Goal: Use online tool/utility: Use online tool/utility

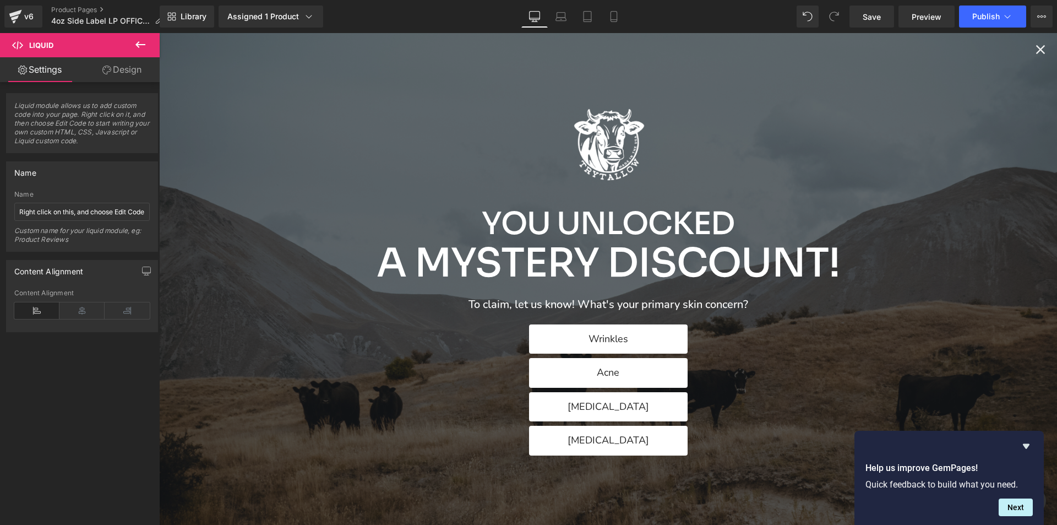
scroll to position [363, 0]
click at [1037, 50] on icon "Close popup" at bounding box center [1040, 49] width 15 height 15
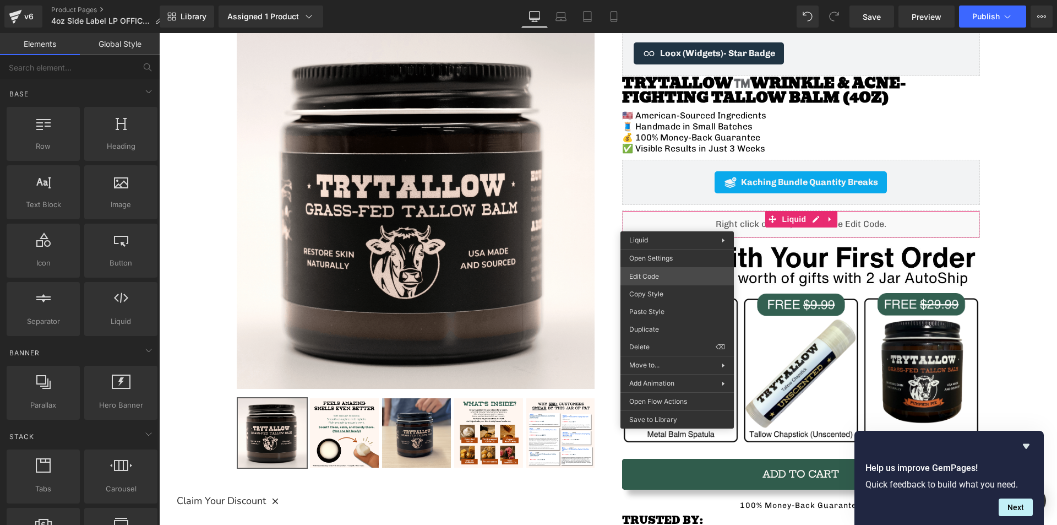
click at [656, 0] on div "Liquid You are previewing how the will restyle your page. You can not edit Elem…" at bounding box center [528, 0] width 1057 height 0
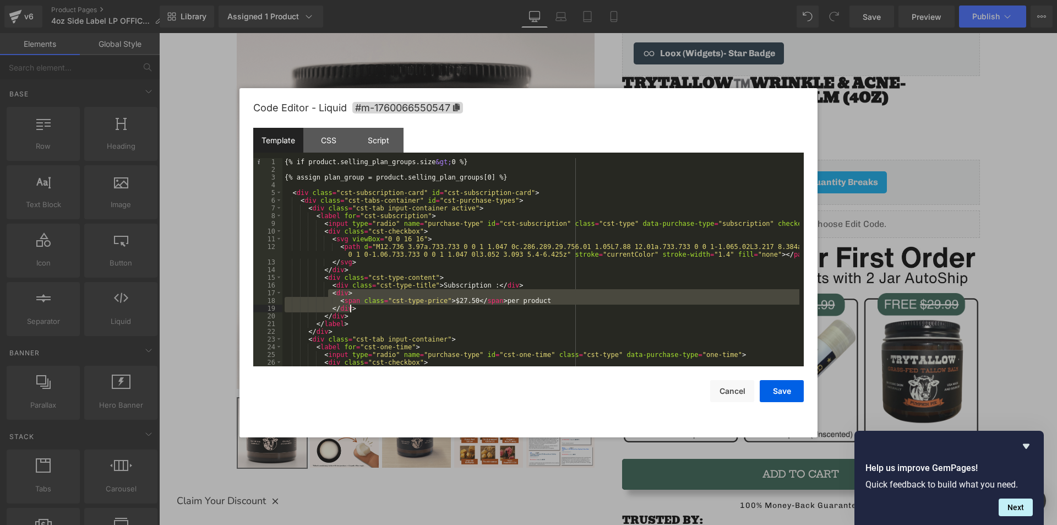
drag, startPoint x: 327, startPoint y: 292, endPoint x: 354, endPoint y: 306, distance: 29.8
click at [354, 306] on div "{% if product.selling_plan_groups.size &gt; 0 %} {% assign plan_group = product…" at bounding box center [540, 270] width 517 height 224
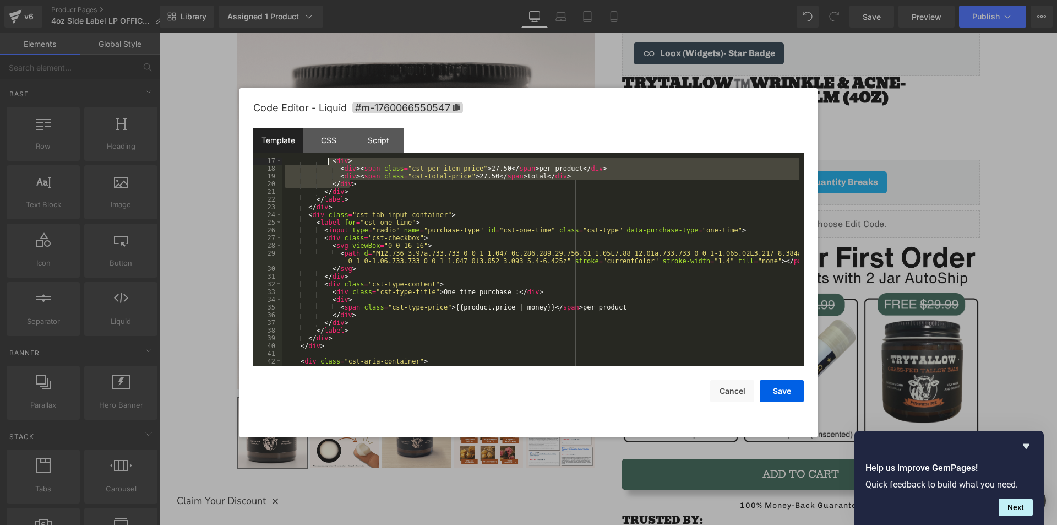
scroll to position [132, 0]
click at [366, 308] on div "< div > < div > < span class = "cst-per-item-price" > 27.50 </ span > per produ…" at bounding box center [540, 269] width 517 height 224
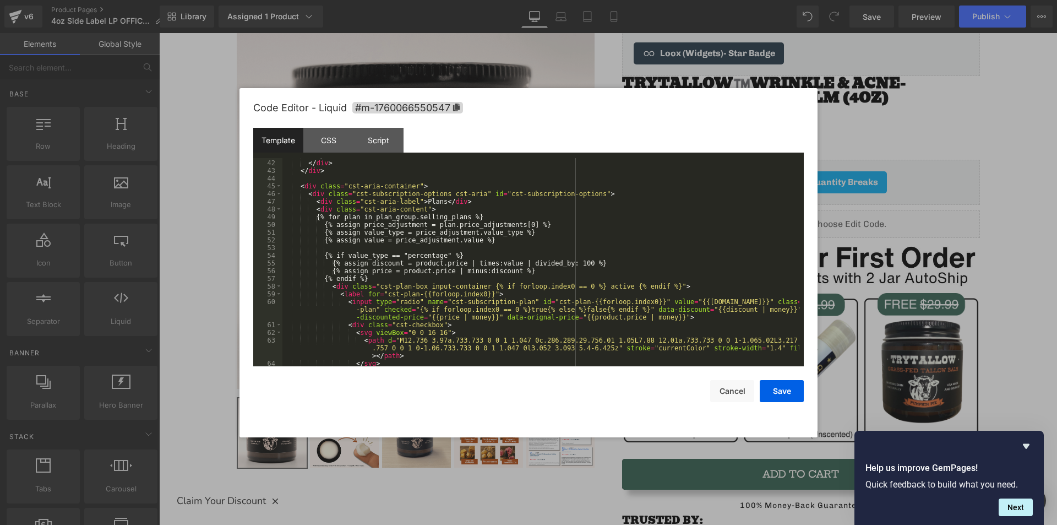
scroll to position [363, 0]
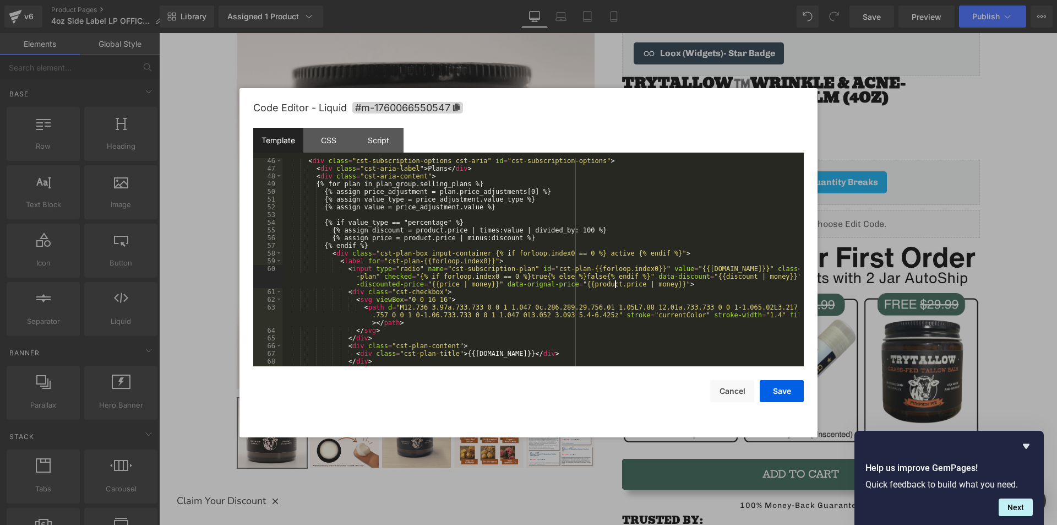
click at [617, 283] on div "< div class = "cst-subscription-options cst-aria" id = "cst-subscription-option…" at bounding box center [540, 269] width 517 height 224
click at [734, 276] on div "< div class = "cst-subscription-options cst-aria" id = "cst-subscription-option…" at bounding box center [540, 269] width 517 height 224
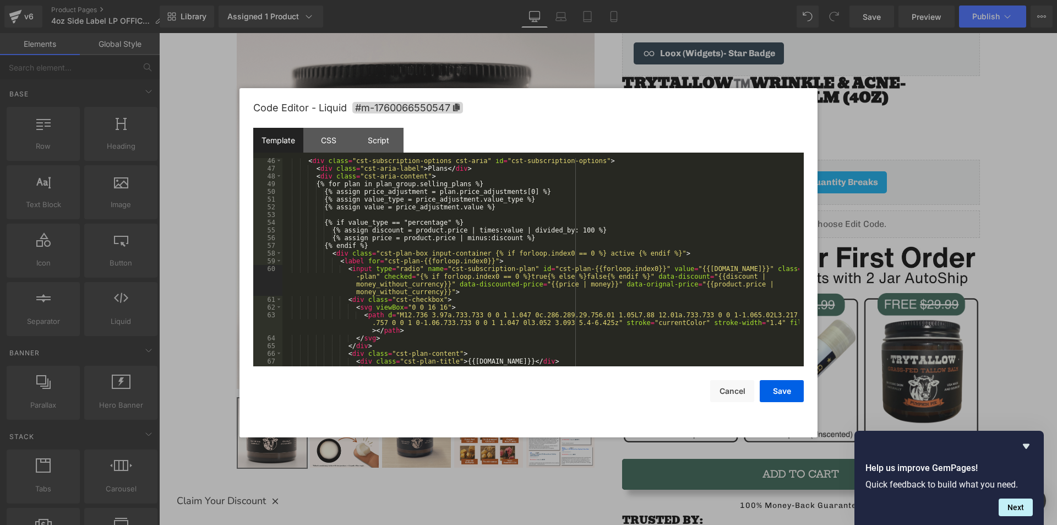
click at [580, 226] on div "< div class = "cst-subscription-options cst-aria" id = "cst-subscription-option…" at bounding box center [540, 269] width 517 height 224
paste textarea
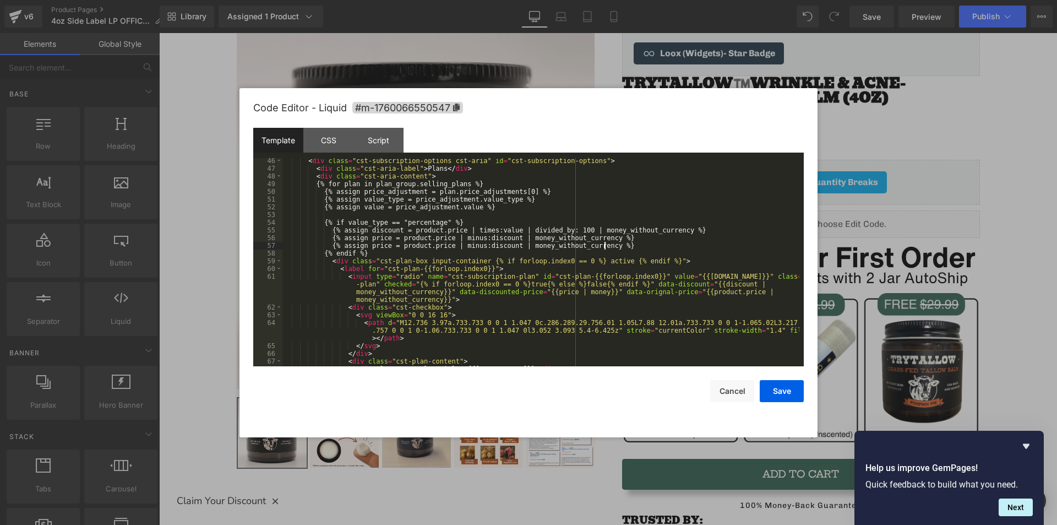
click at [517, 244] on div "< div class = "cst-subscription-options cst-aria" id = "cst-subscription-option…" at bounding box center [540, 269] width 517 height 224
drag, startPoint x: 371, startPoint y: 237, endPoint x: 427, endPoint y: 238, distance: 56.7
click at [427, 238] on div "< div class = "cst-subscription-options cst-aria" id = "cst-subscription-option…" at bounding box center [540, 269] width 517 height 224
click at [719, 283] on div "< div class = "cst-subscription-options cst-aria" id = "cst-subscription-option…" at bounding box center [540, 269] width 517 height 224
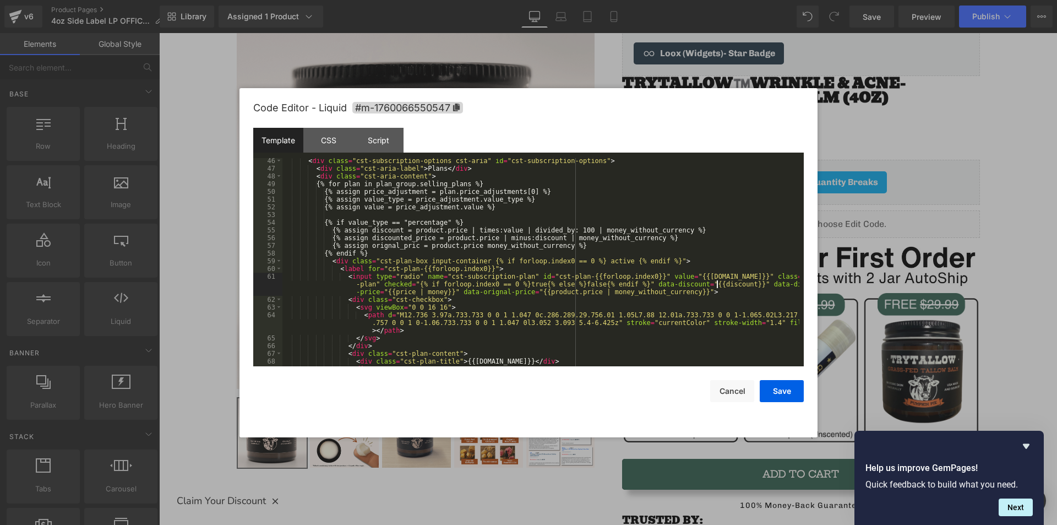
click at [385, 292] on div "< div class = "cst-subscription-options cst-aria" id = "cst-subscription-option…" at bounding box center [540, 269] width 517 height 224
drag, startPoint x: 537, startPoint y: 290, endPoint x: 678, endPoint y: 291, distance: 141.0
click at [678, 291] on div "< div class = "cst-subscription-options cst-aria" id = "cst-subscription-option…" at bounding box center [540, 269] width 517 height 224
click at [415, 247] on div "< div class = "cst-subscription-options cst-aria" id = "cst-subscription-option…" at bounding box center [540, 269] width 517 height 224
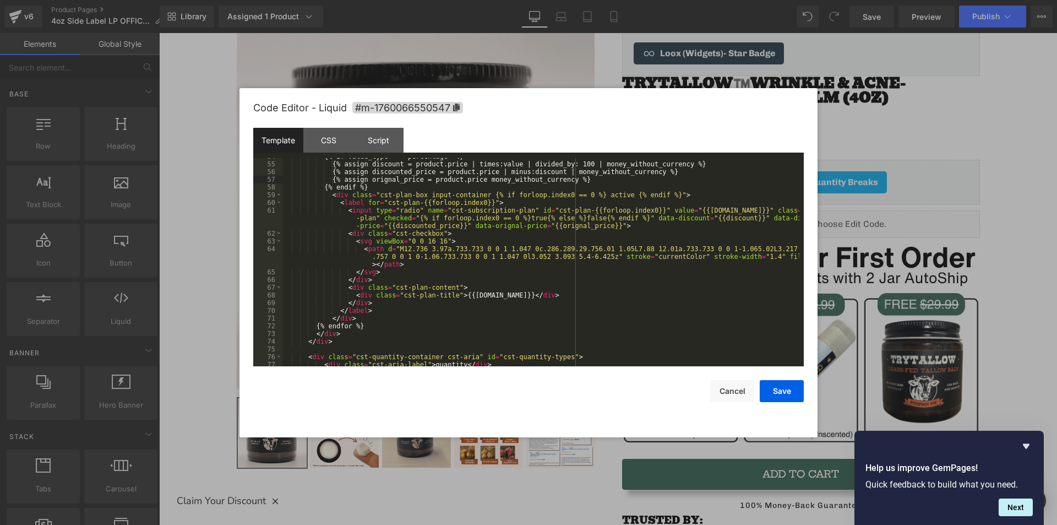
click at [536, 292] on div "{% if value_type == "percentage" %} {% assign discount = product.price | times:…" at bounding box center [540, 265] width 517 height 224
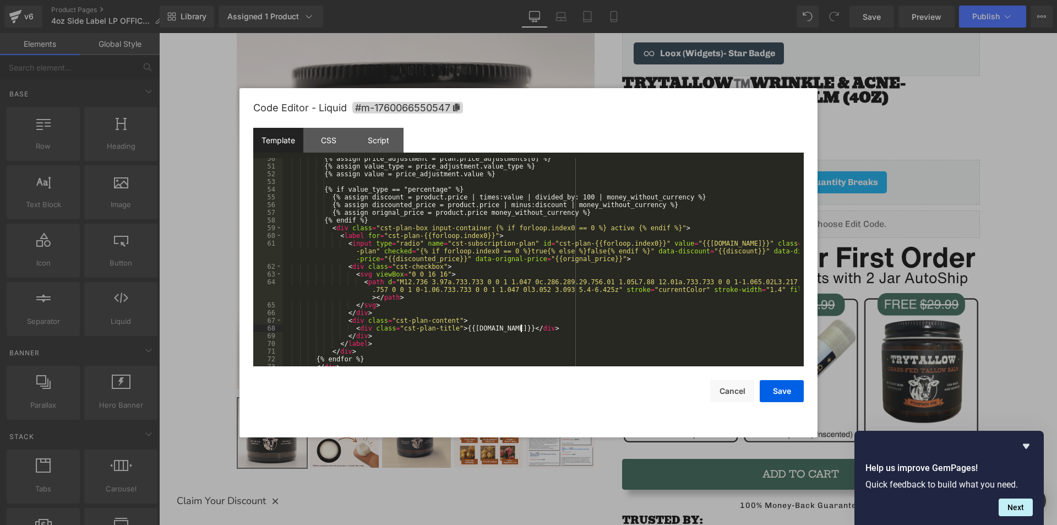
scroll to position [363, 0]
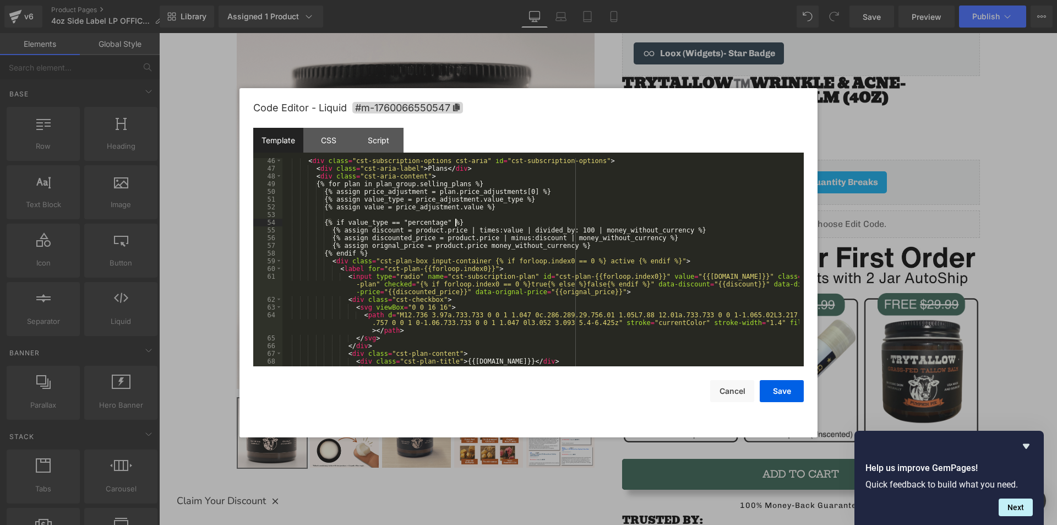
click at [469, 224] on div "< div class = "cst-subscription-options cst-aria" id = "cst-subscription-option…" at bounding box center [540, 269] width 517 height 224
click at [583, 247] on div "< div class = "cst-subscription-options cst-aria" id = "cst-subscription-option…" at bounding box center [540, 269] width 517 height 224
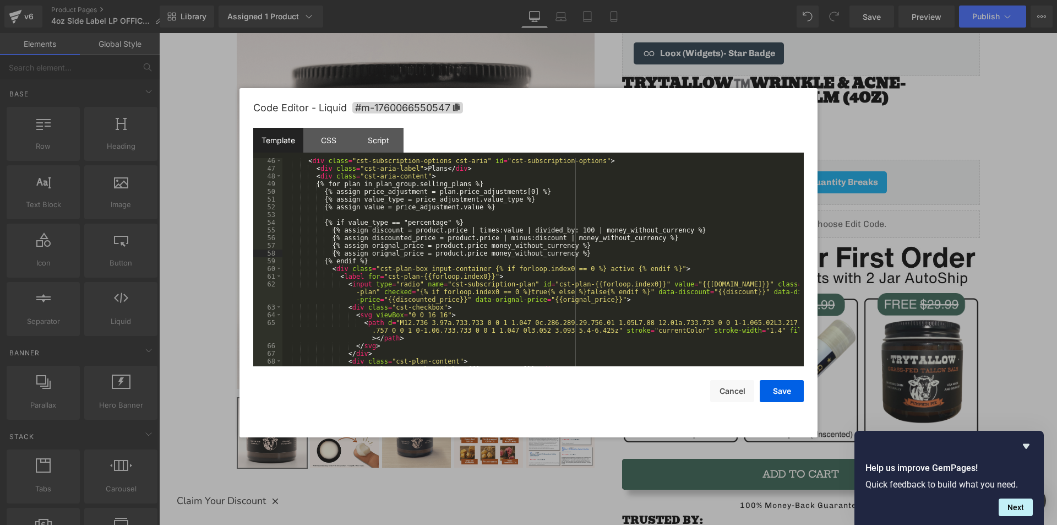
click at [431, 254] on div "< div class = "cst-subscription-options cst-aria" id = "cst-subscription-option…" at bounding box center [540, 269] width 517 height 224
click at [421, 253] on div "< div class = "cst-subscription-options cst-aria" id = "cst-subscription-option…" at bounding box center [540, 269] width 517 height 224
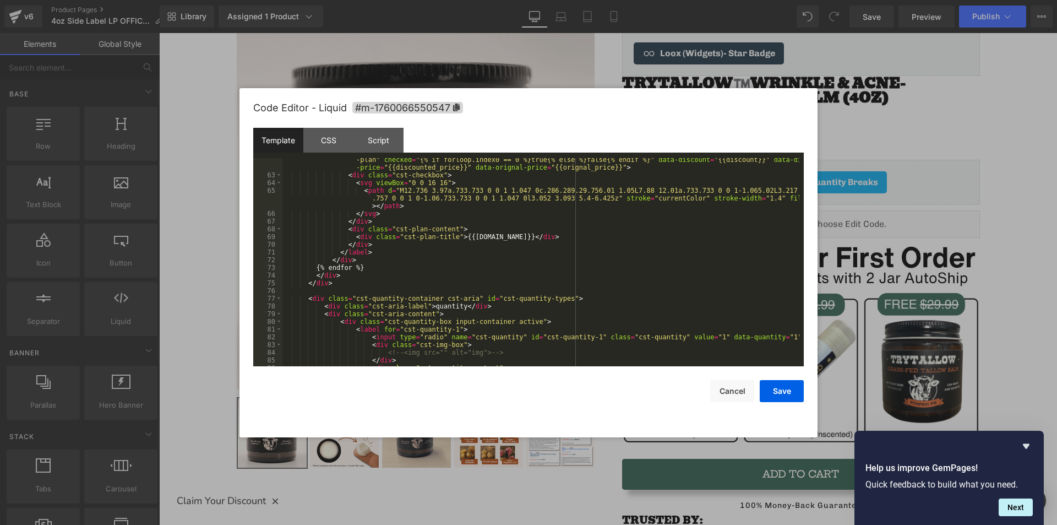
scroll to position [496, 0]
click at [535, 234] on div "< input type = "radio" name = "cst-subscription-plan" id = "cst-plan-{{forloop.…" at bounding box center [540, 267] width 517 height 239
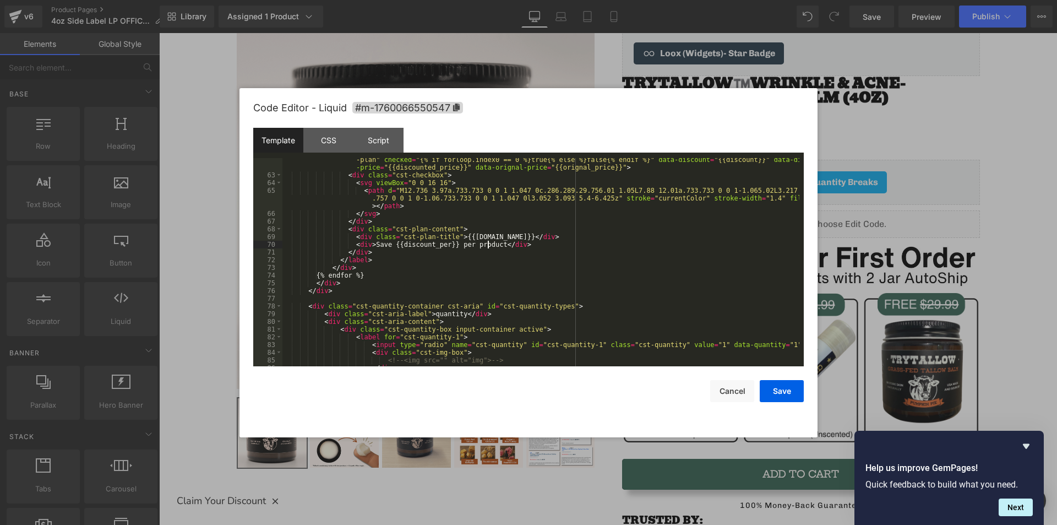
click at [531, 244] on div "< input type = "radio" name = "cst-subscription-plan" id = "cst-plan-{{forloop.…" at bounding box center [540, 267] width 517 height 239
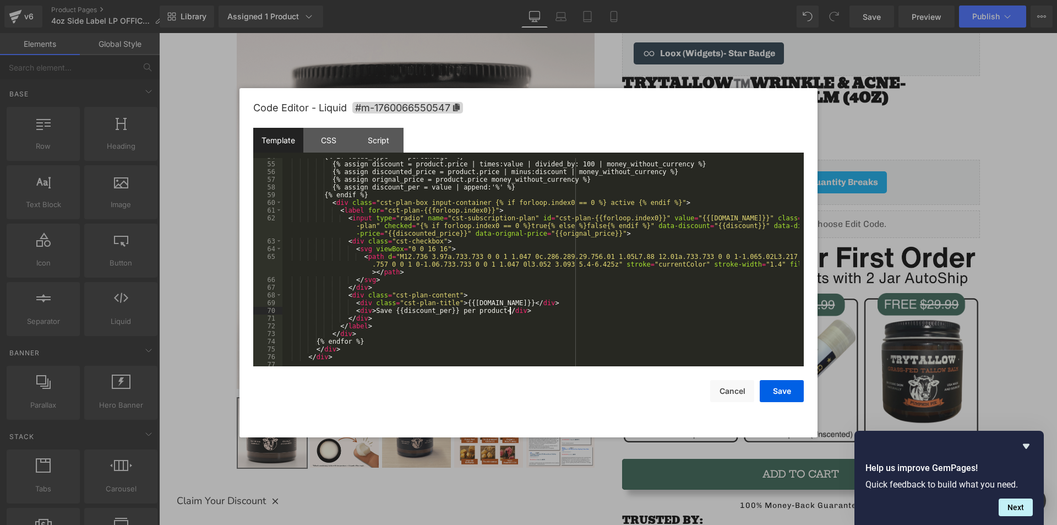
click at [532, 322] on div "{% if value_type == "percentage" %} {% assign discount = product.price | times:…" at bounding box center [540, 265] width 517 height 224
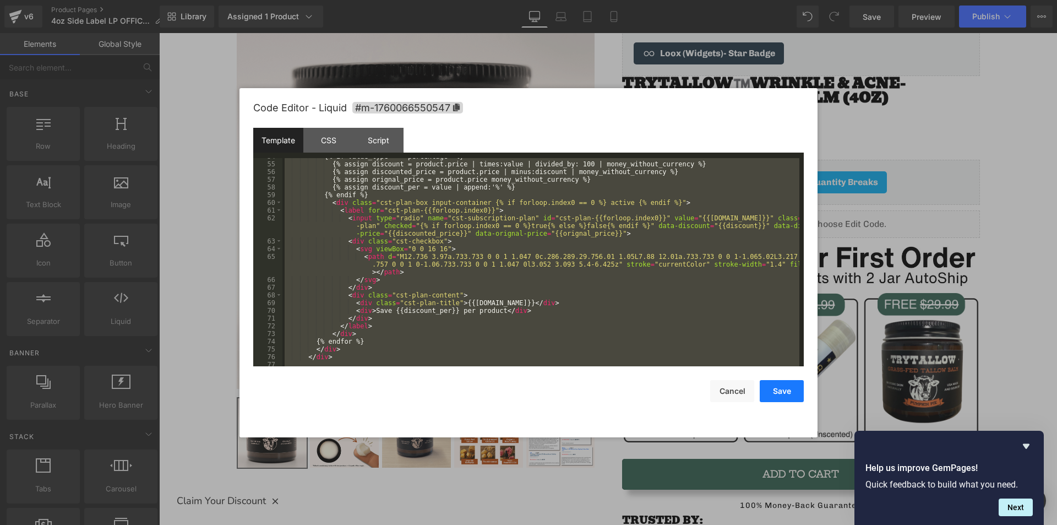
click at [785, 399] on button "Save" at bounding box center [782, 391] width 44 height 22
click at [777, 392] on button "Save" at bounding box center [782, 391] width 44 height 22
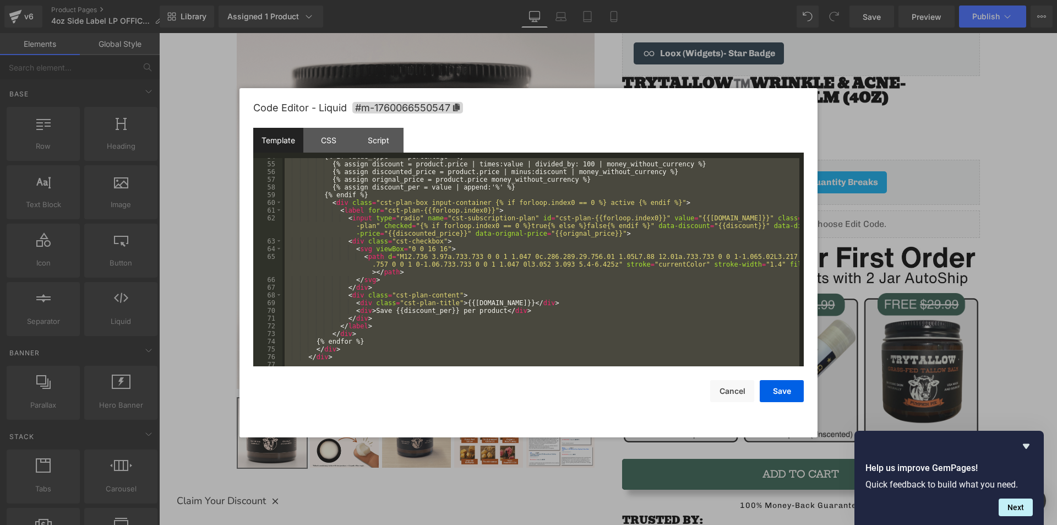
click at [717, 344] on img at bounding box center [801, 367] width 358 height 149
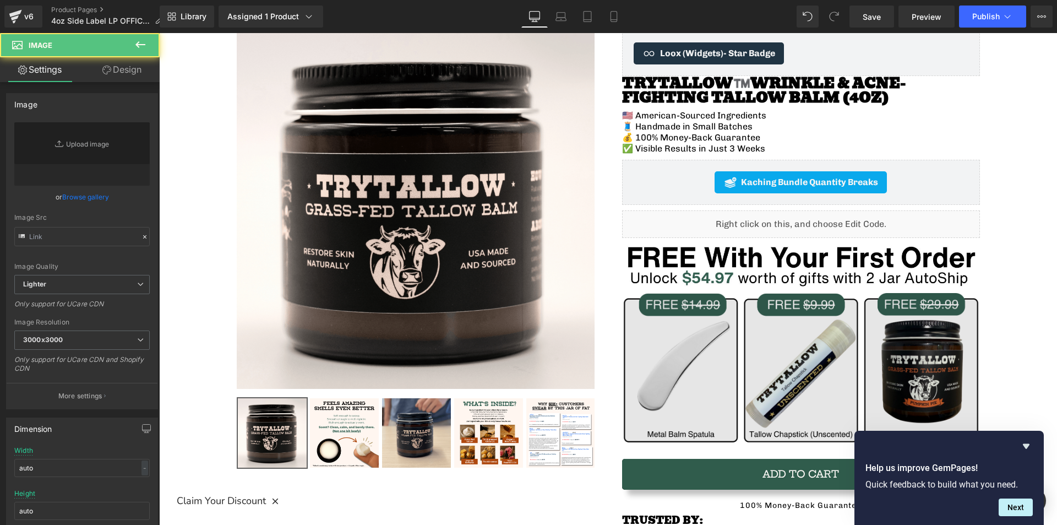
click at [791, 387] on button "Save" at bounding box center [782, 385] width 44 height 22
type input "[URL][DOMAIN_NAME]"
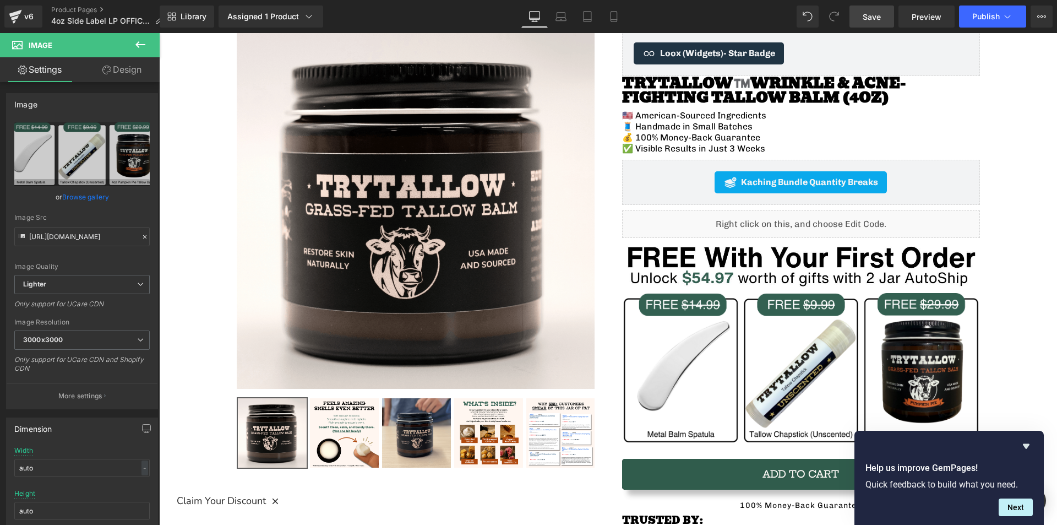
click at [880, 24] on link "Save" at bounding box center [872, 17] width 45 height 22
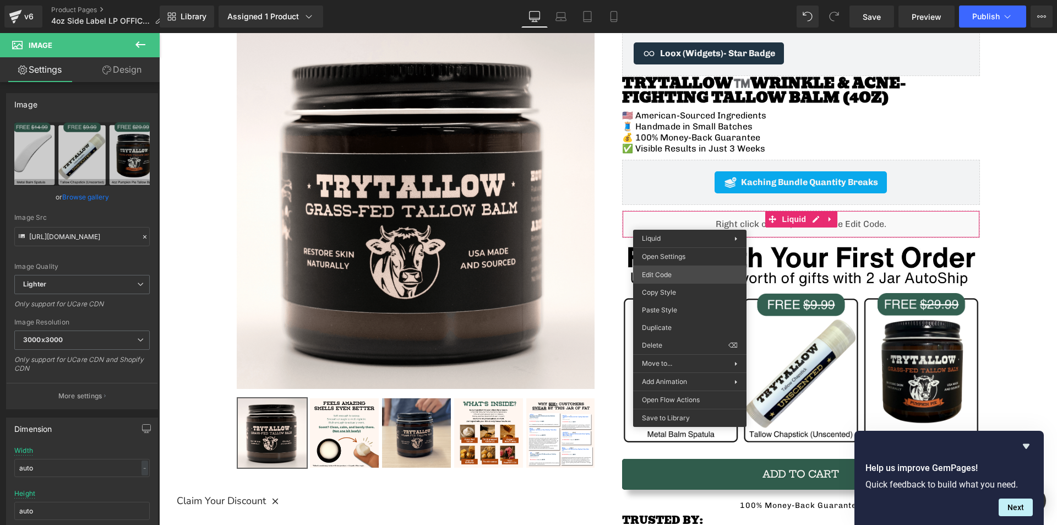
click at [669, 0] on div "Liquid You are previewing how the will restyle your page. You can not edit Elem…" at bounding box center [528, 0] width 1057 height 0
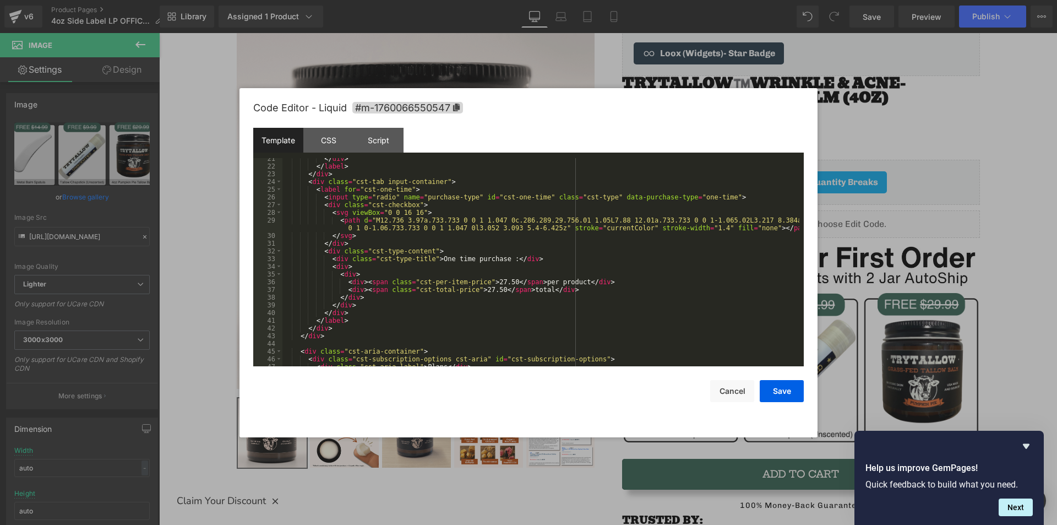
scroll to position [0, 0]
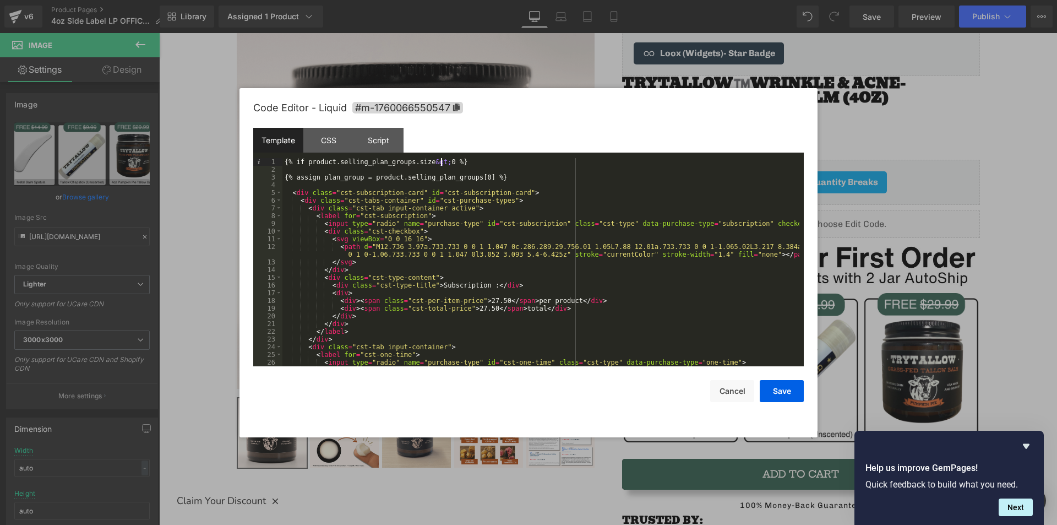
click at [441, 164] on div "{% if product.selling_plan_groups.size &gt; 0 %} {% assign plan_group = product…" at bounding box center [540, 270] width 517 height 224
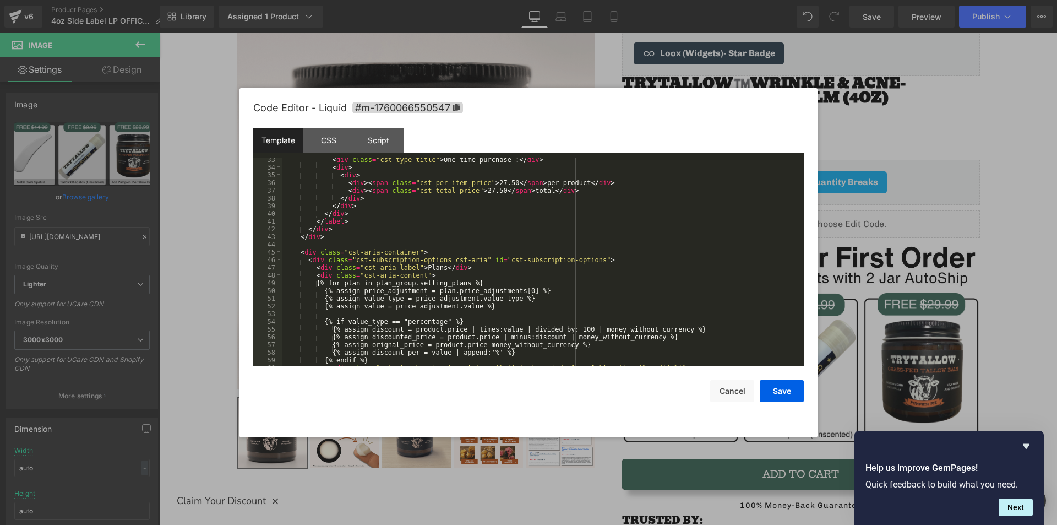
scroll to position [330, 0]
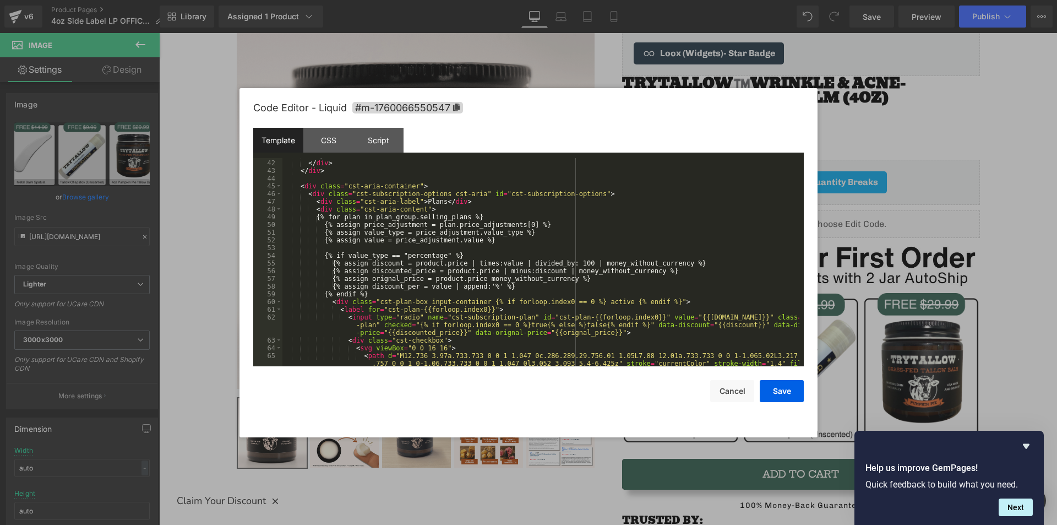
click at [479, 278] on div "</ label > </ div > </ div > < div class = "cst-aria-container" > < div class =…" at bounding box center [540, 270] width 517 height 239
click at [783, 387] on button "Save" at bounding box center [782, 391] width 44 height 22
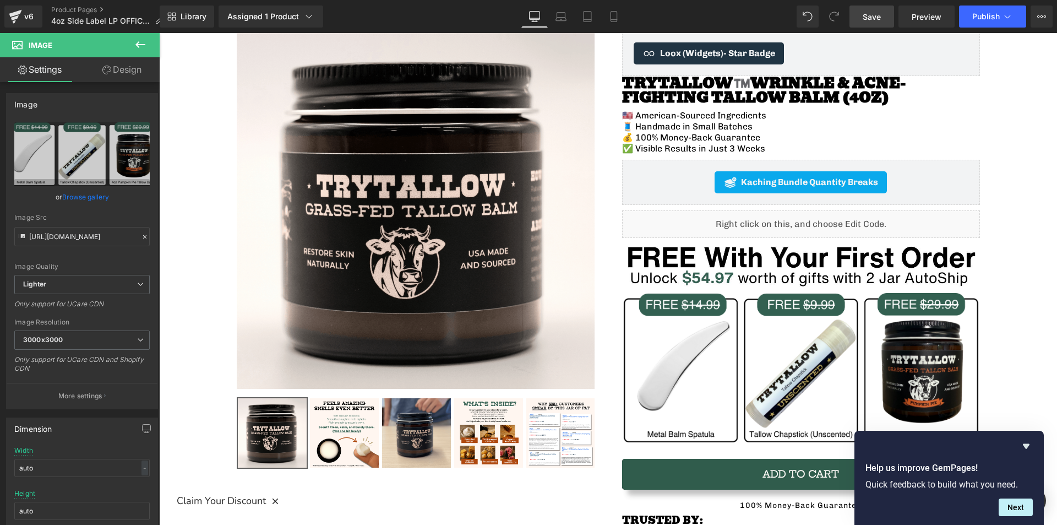
click at [861, 17] on link "Save" at bounding box center [872, 17] width 45 height 22
click at [928, 25] on link "Preview" at bounding box center [927, 17] width 56 height 22
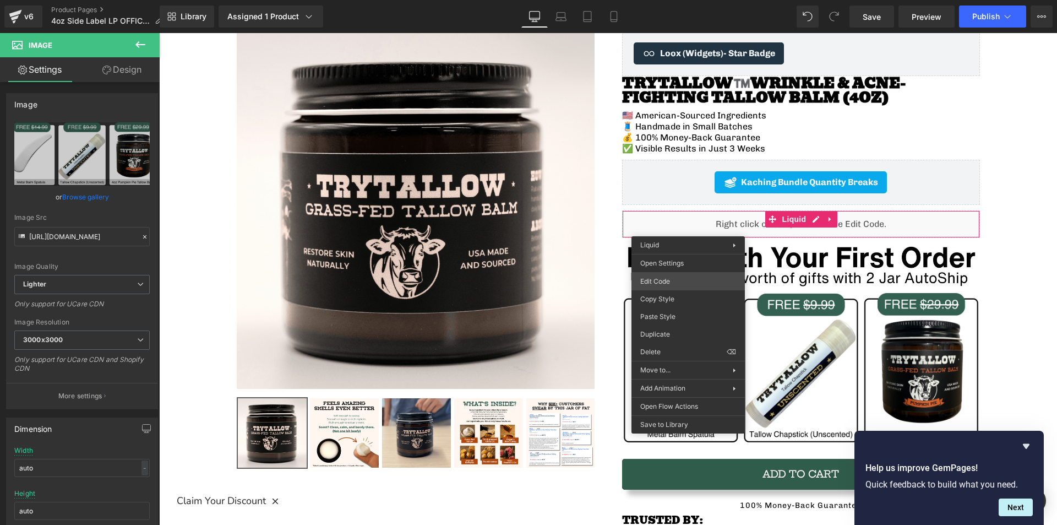
click at [656, 0] on div "Liquid You are previewing how the will restyle your page. You can not edit Elem…" at bounding box center [528, 0] width 1057 height 0
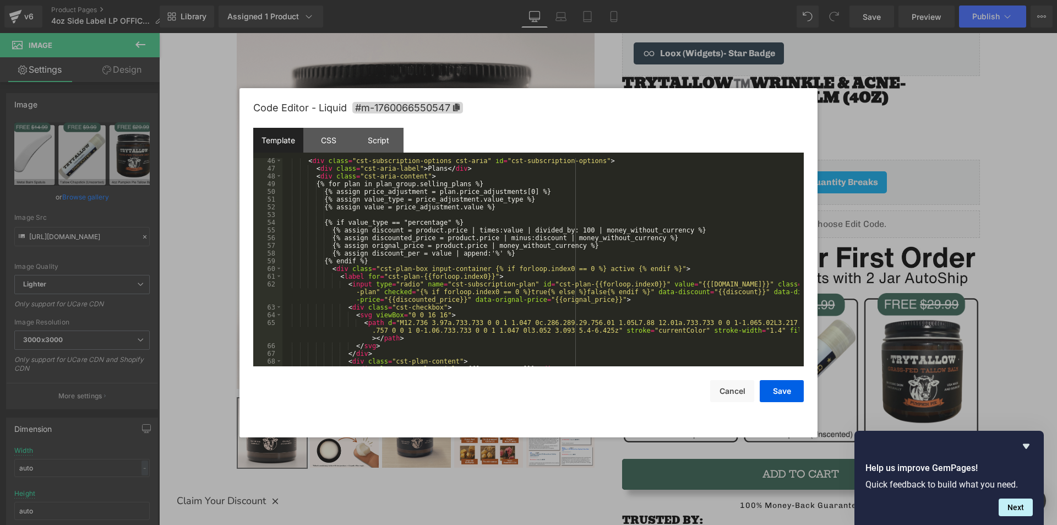
scroll to position [396, 0]
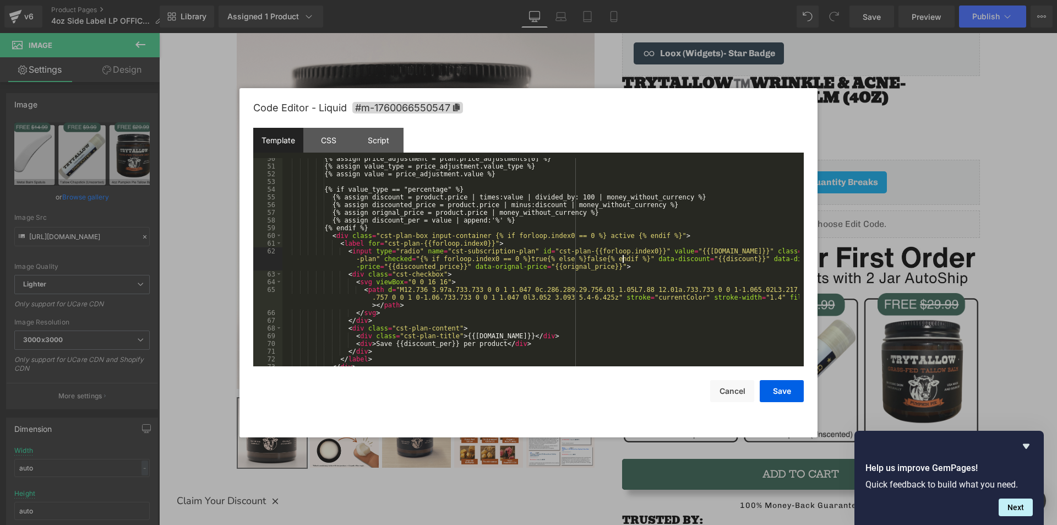
click at [622, 257] on div "{% assign price_adjustment = plan.price_adjustments[0] %} {% assign value_type …" at bounding box center [540, 267] width 517 height 224
click at [407, 258] on div "{% assign price_adjustment = plan.price_adjustments[0] %} {% assign value_type …" at bounding box center [540, 267] width 517 height 224
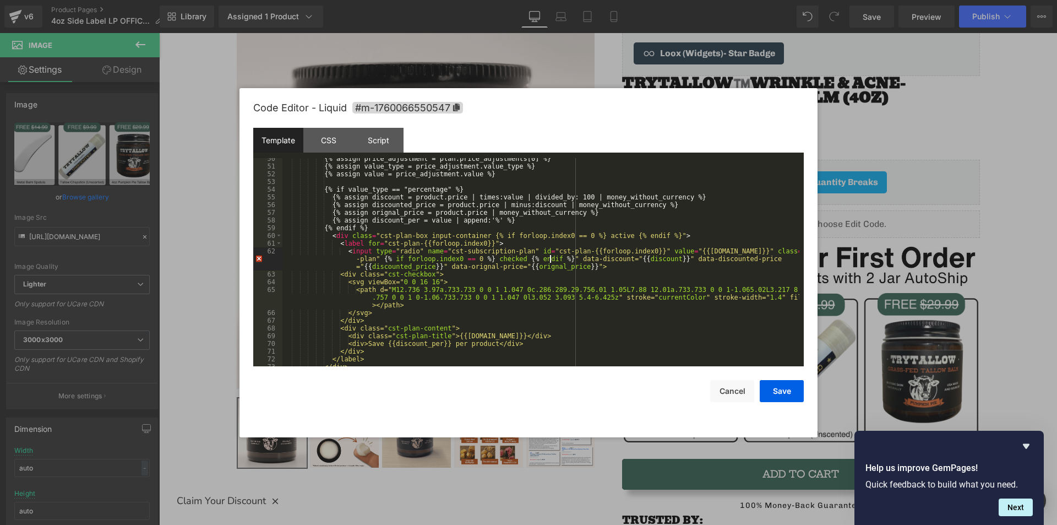
click at [551, 256] on div "{% assign price_adjustment = plan.price_adjustments[0] %} {% assign value_type …" at bounding box center [540, 267] width 517 height 224
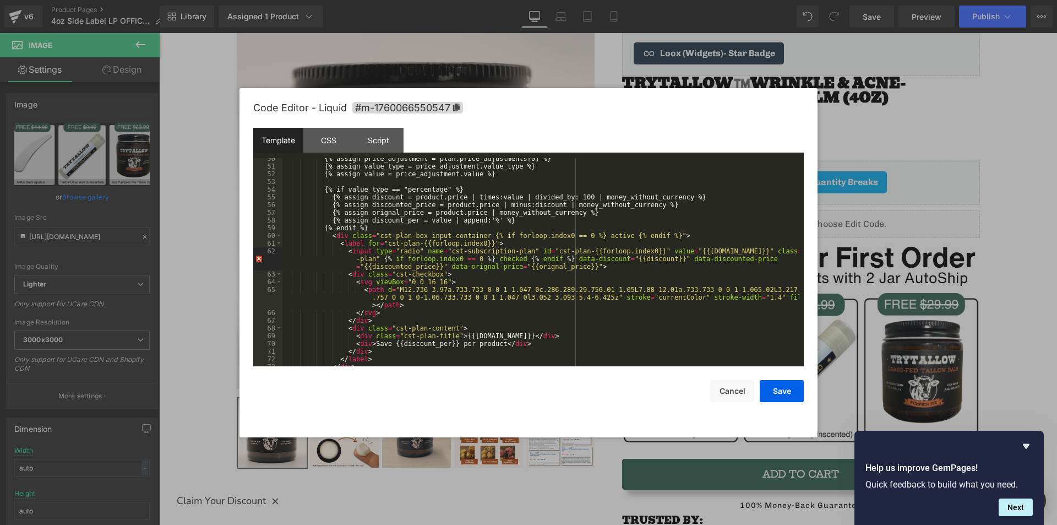
click at [513, 280] on div "{% assign price_adjustment = plan.price_adjustments[0] %} {% assign value_type …" at bounding box center [540, 267] width 517 height 224
click at [376, 260] on div "{% assign price_adjustment = plan.price_adjustments[0] %} {% assign value_type …" at bounding box center [540, 267] width 517 height 224
click at [551, 260] on div "{% assign price_adjustment = plan.price_adjustments[0] %} {% assign value_type …" at bounding box center [540, 267] width 517 height 224
click at [485, 258] on div "{% assign price_adjustment = plan.price_adjustments[0] %} {% assign value_type …" at bounding box center [540, 262] width 517 height 208
click at [485, 258] on div "{% assign price_adjustment = plan.price_adjustments[0] %} {% assign value_type …" at bounding box center [540, 267] width 517 height 224
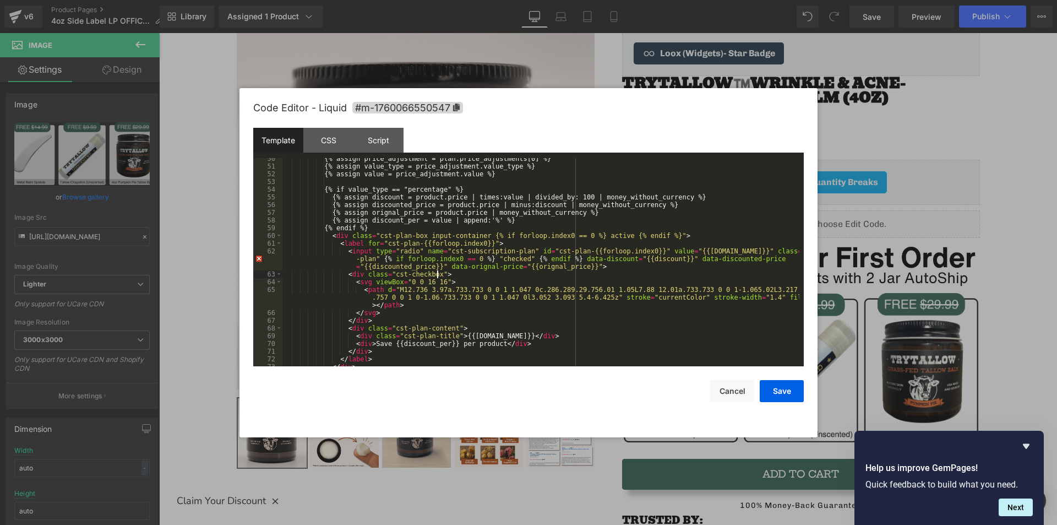
click at [513, 276] on div "{% assign price_adjustment = plan.price_adjustments[0] %} {% assign value_type …" at bounding box center [540, 267] width 517 height 224
click at [492, 261] on div "{% assign price_adjustment = plan.price_adjustments[0] %} {% assign value_type …" at bounding box center [540, 267] width 517 height 224
click at [573, 258] on div "{% assign price_adjustment = plan.price_adjustments[0] %} {% assign value_type …" at bounding box center [540, 267] width 517 height 224
click at [580, 264] on div "{% assign price_adjustment = plan.price_adjustments[0] %} {% assign value_type …" at bounding box center [540, 267] width 517 height 224
click at [776, 399] on button "Save" at bounding box center [782, 391] width 44 height 22
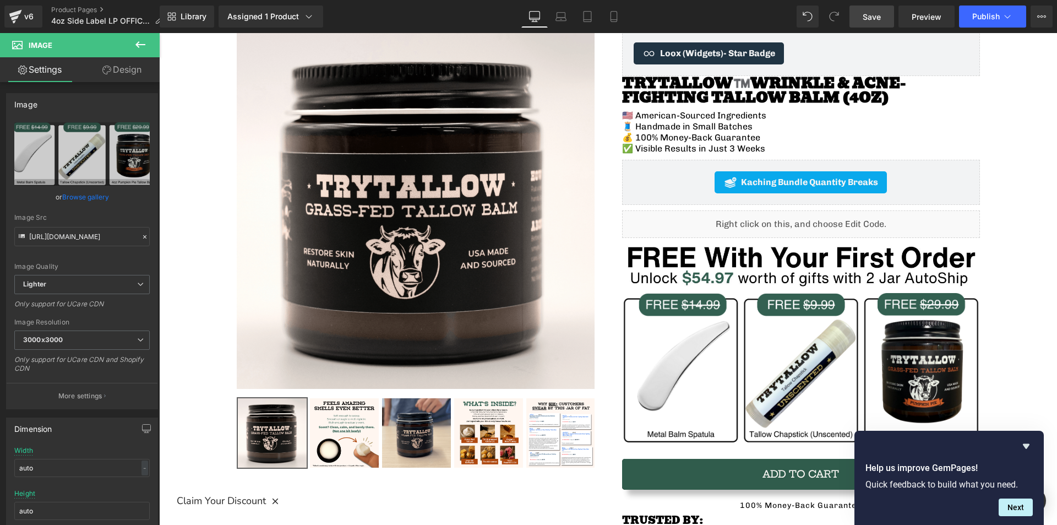
click at [870, 24] on link "Save" at bounding box center [872, 17] width 45 height 22
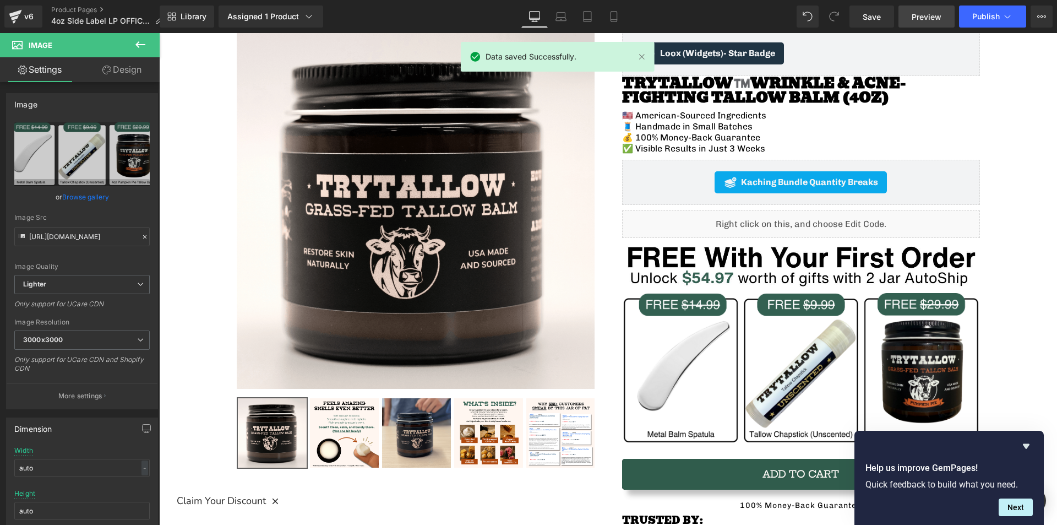
click at [934, 18] on span "Preview" at bounding box center [927, 17] width 30 height 12
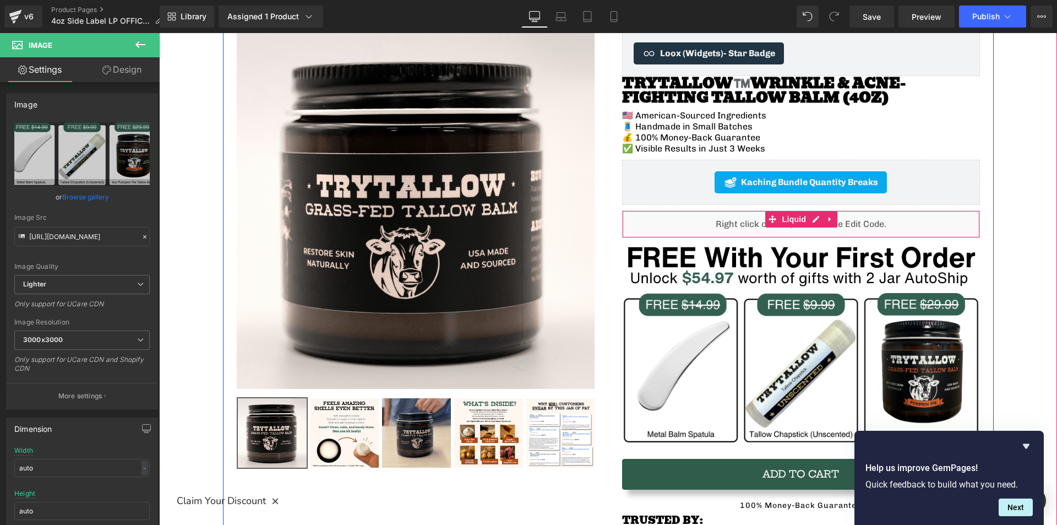
click at [679, 222] on div "Liquid" at bounding box center [801, 224] width 358 height 28
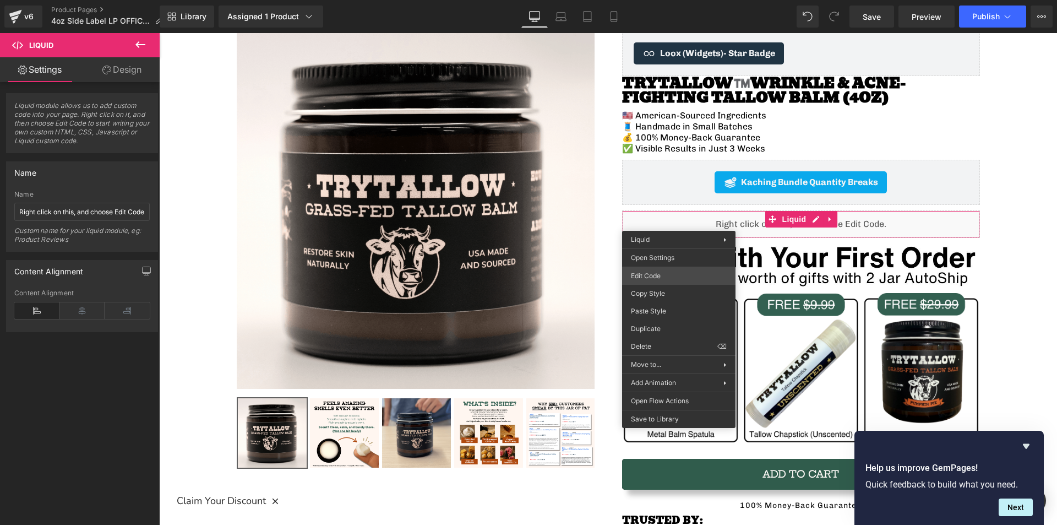
click at [662, 0] on div "Liquid You are previewing how the will restyle your page. You can not edit Elem…" at bounding box center [528, 0] width 1057 height 0
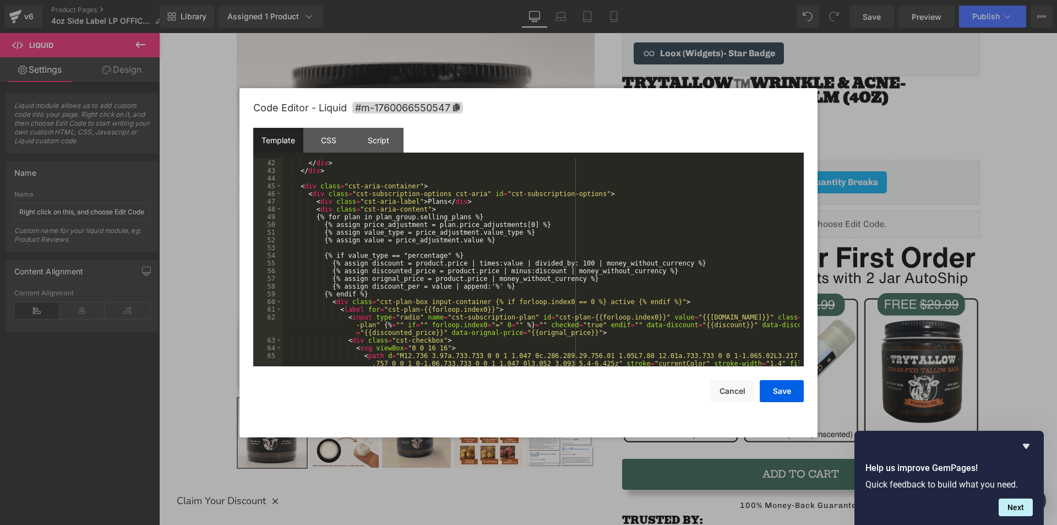
scroll to position [363, 0]
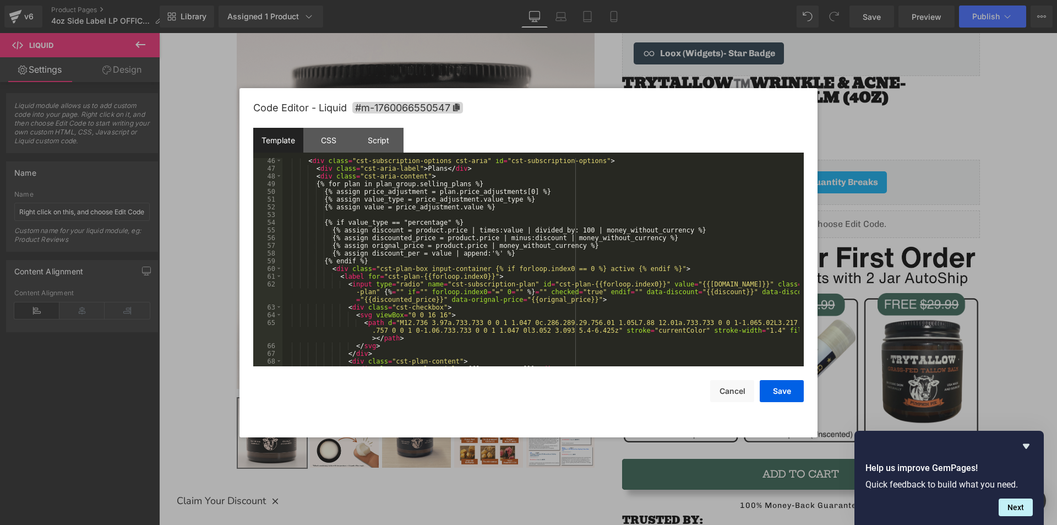
click at [580, 293] on div "< div class = "cst-subscription-options cst-aria" id = "cst-subscription-option…" at bounding box center [540, 269] width 517 height 224
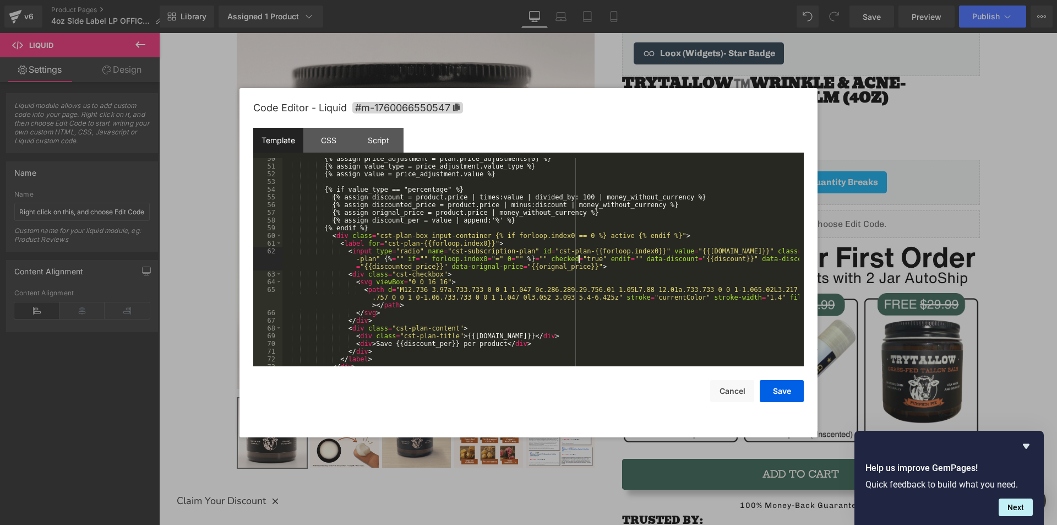
scroll to position [396, 0]
click at [531, 256] on div "{% assign price_adjustment = plan.price_adjustments[0] %} {% assign value_type …" at bounding box center [540, 267] width 517 height 224
click at [608, 268] on div "{% assign price_adjustment = plan.price_adjustments[0] %} {% assign value_type …" at bounding box center [540, 267] width 517 height 224
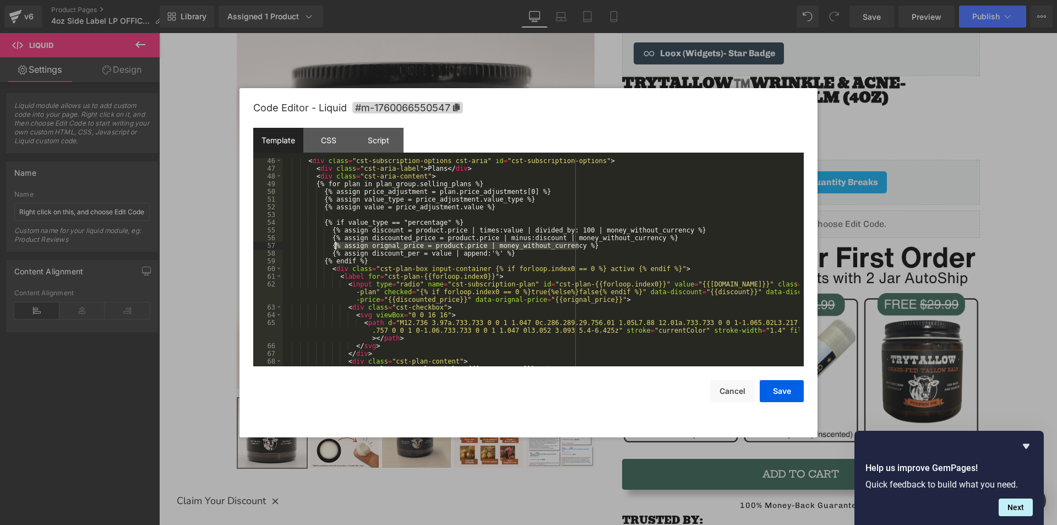
drag, startPoint x: 580, startPoint y: 245, endPoint x: 336, endPoint y: 244, distance: 243.9
click at [336, 244] on div "< div class = "cst-subscription-options cst-aria" id = "cst-subscription-option…" at bounding box center [540, 269] width 517 height 224
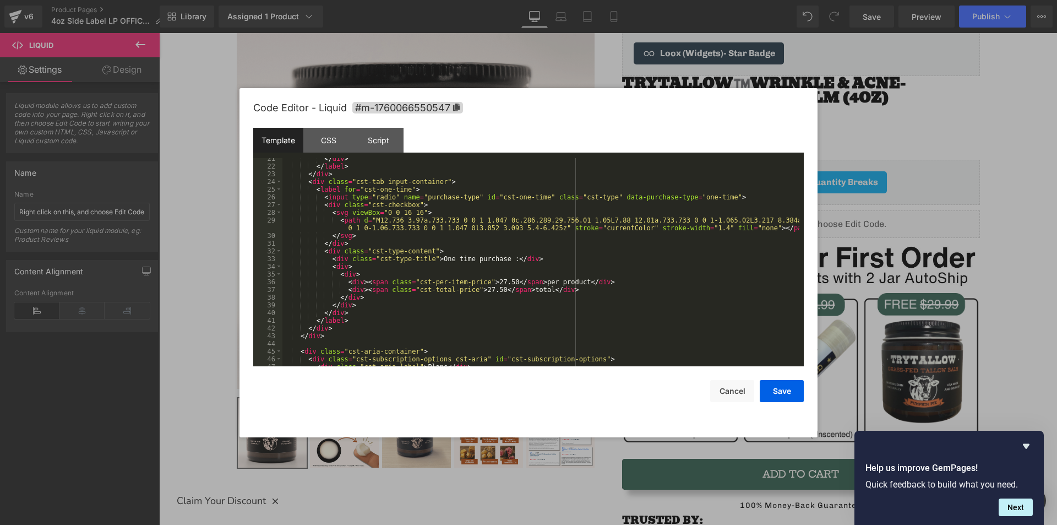
scroll to position [0, 0]
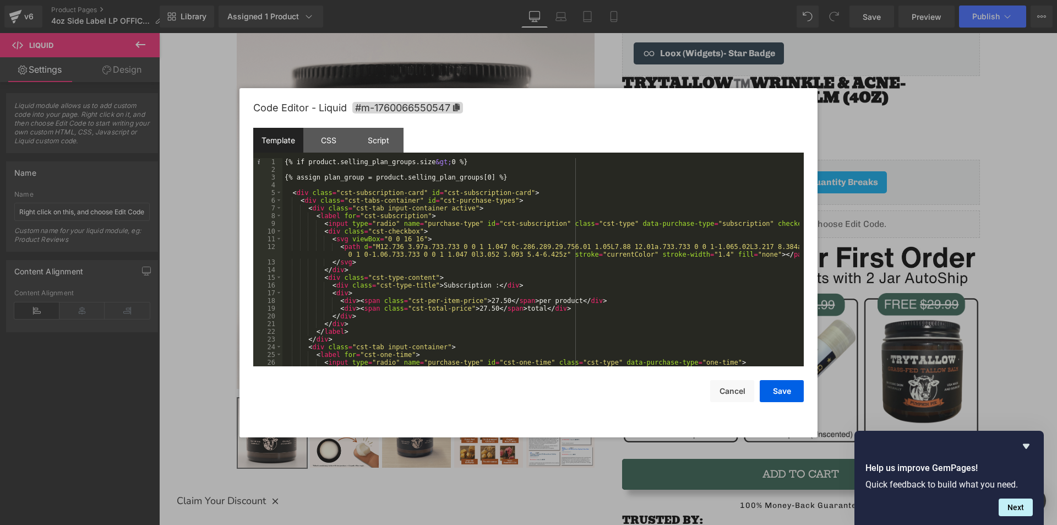
click at [504, 176] on div "{% if product.selling_plan_groups.size &gt; 0 %} {% assign plan_group = product…" at bounding box center [540, 270] width 517 height 224
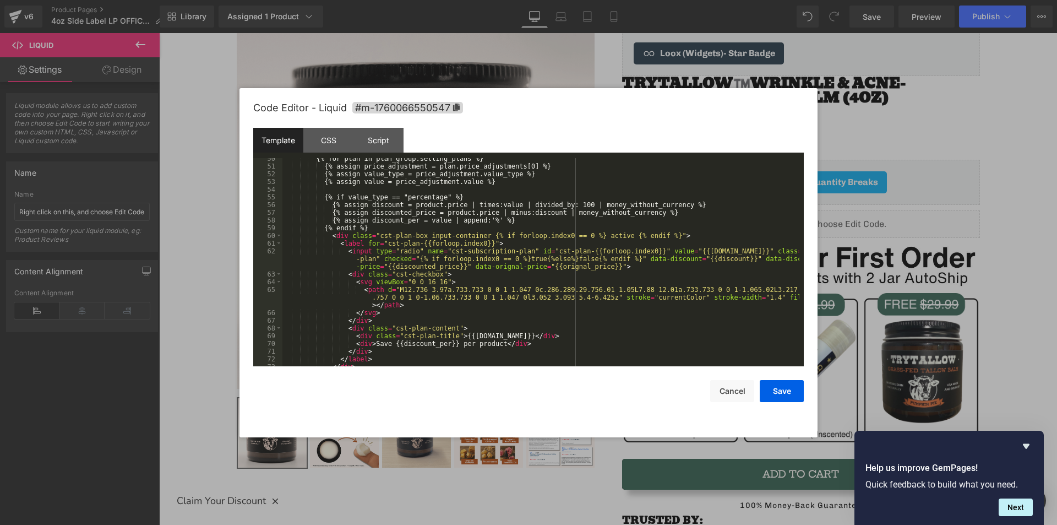
scroll to position [396, 0]
drag, startPoint x: 580, startPoint y: 204, endPoint x: 665, endPoint y: 202, distance: 84.8
click at [665, 202] on div "{% for plan in plan_group.selling_plans %} {% assign price_adjustment = plan.pr…" at bounding box center [540, 267] width 517 height 224
drag, startPoint x: 553, startPoint y: 213, endPoint x: 641, endPoint y: 211, distance: 88.1
click at [641, 211] on div "{% for plan in plan_group.selling_plans %} {% assign price_adjustment = plan.pr…" at bounding box center [540, 267] width 517 height 224
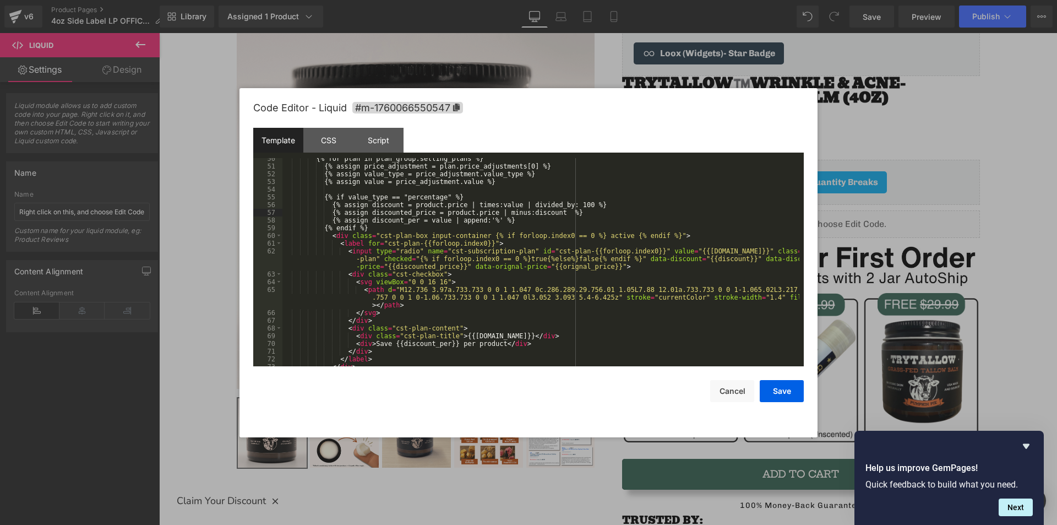
click at [708, 259] on div "{% for plan in plan_group.selling_plans %} {% assign price_adjustment = plan.pr…" at bounding box center [540, 267] width 517 height 224
click at [593, 264] on div "{% for plan in plan_group.selling_plans %} {% assign price_adjustment = plan.pr…" at bounding box center [540, 267] width 517 height 224
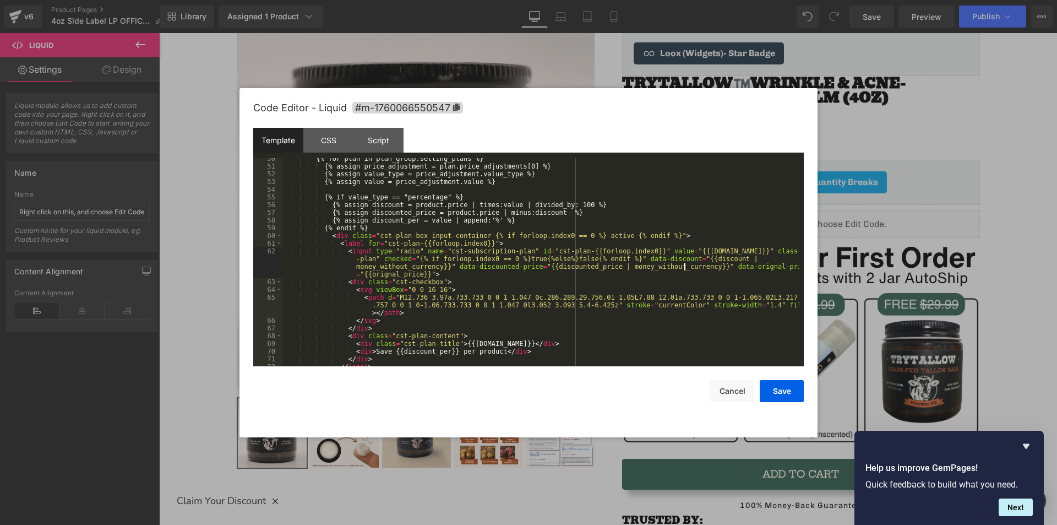
click at [411, 273] on div "{% for plan in plan_group.selling_plans %} {% assign price_adjustment = plan.pr…" at bounding box center [540, 267] width 517 height 224
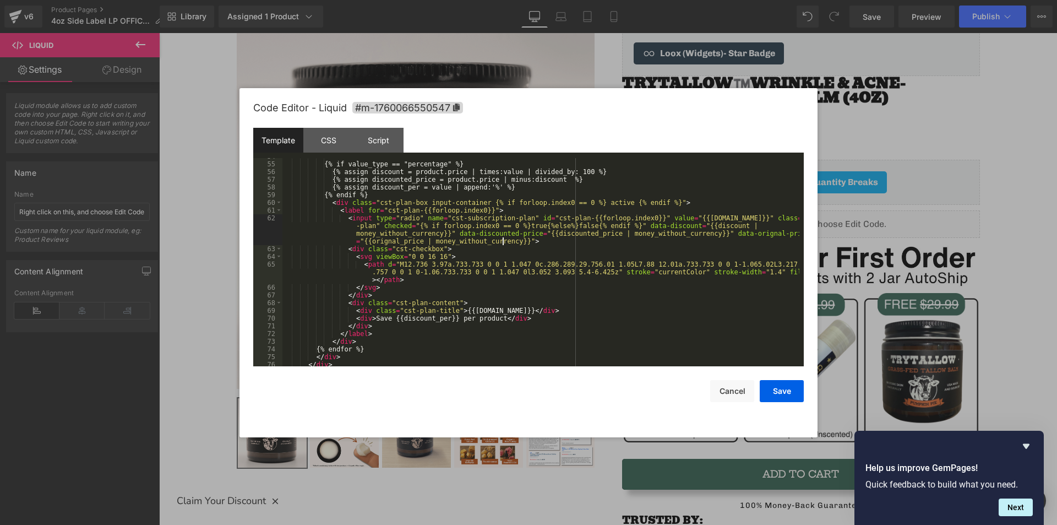
scroll to position [430, 0]
click at [438, 316] on div "{% if value_type == "percentage" %} {% assign discount = product.price | times:…" at bounding box center [540, 265] width 517 height 224
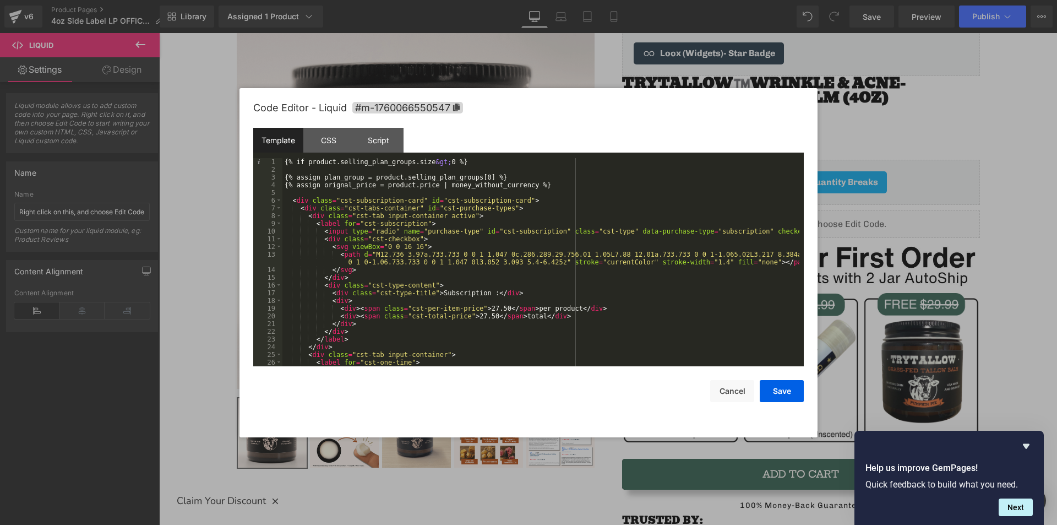
scroll to position [0, 0]
drag, startPoint x: 524, startPoint y: 184, endPoint x: 437, endPoint y: 182, distance: 86.5
click at [437, 182] on div "{% if product.selling_plan_groups.size &gt; 0 %} {% assign plan_group = product…" at bounding box center [540, 270] width 517 height 224
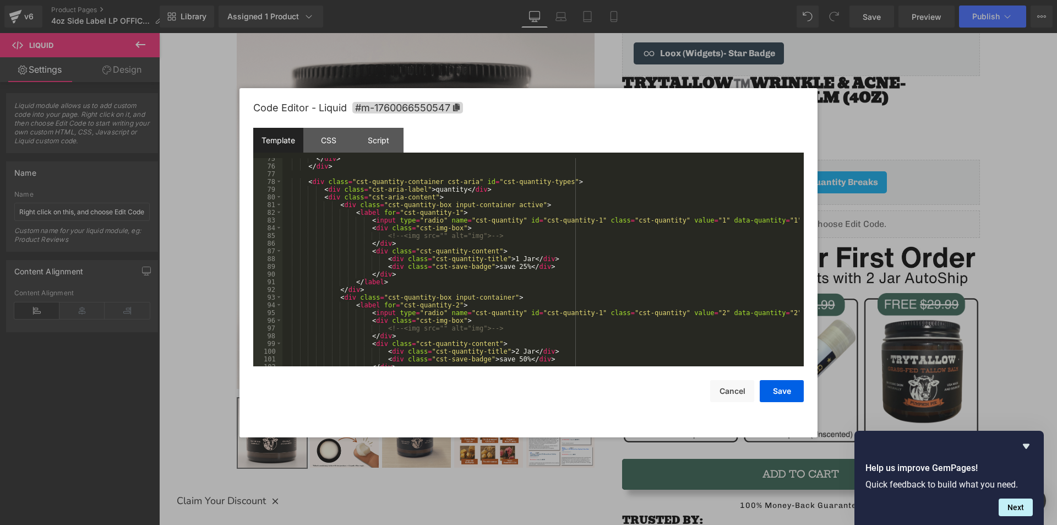
scroll to position [430, 0]
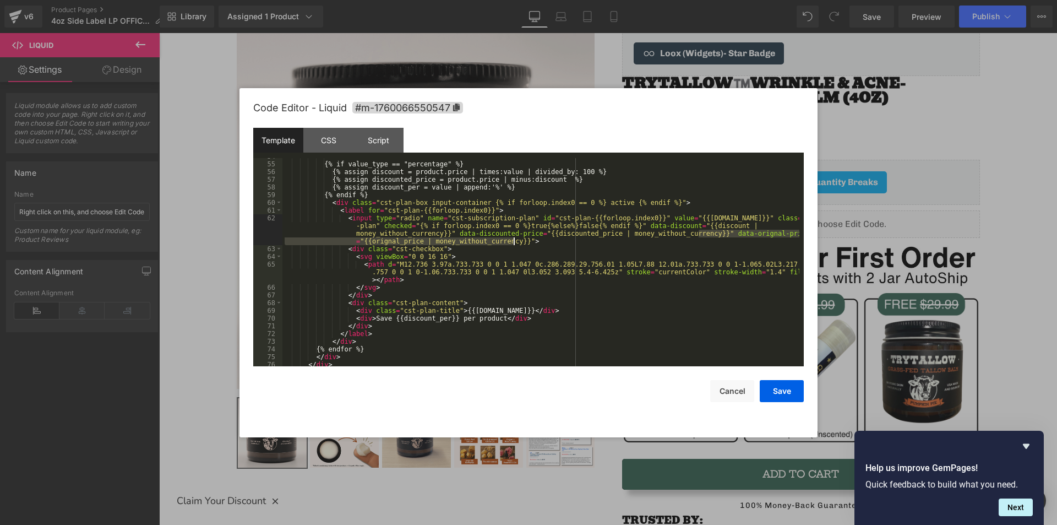
drag, startPoint x: 699, startPoint y: 235, endPoint x: 512, endPoint y: 237, distance: 186.7
click at [512, 237] on div "{% if value_type == "percentage" %} {% assign discount = product.price | times:…" at bounding box center [540, 265] width 517 height 224
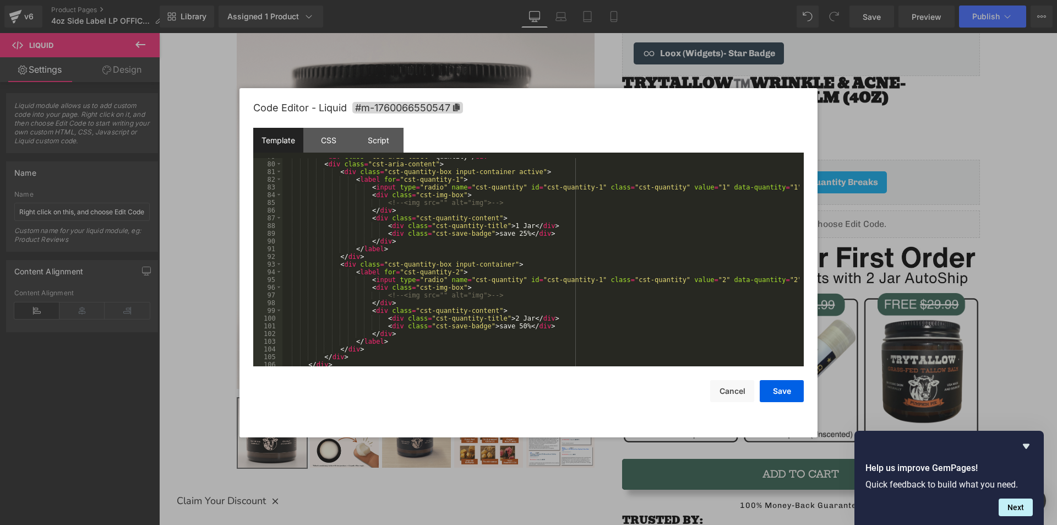
scroll to position [661, 0]
click at [755, 187] on div "< div class = "cst-aria-label" > quantity </ div > < div class = "cst-aria-cont…" at bounding box center [540, 265] width 517 height 224
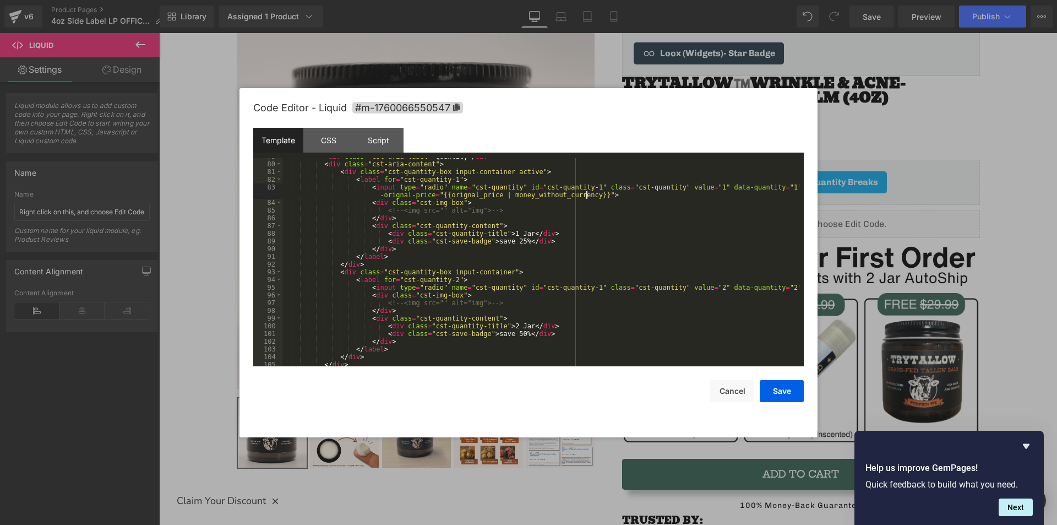
click at [756, 286] on div "< div class = "cst-aria-label" > quantity </ div > < div class = "cst-aria-cont…" at bounding box center [540, 265] width 517 height 224
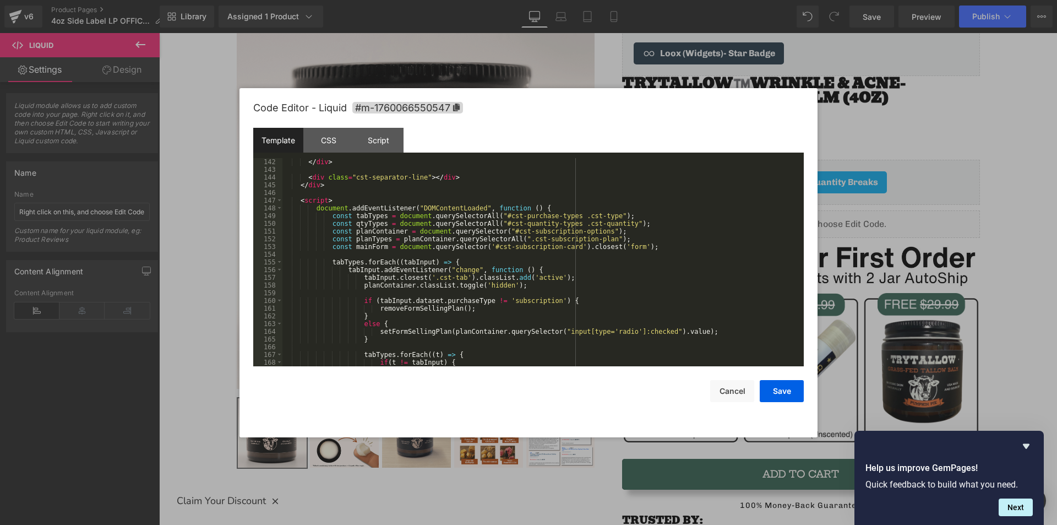
scroll to position [1090, 0]
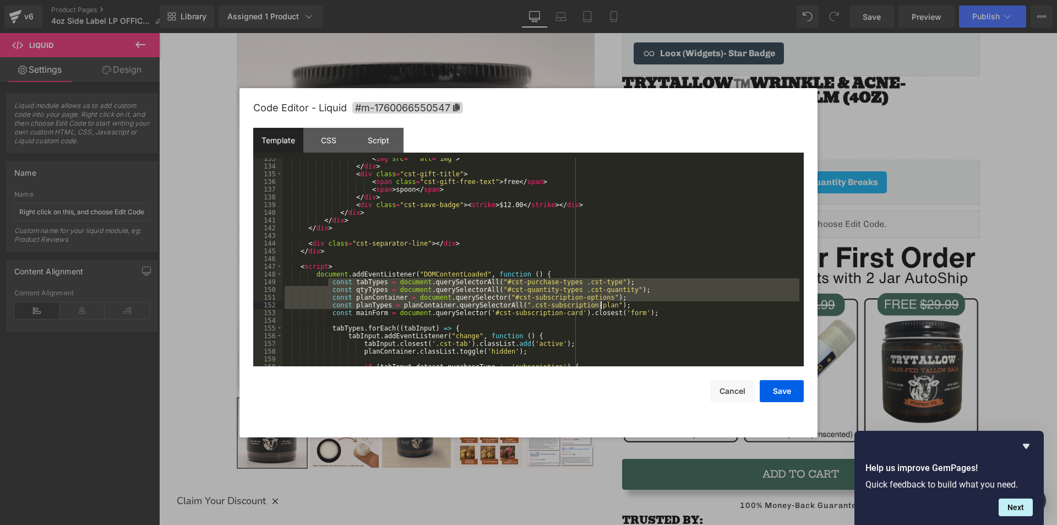
drag, startPoint x: 328, startPoint y: 280, endPoint x: 604, endPoint y: 305, distance: 277.5
click at [604, 305] on div "< img src = "" alt = "img" > </ div > < div class = "cst-gift-title" > < span c…" at bounding box center [540, 267] width 517 height 224
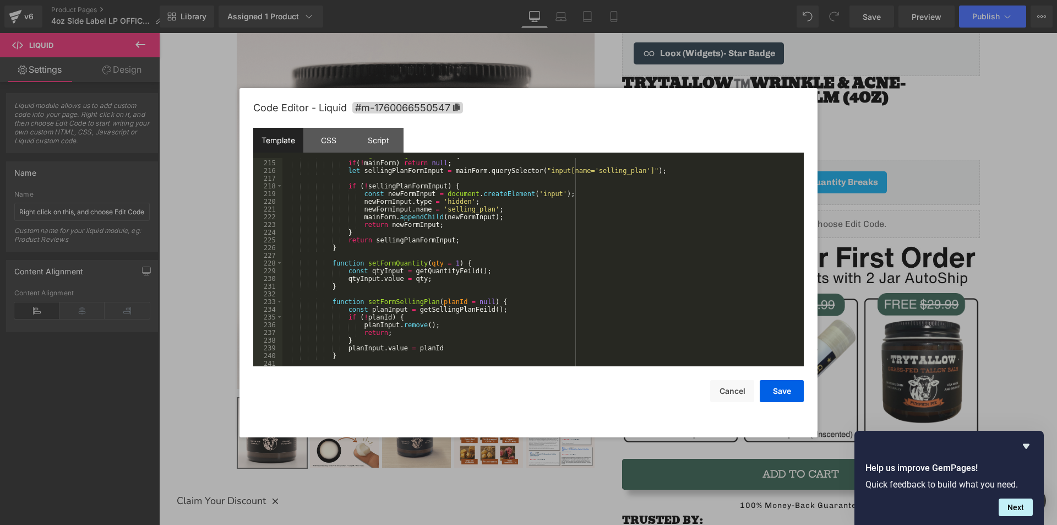
scroll to position [1804, 0]
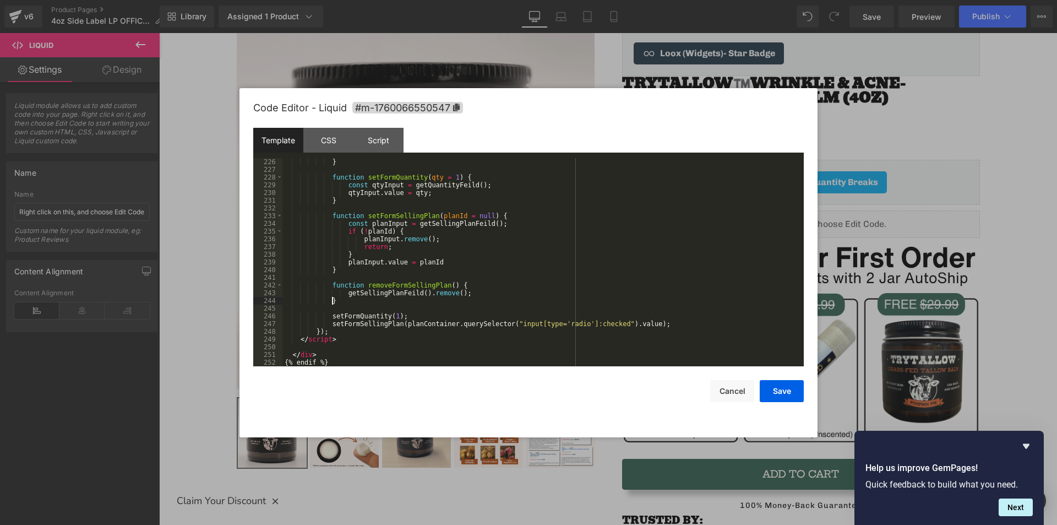
click at [405, 303] on div "} function setFormQuantity ( qty = 1 ) { const qtyInput = getQuantityFeild ( ) …" at bounding box center [540, 270] width 517 height 224
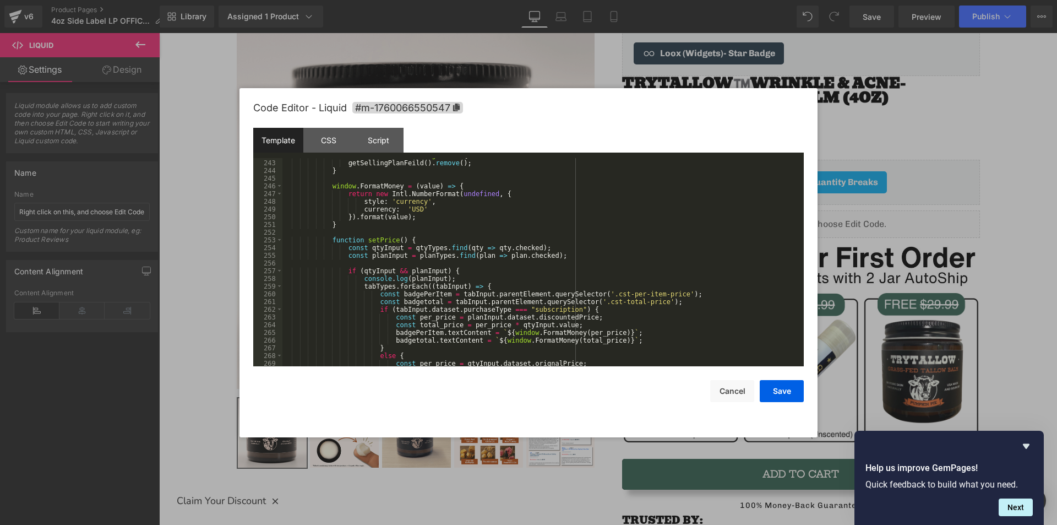
scroll to position [1934, 0]
drag, startPoint x: 407, startPoint y: 254, endPoint x: 540, endPoint y: 259, distance: 132.8
click at [540, 259] on div "function removeFormSellingPlan ( ) { getSellingPlanFeild ( ) . remove ( ) ; } w…" at bounding box center [540, 263] width 517 height 224
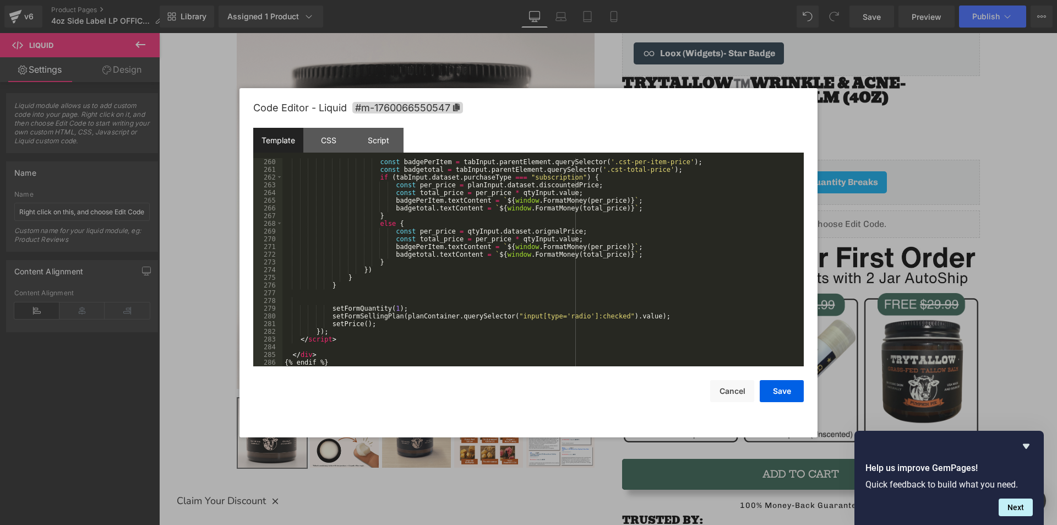
scroll to position [2066, 0]
drag, startPoint x: 396, startPoint y: 316, endPoint x: 608, endPoint y: 317, distance: 211.5
click at [608, 317] on div "const badgePerItem = tabInput . parentElement . querySelector ( '.cst-per-item-…" at bounding box center [540, 270] width 517 height 224
click at [396, 316] on div "const badgePerItem = tabInput . parentElement . querySelector ( '.cst-per-item-…" at bounding box center [540, 270] width 517 height 224
click at [556, 313] on div "const badgePerItem = tabInput . parentElement . querySelector ( '.cst-per-item-…" at bounding box center [540, 270] width 517 height 224
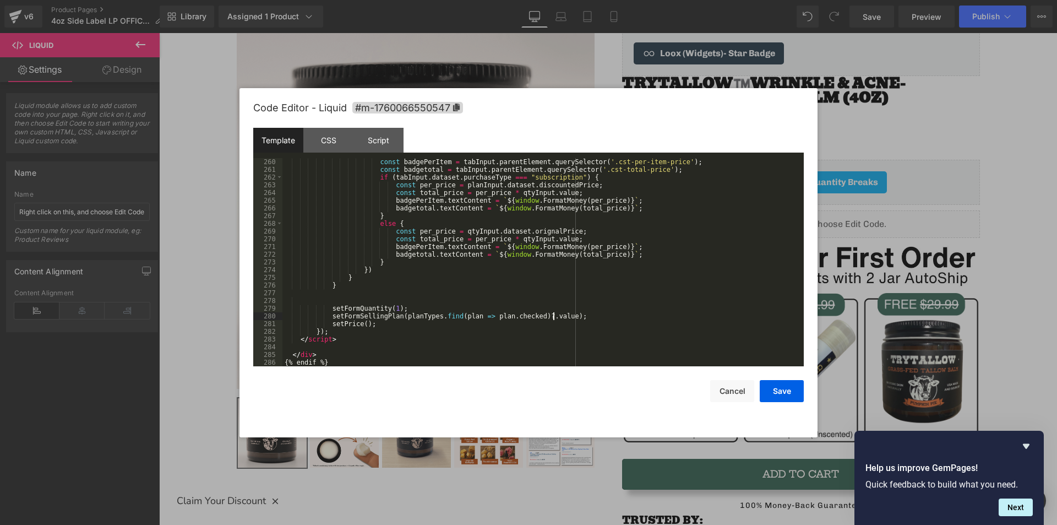
click at [594, 317] on div "const badgePerItem = tabInput . parentElement . querySelector ( '.cst-per-item-…" at bounding box center [540, 270] width 517 height 224
click at [539, 305] on div "const badgePerItem = tabInput . parentElement . querySelector ( '.cst-per-item-…" at bounding box center [540, 270] width 517 height 224
click at [551, 312] on div "const badgePerItem = tabInput . parentElement . querySelector ( '.cst-per-item-…" at bounding box center [540, 270] width 517 height 224
click at [567, 316] on div "const badgePerItem = tabInput . parentElement . querySelector ( '.cst-per-item-…" at bounding box center [540, 270] width 517 height 224
click at [384, 326] on div "const badgePerItem = tabInput . parentElement . querySelector ( '.cst-per-item-…" at bounding box center [540, 270] width 517 height 224
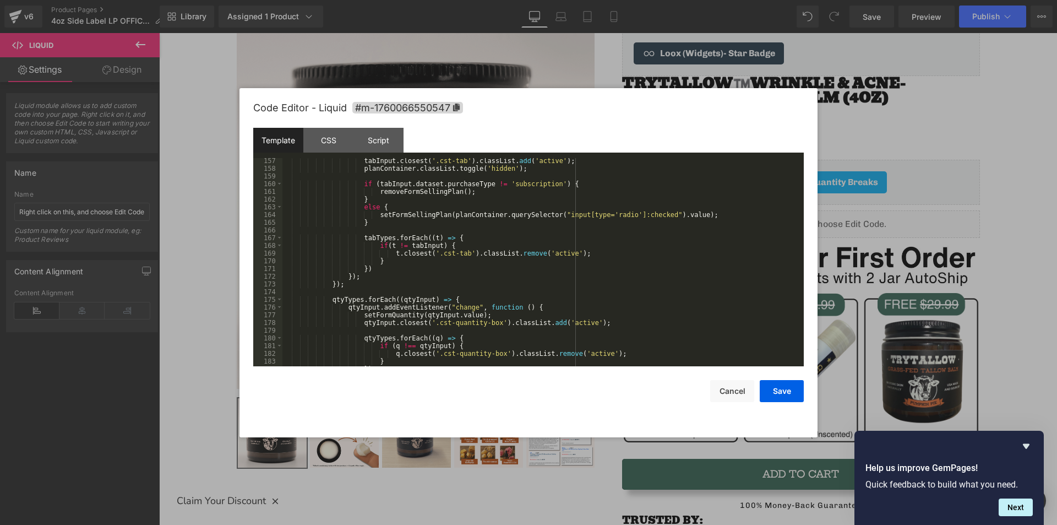
scroll to position [1306, 0]
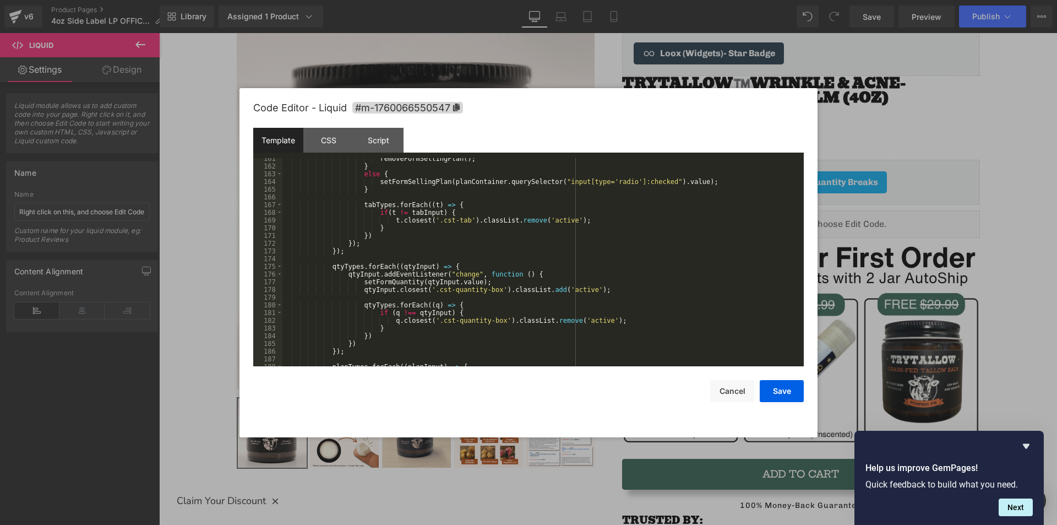
click at [368, 338] on div "removeFormSellingPlan ( ) ; } else { setFormSellingPlan ( planContainer . query…" at bounding box center [540, 267] width 517 height 224
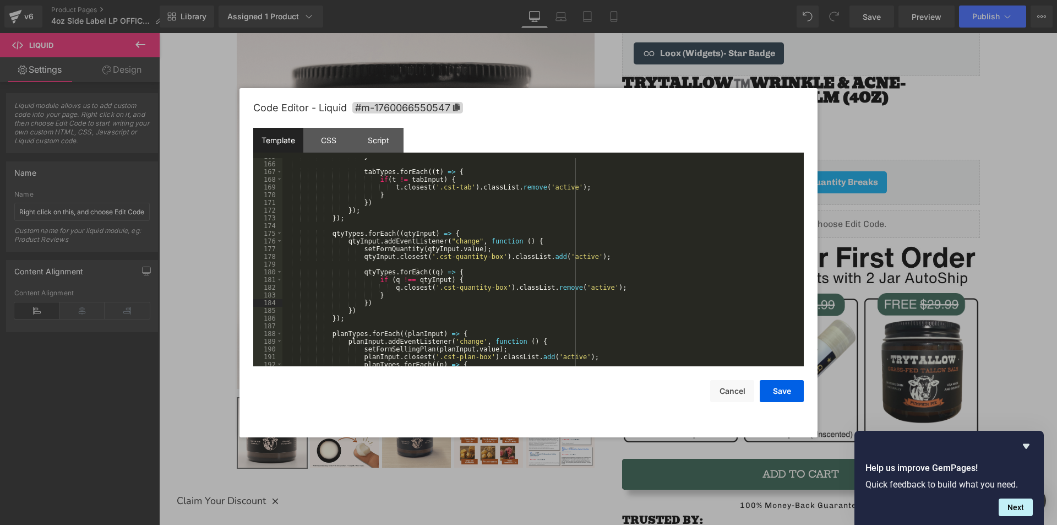
scroll to position [1405, 0]
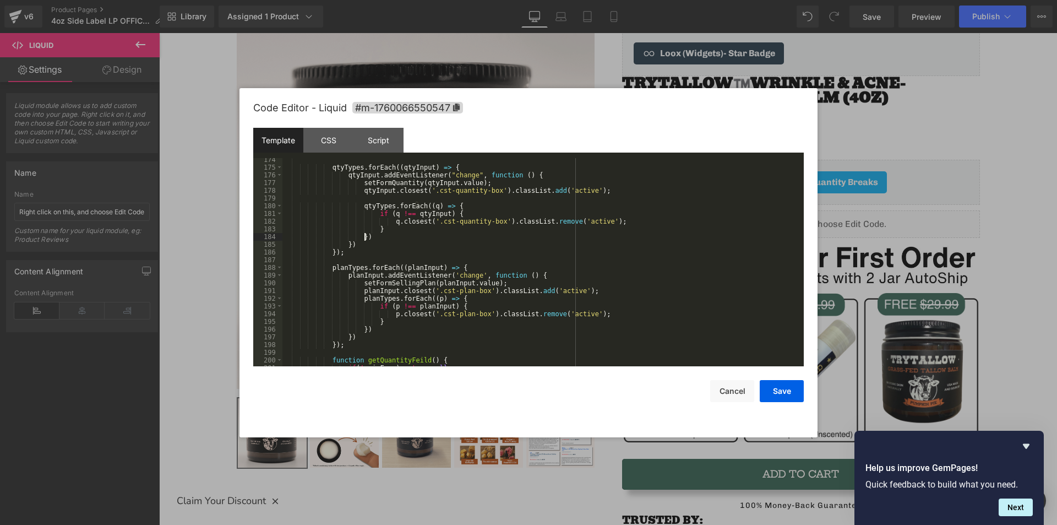
click at [477, 181] on div "qtyTypes . forEach (( qtyInput ) => { qtyInput . addEventListener ( "change" , …" at bounding box center [540, 268] width 517 height 224
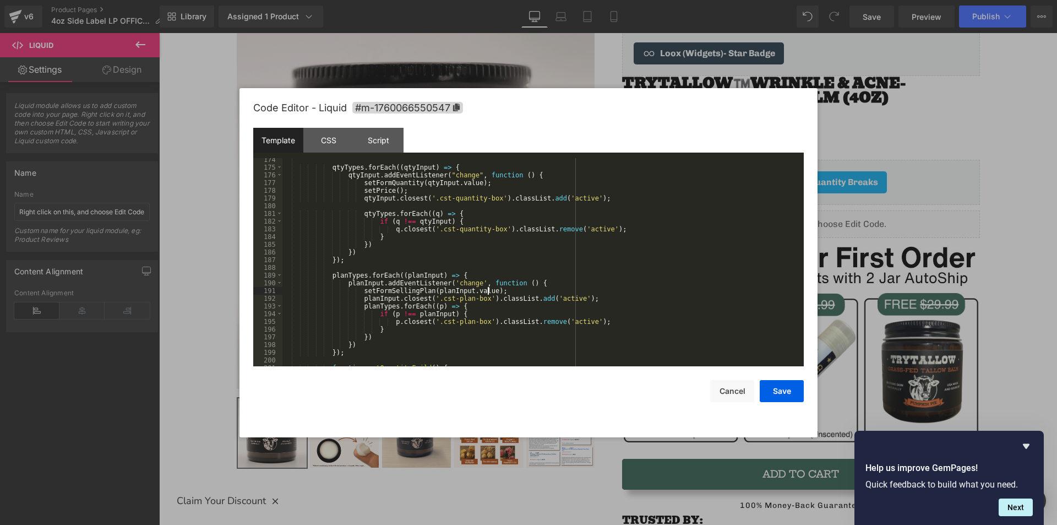
click at [507, 294] on div "qtyTypes . forEach (( qtyInput ) => { qtyInput . addEventListener ( "change" , …" at bounding box center [540, 268] width 517 height 224
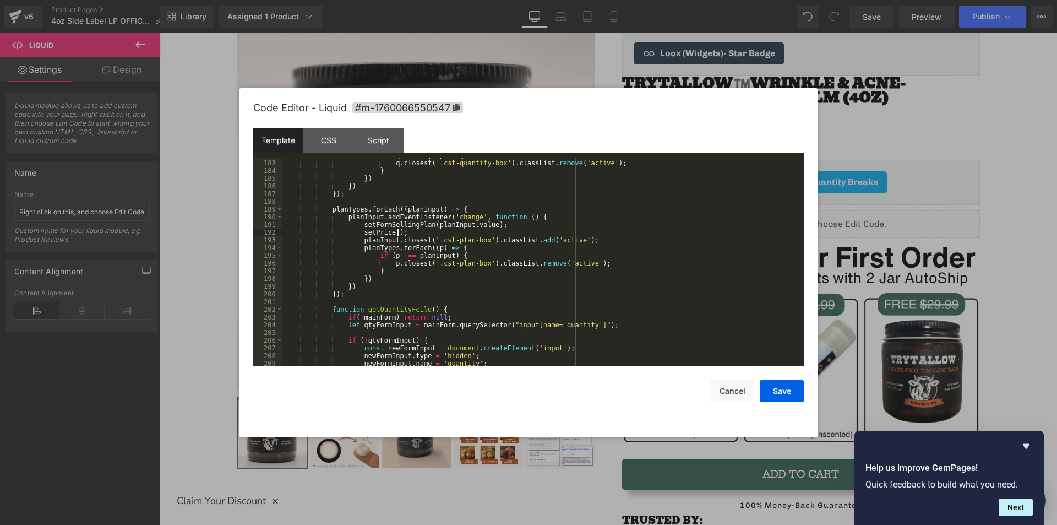
scroll to position [1504, 0]
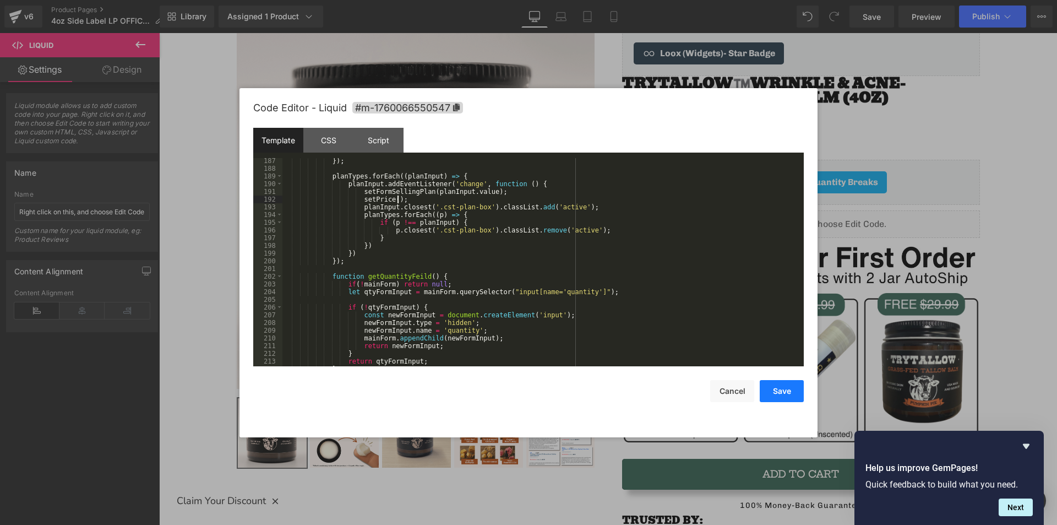
click at [781, 393] on button "Save" at bounding box center [782, 391] width 44 height 22
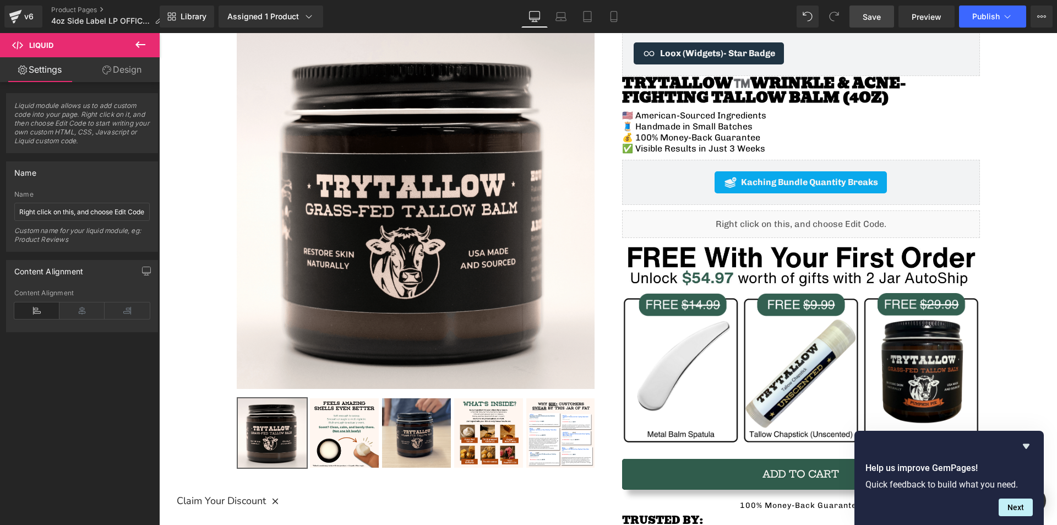
click at [876, 16] on span "Save" at bounding box center [872, 17] width 18 height 12
click at [920, 24] on link "Preview" at bounding box center [927, 17] width 56 height 22
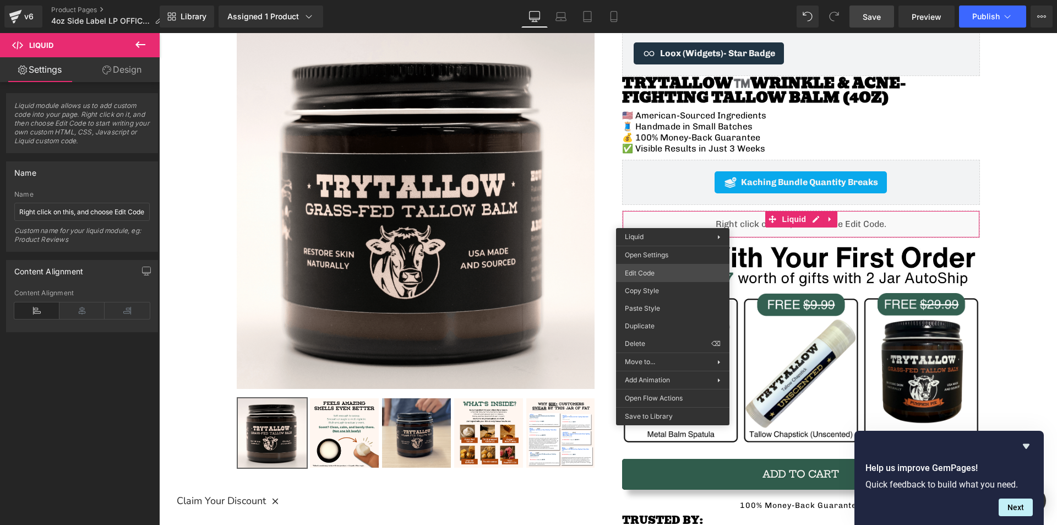
click at [650, 0] on div "Liquid You are previewing how the will restyle your page. You can not edit Elem…" at bounding box center [528, 0] width 1057 height 0
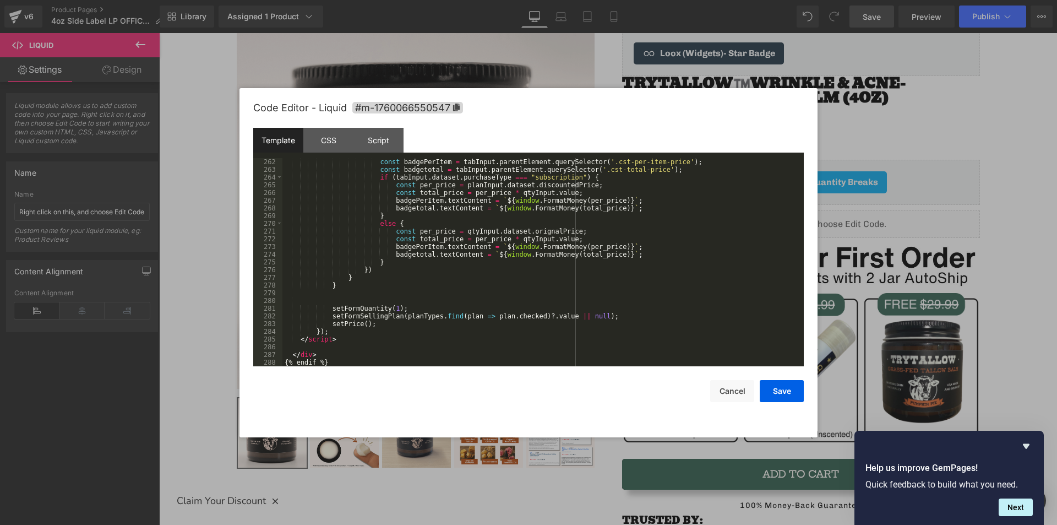
scroll to position [2082, 0]
drag, startPoint x: 397, startPoint y: 313, endPoint x: 582, endPoint y: 314, distance: 185.0
click at [582, 314] on div "const badgePerItem = tabInput . parentElement . querySelector ( '.cst-per-item-…" at bounding box center [540, 270] width 517 height 224
click at [647, 316] on div "const badgePerItem = tabInput . parentElement . querySelector ( '.cst-per-item-…" at bounding box center [540, 270] width 517 height 224
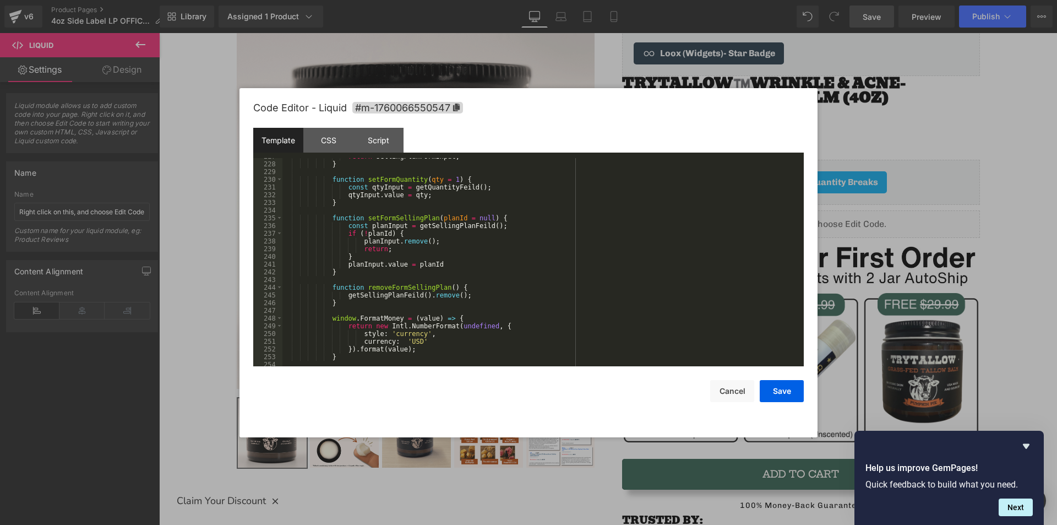
scroll to position [1850, 0]
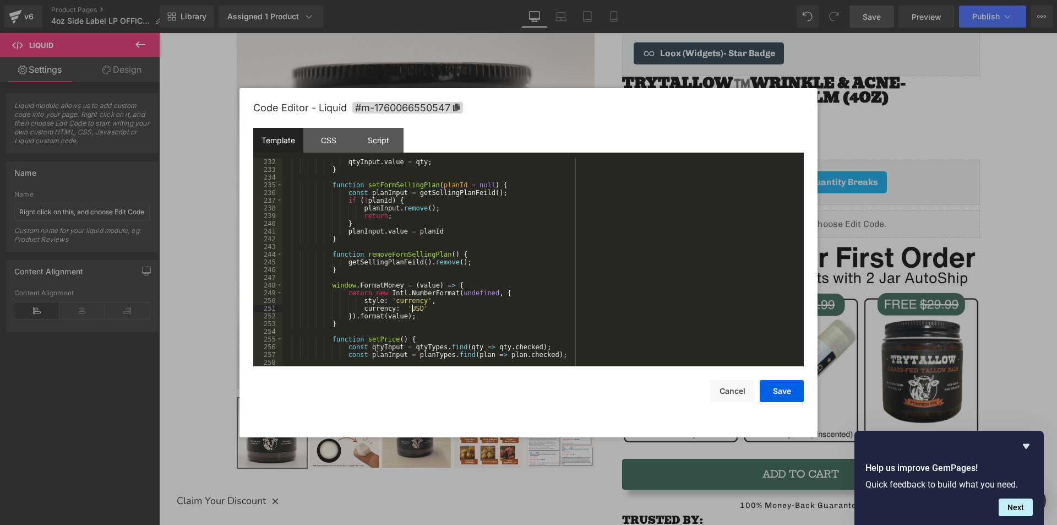
click at [414, 308] on div "qtyInput . value = qty ; } function setFormSellingPlan ( planId = null ) { cons…" at bounding box center [540, 270] width 517 height 224
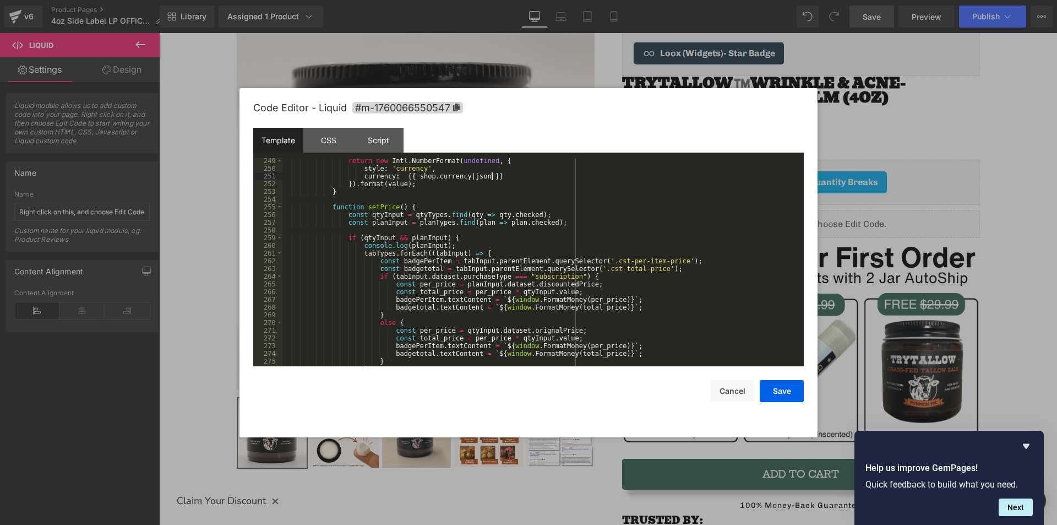
scroll to position [1982, 0]
click at [773, 394] on button "Save" at bounding box center [782, 391] width 44 height 22
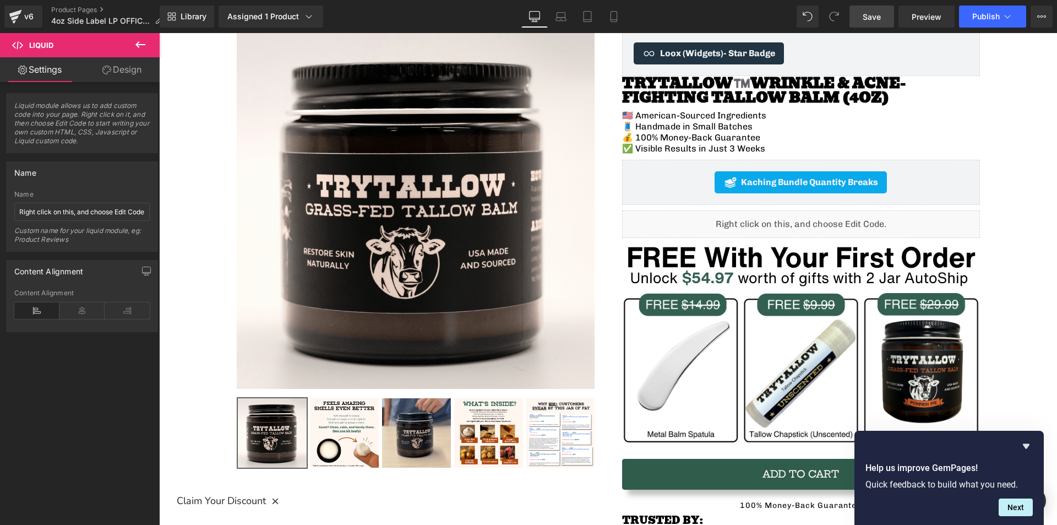
click at [872, 17] on span "Save" at bounding box center [872, 17] width 18 height 12
click at [926, 18] on span "Preview" at bounding box center [927, 17] width 30 height 12
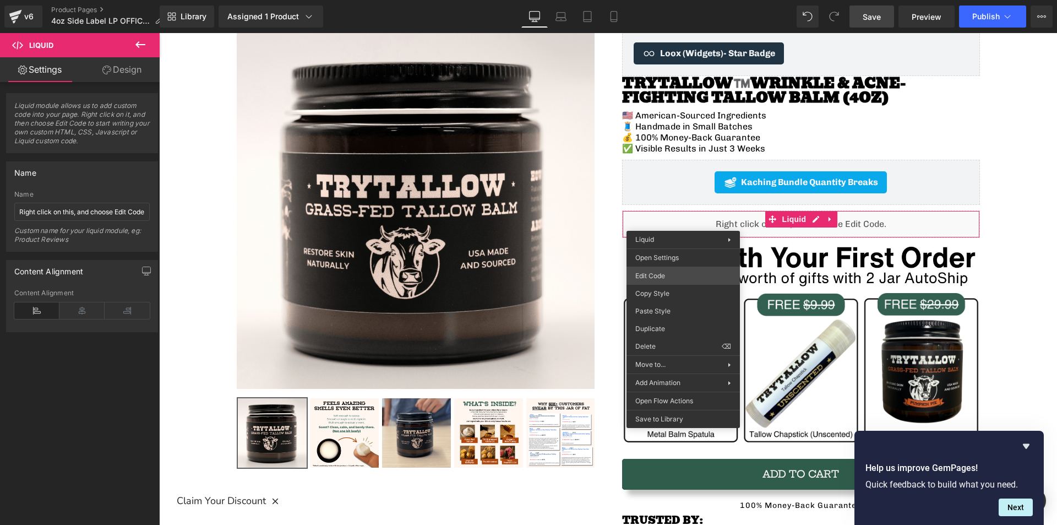
click at [659, 0] on div "Liquid You are previewing how the will restyle your page. You can not edit Elem…" at bounding box center [528, 0] width 1057 height 0
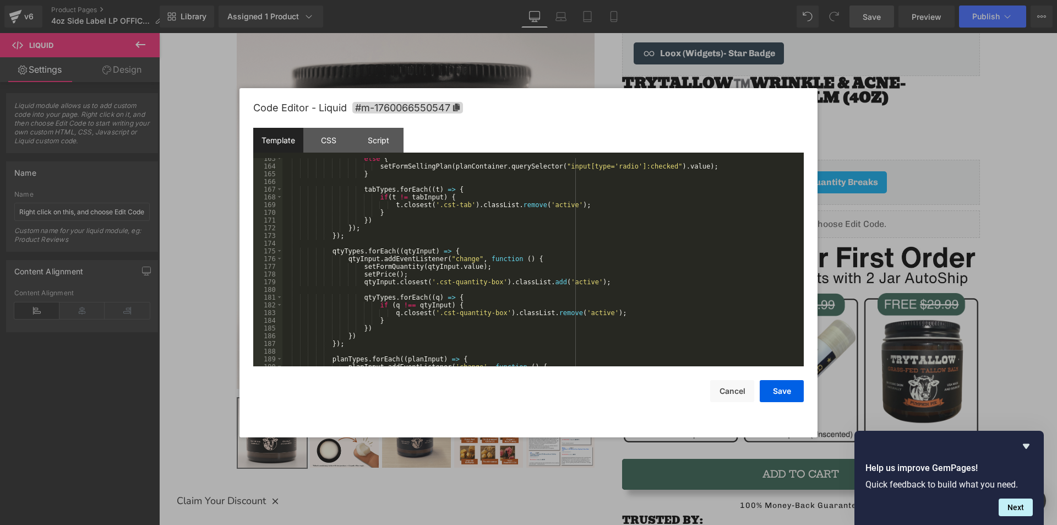
scroll to position [1322, 0]
click at [417, 273] on div "else { setFormSellingPlan ( planContainer . querySelector ( "input[type='radio'…" at bounding box center [540, 267] width 517 height 224
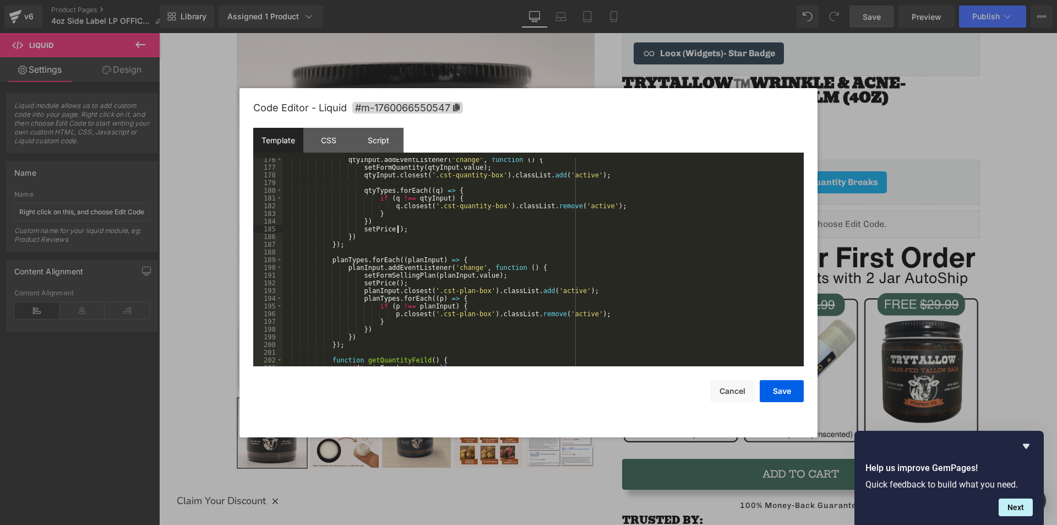
scroll to position [1421, 0]
click at [404, 285] on div "qtyInput . addEventListener ( "change" , function ( ) { setFormQuantity ( qtyIn…" at bounding box center [540, 268] width 517 height 224
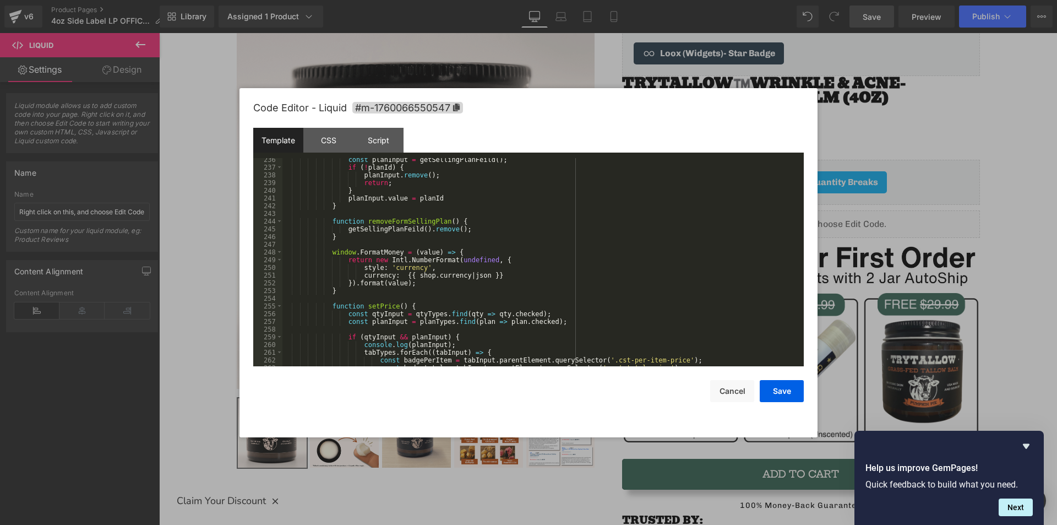
scroll to position [1949, 0]
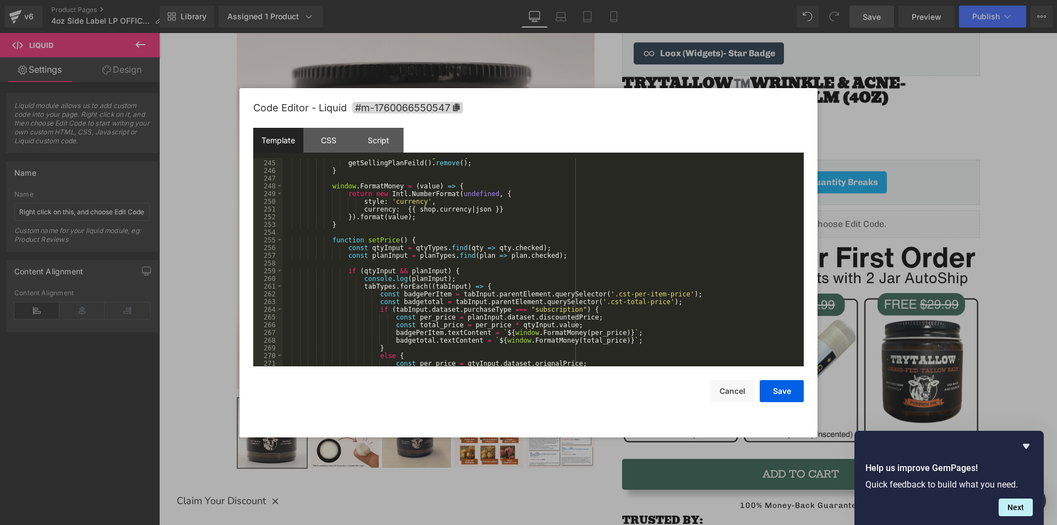
click at [547, 255] on div "function removeFormSellingPlan ( ) { getSellingPlanFeild ( ) . remove ( ) ; } w…" at bounding box center [540, 263] width 517 height 224
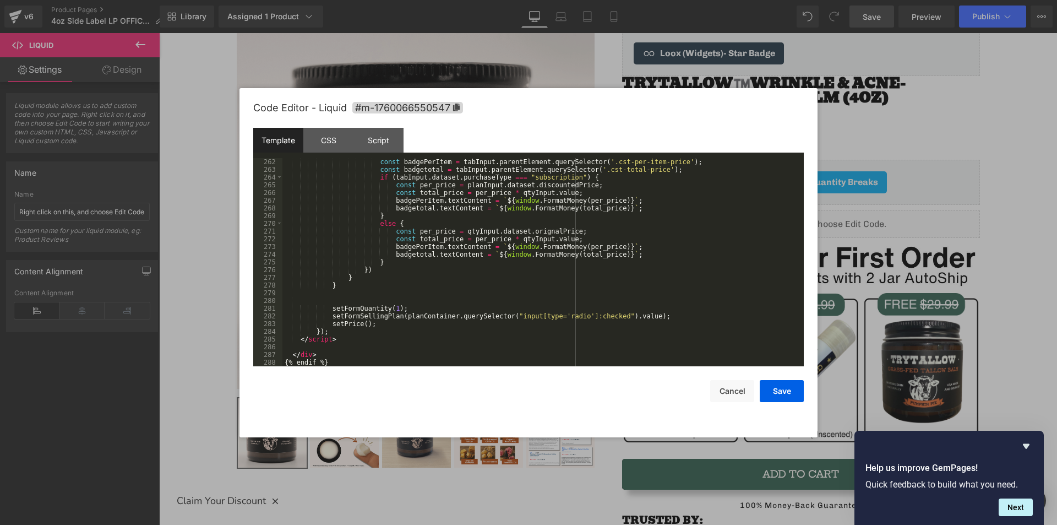
scroll to position [2082, 0]
click at [771, 390] on button "Save" at bounding box center [782, 391] width 44 height 22
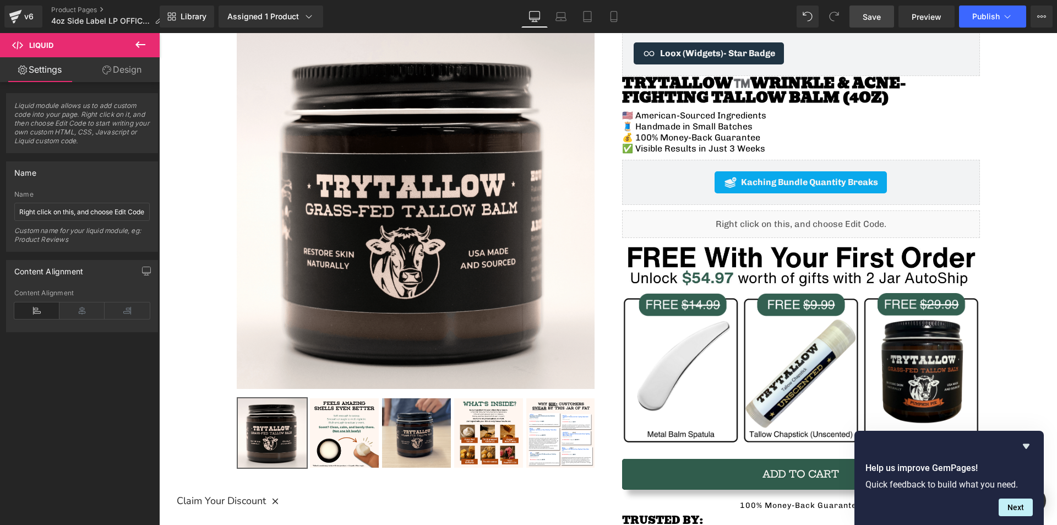
drag, startPoint x: 872, startPoint y: 14, endPoint x: 859, endPoint y: 14, distance: 13.2
click at [859, 14] on link "Save" at bounding box center [872, 17] width 45 height 22
click at [859, 14] on span "Saving" at bounding box center [853, 16] width 28 height 9
click at [921, 15] on span "Preview" at bounding box center [927, 17] width 30 height 12
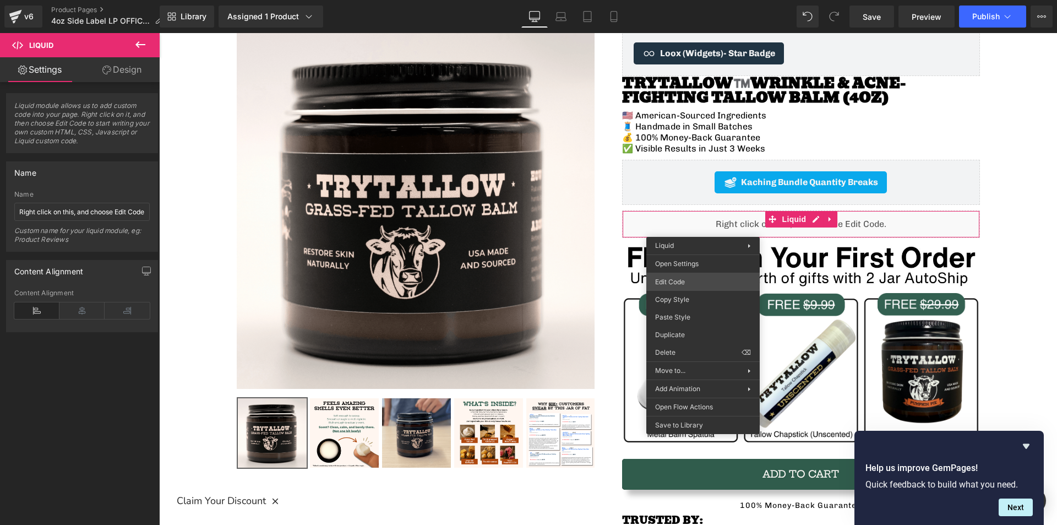
click at [674, 0] on div "Liquid You are previewing how the will restyle your page. You can not edit Elem…" at bounding box center [528, 0] width 1057 height 0
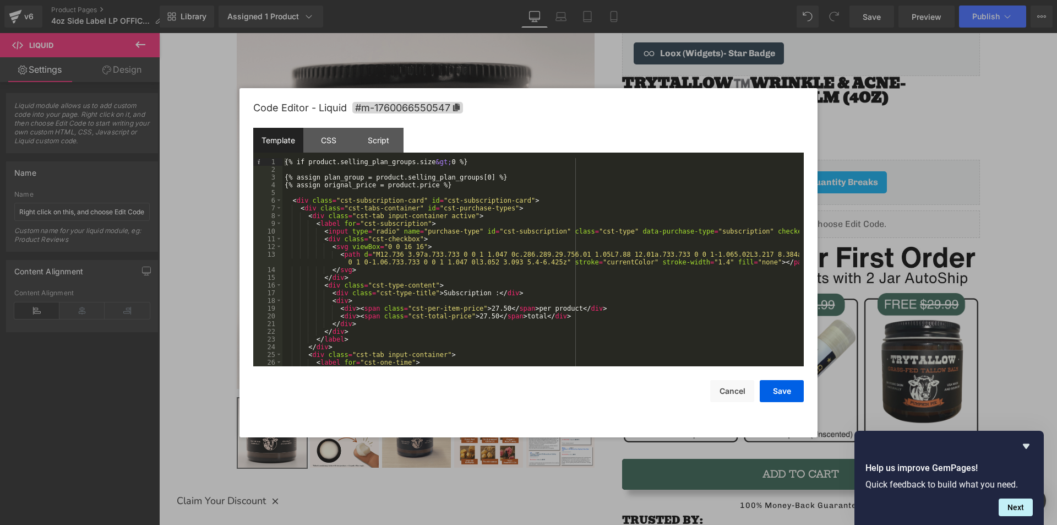
scroll to position [0, 0]
click at [769, 230] on div "{% if product.selling_plan_groups.size &gt; 0 %} {% assign plan_group = product…" at bounding box center [540, 270] width 517 height 224
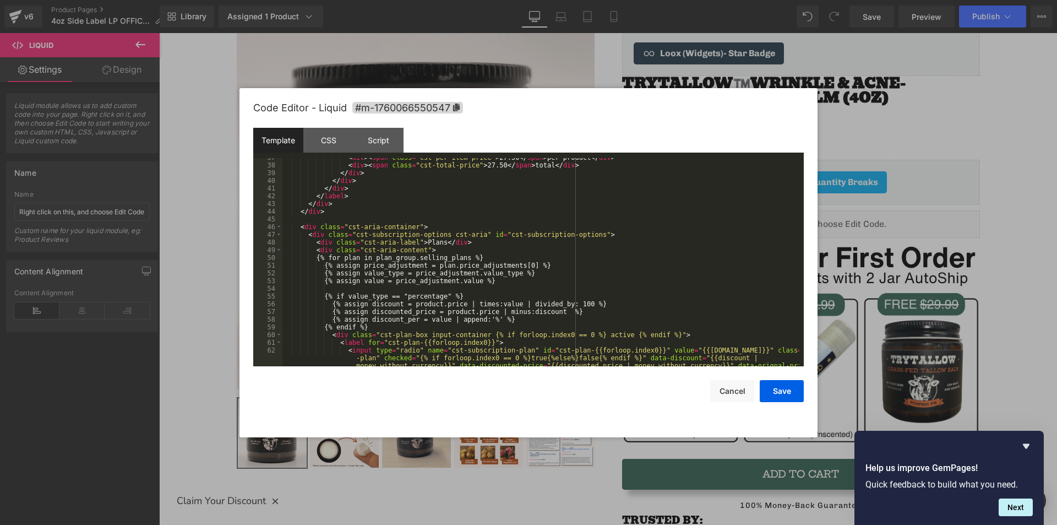
scroll to position [330, 0]
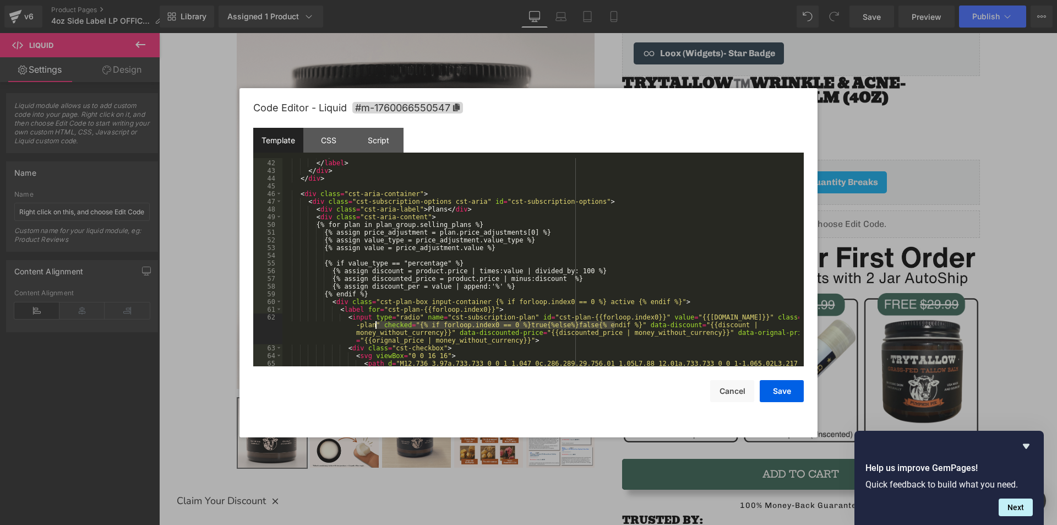
drag, startPoint x: 615, startPoint y: 323, endPoint x: 376, endPoint y: 325, distance: 239.0
click at [376, 325] on div "</ div > </ label > </ div > </ div > < div class = "cst-aria-container" > < di…" at bounding box center [540, 270] width 517 height 239
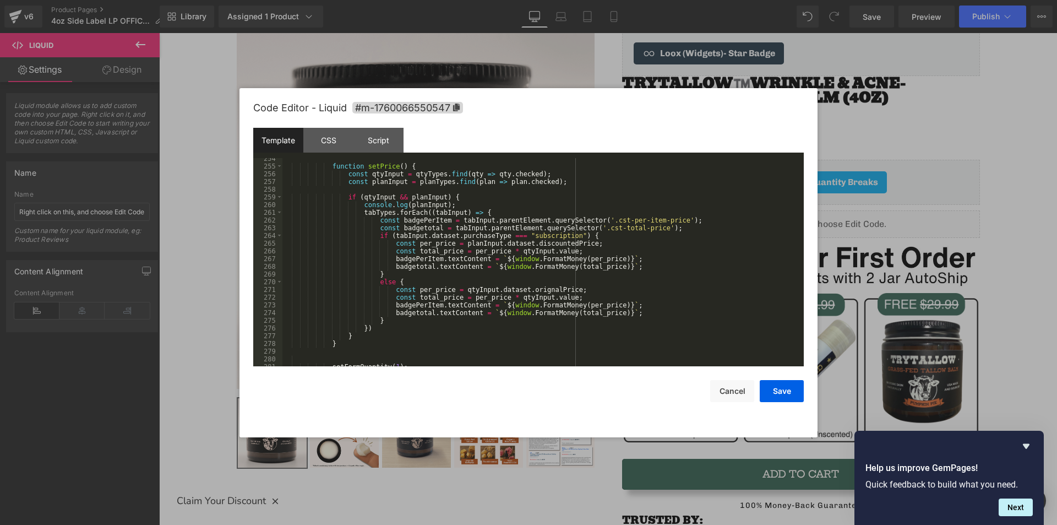
scroll to position [2074, 0]
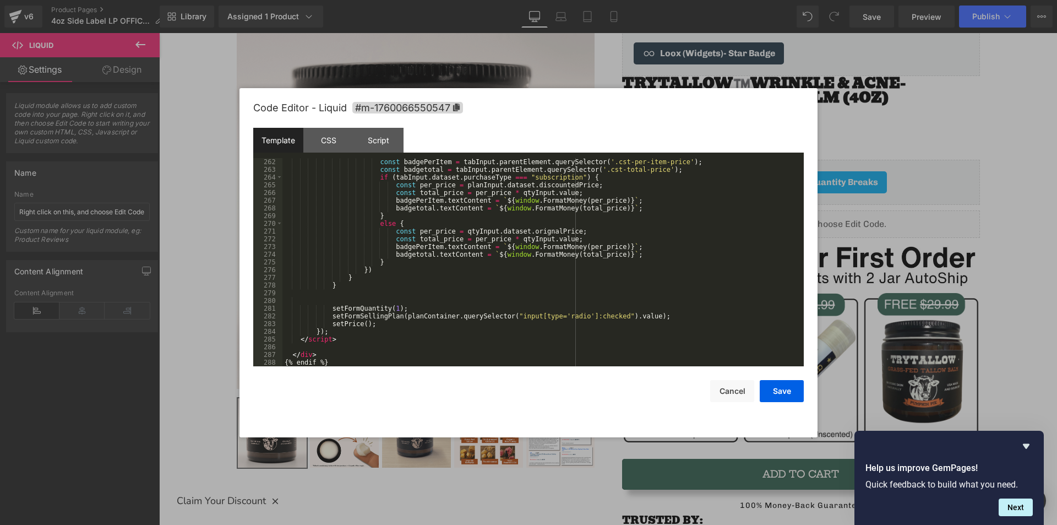
click at [370, 285] on div "const badgePerItem = tabInput . parentElement . querySelector ( '.cst-per-item-…" at bounding box center [540, 270] width 517 height 224
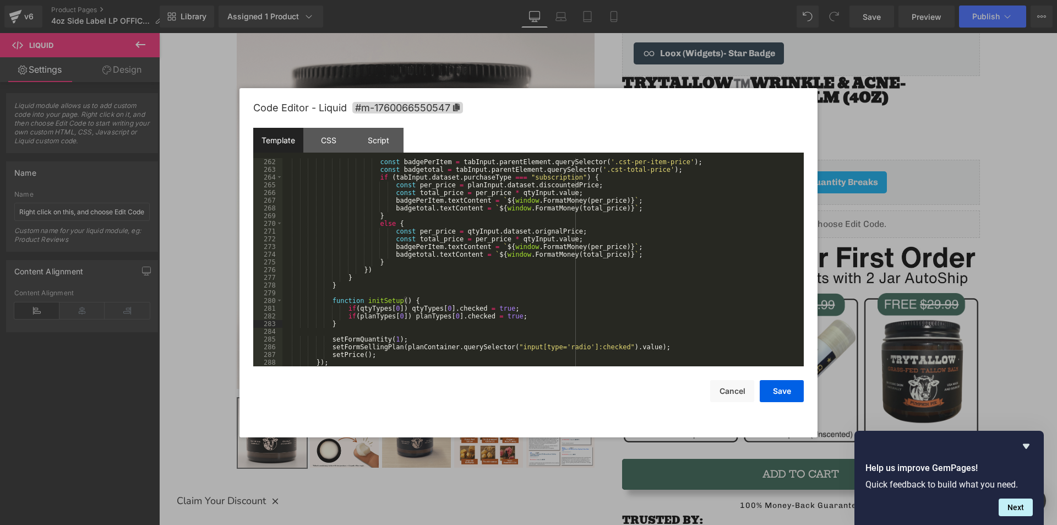
scroll to position [2105, 0]
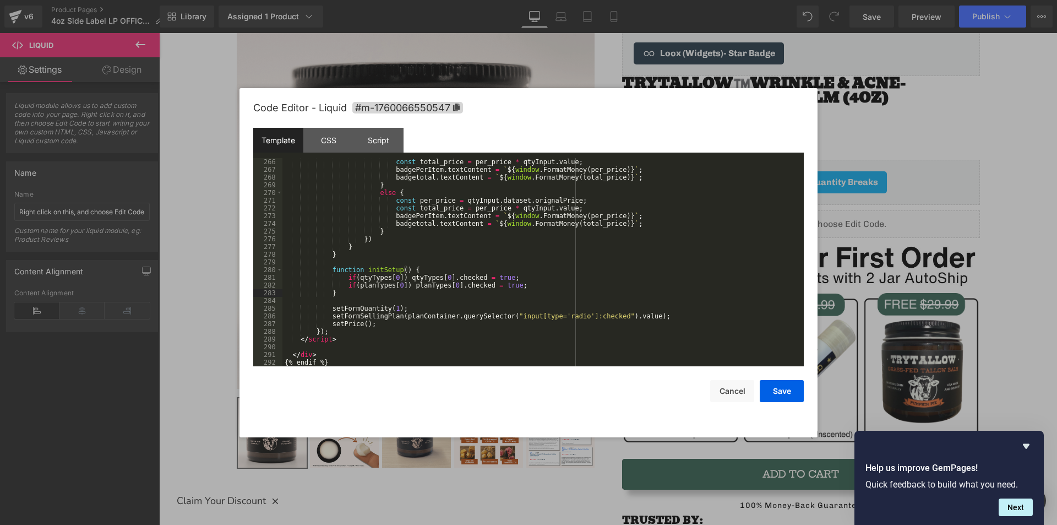
click at [379, 323] on div "const total_price = per_price * qtyInput . value ; badgePerItem . textContent =…" at bounding box center [540, 270] width 517 height 224
click at [770, 387] on button "Save" at bounding box center [782, 391] width 44 height 22
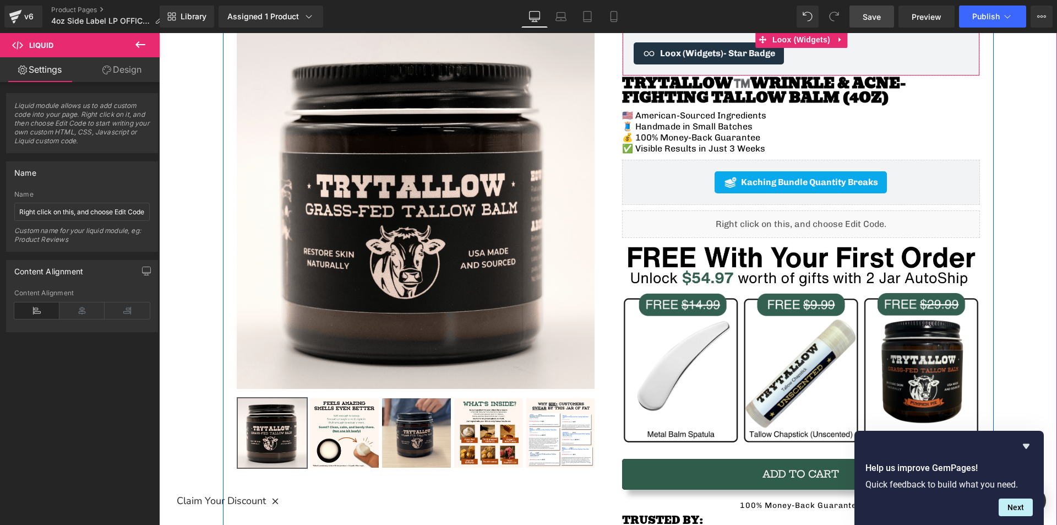
click at [873, 18] on span "Save" at bounding box center [872, 17] width 18 height 12
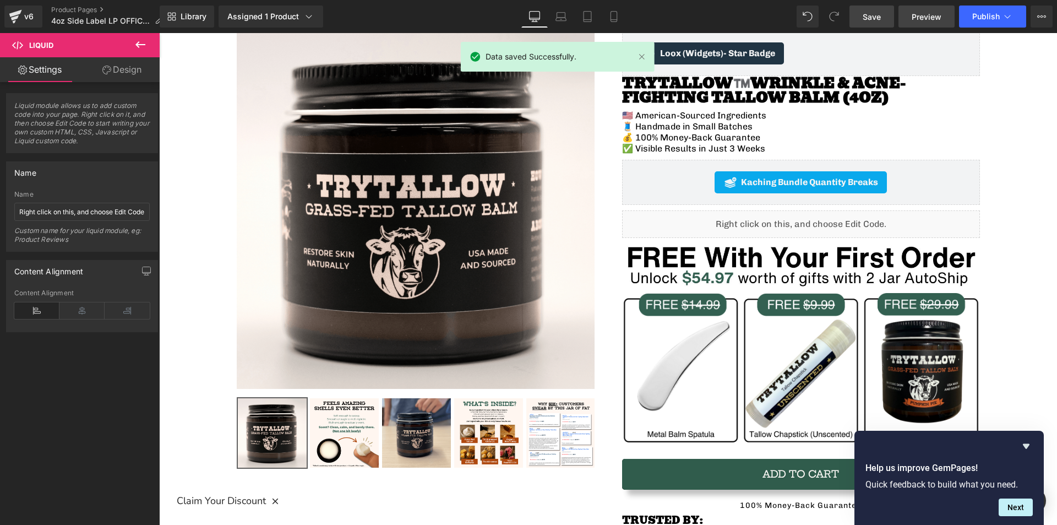
click at [932, 19] on span "Preview" at bounding box center [927, 17] width 30 height 12
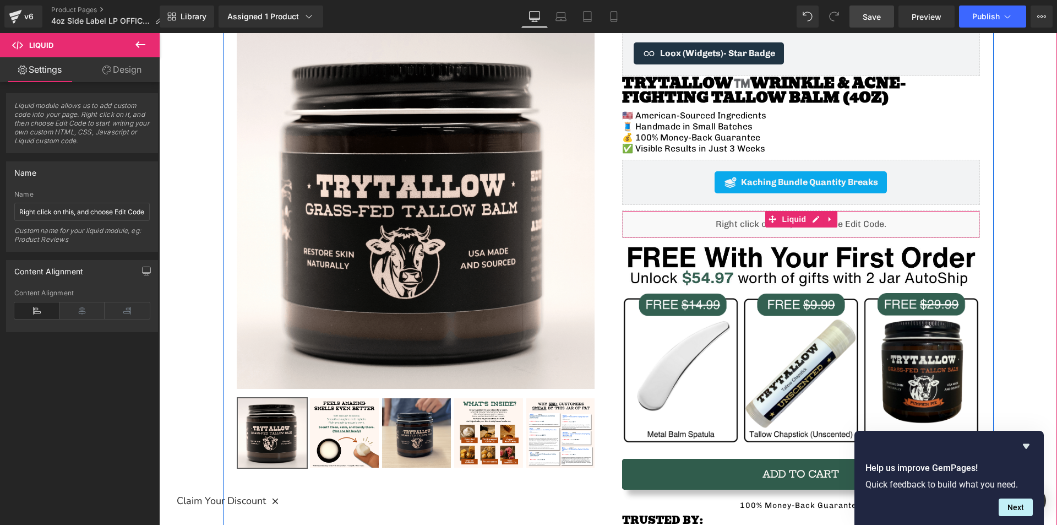
click at [711, 230] on div "Liquid" at bounding box center [801, 224] width 358 height 28
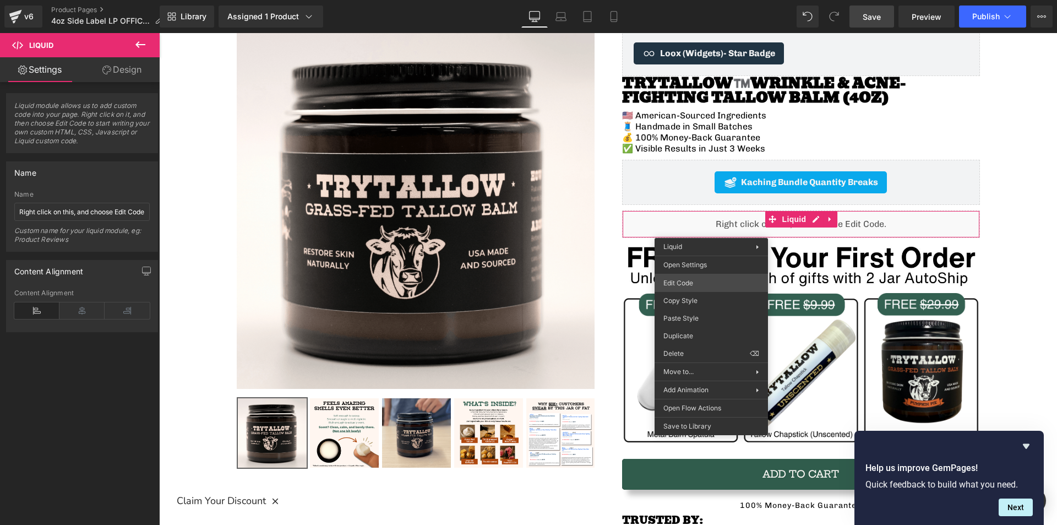
click at [684, 0] on div "Liquid You are previewing how the will restyle your page. You can not edit Elem…" at bounding box center [528, 0] width 1057 height 0
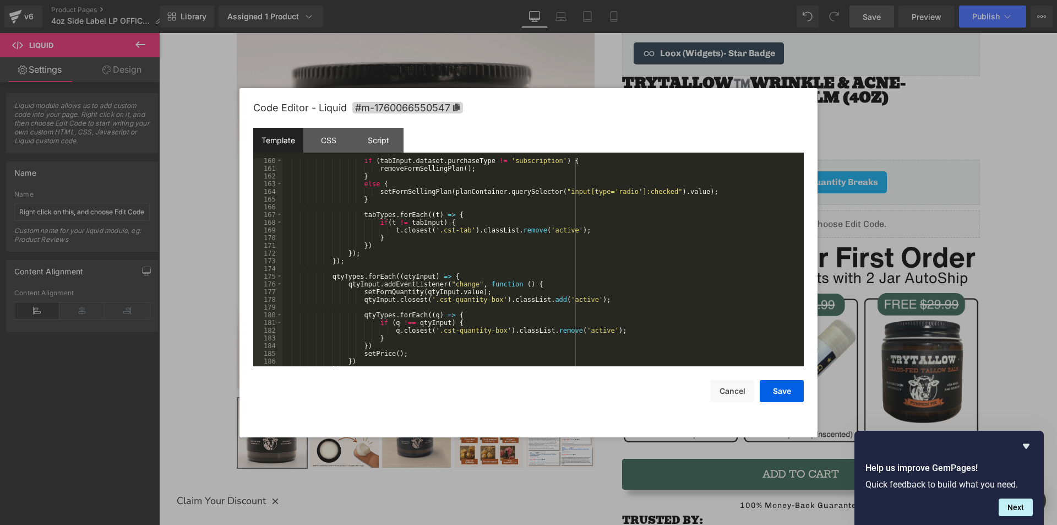
scroll to position [1322, 0]
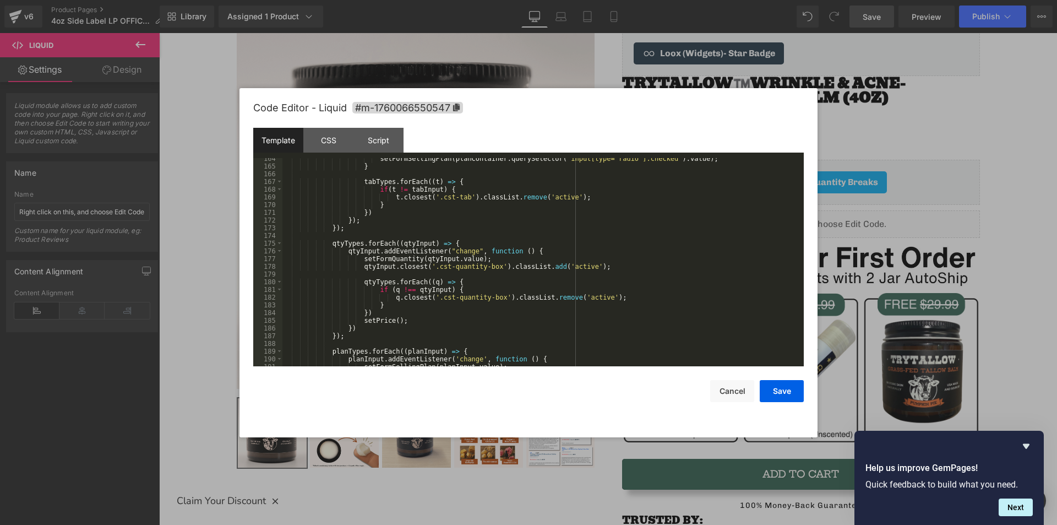
click at [533, 261] on div "setFormSellingPlan ( planContainer . querySelector ( "input[type='radio']:check…" at bounding box center [540, 267] width 517 height 224
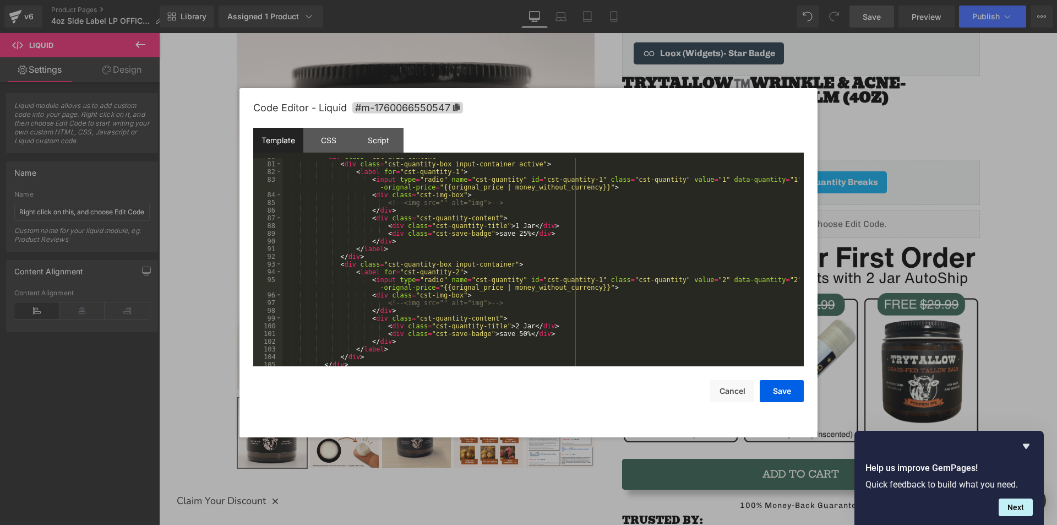
scroll to position [661, 0]
click at [574, 279] on div "< div class = "cst-aria-content" > < div class = "cst-quantity-box input-contai…" at bounding box center [540, 265] width 517 height 224
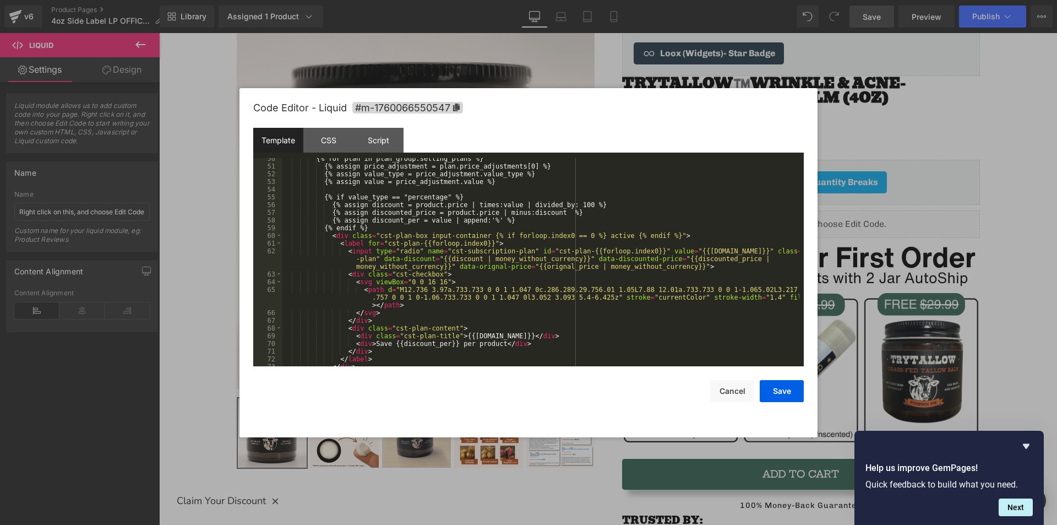
scroll to position [396, 0]
click at [649, 237] on div "{% for plan in plan_group.selling_plans %} {% assign price_adjustment = plan.pr…" at bounding box center [540, 267] width 517 height 224
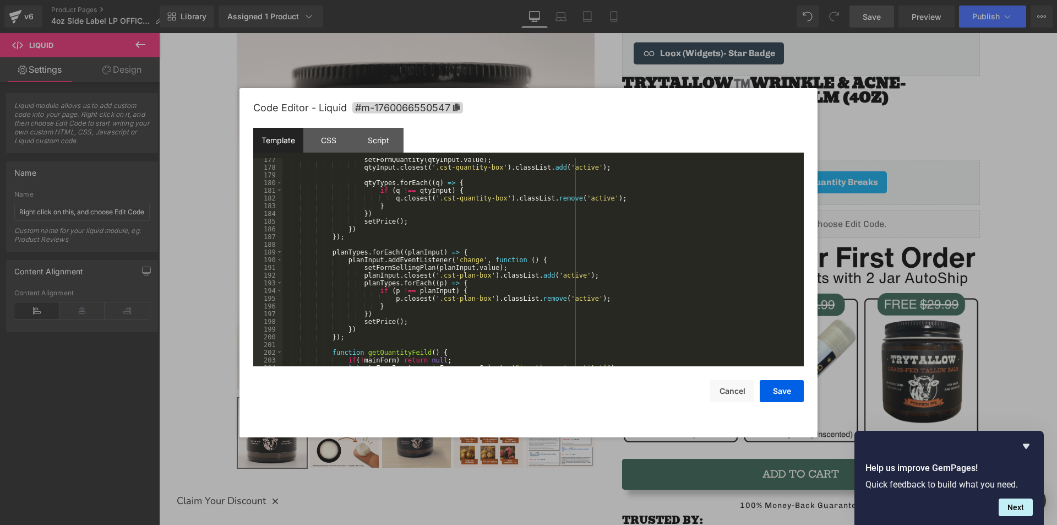
scroll to position [1421, 0]
click at [777, 393] on button "Save" at bounding box center [782, 391] width 44 height 22
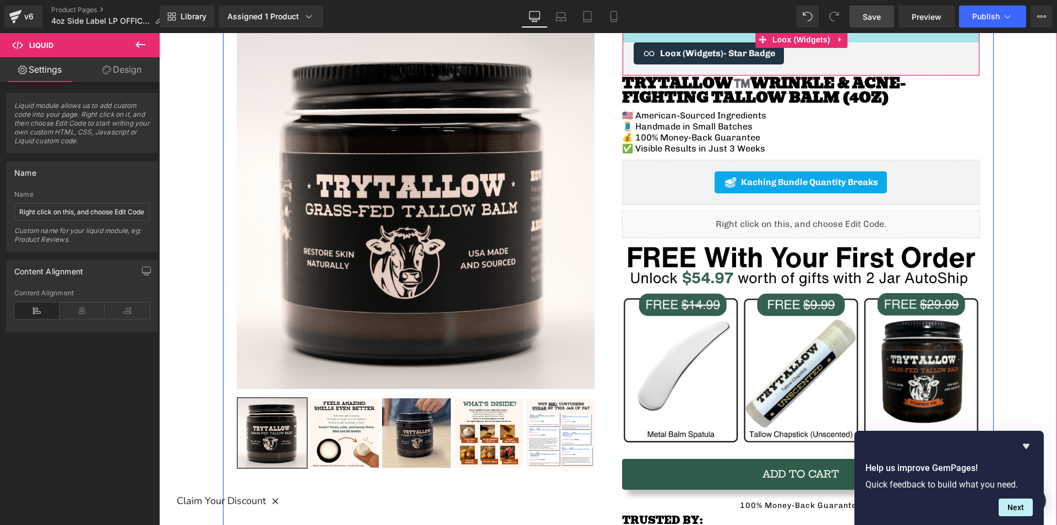
click at [873, 20] on span "Save" at bounding box center [872, 17] width 18 height 12
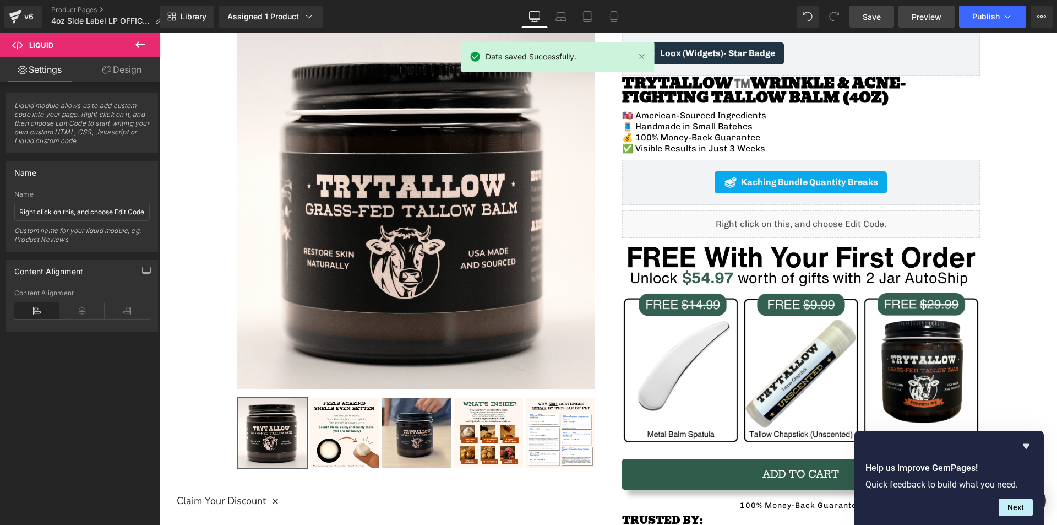
click at [933, 13] on span "Preview" at bounding box center [927, 17] width 30 height 12
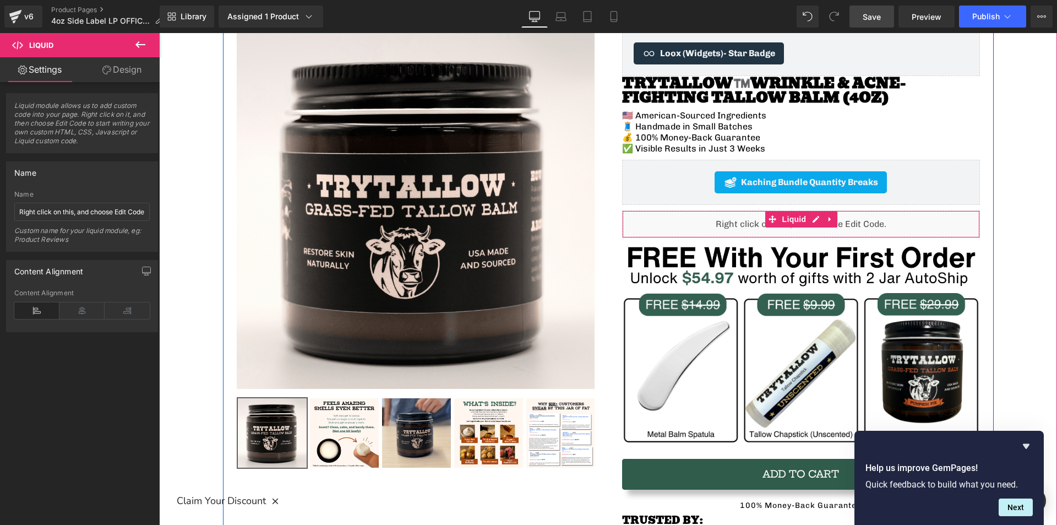
click at [639, 231] on div "Liquid" at bounding box center [801, 224] width 358 height 28
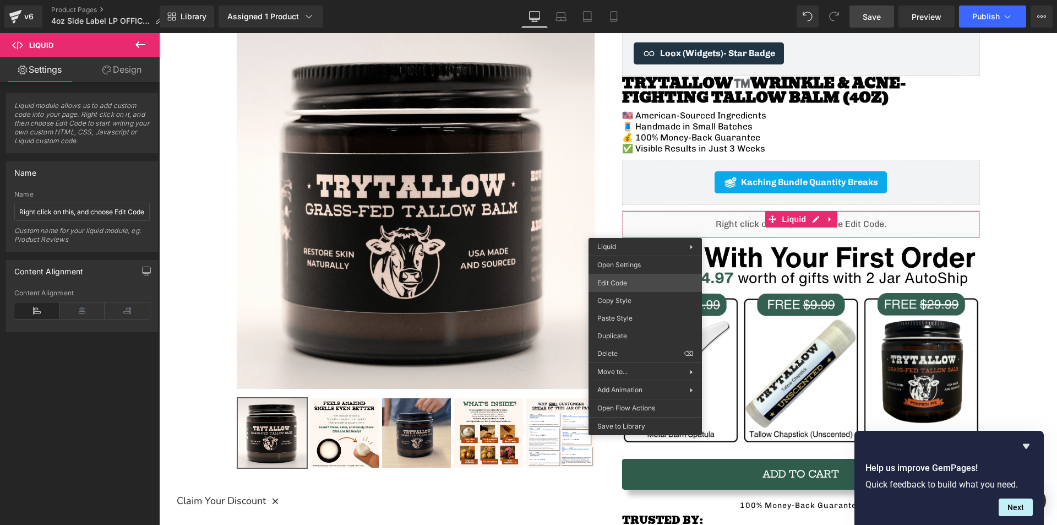
click at [628, 0] on div "Liquid You are previewing how the will restyle your page. You can not edit Elem…" at bounding box center [528, 0] width 1057 height 0
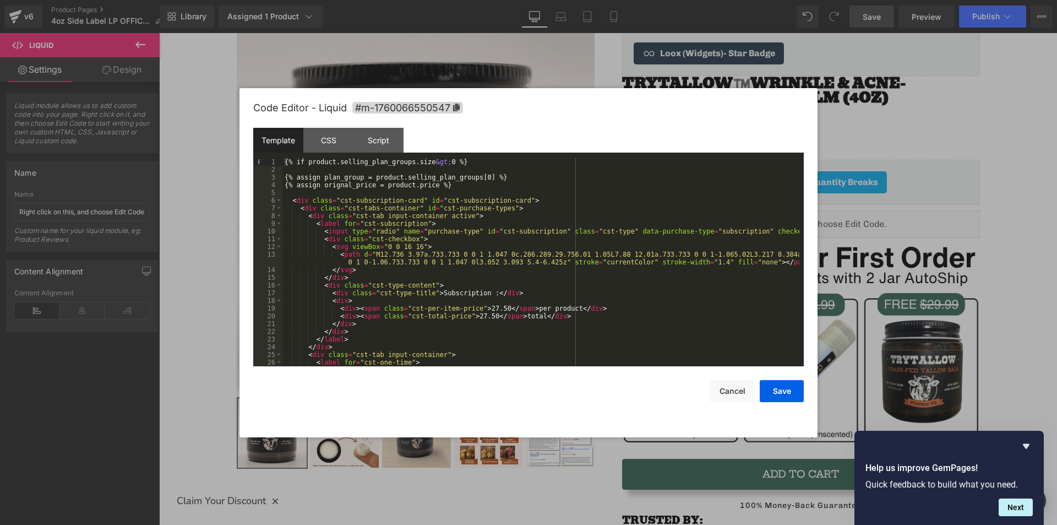
click at [483, 220] on div "{% if product.selling_plan_groups.size &gt; 0 %} {% assign plan_group = product…" at bounding box center [540, 270] width 517 height 224
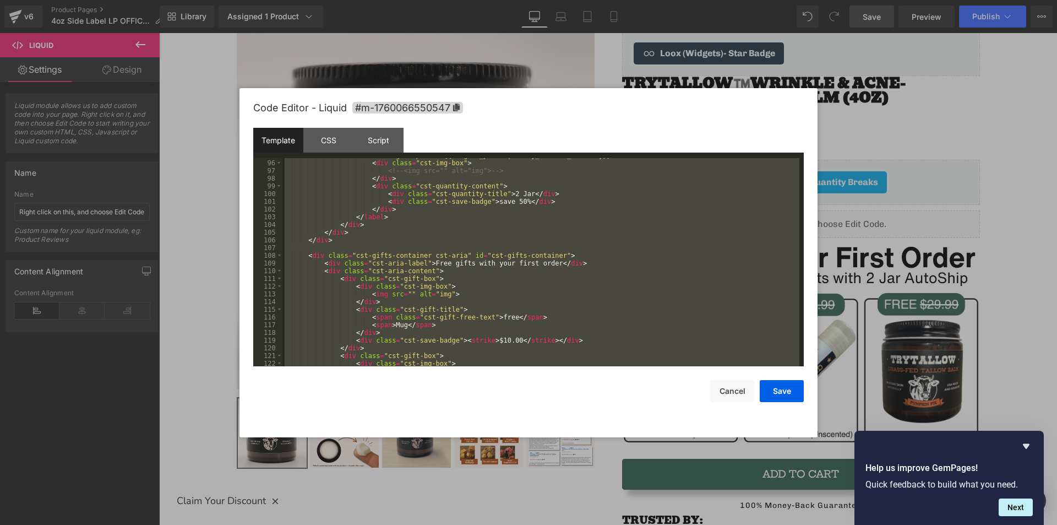
scroll to position [1090, 0]
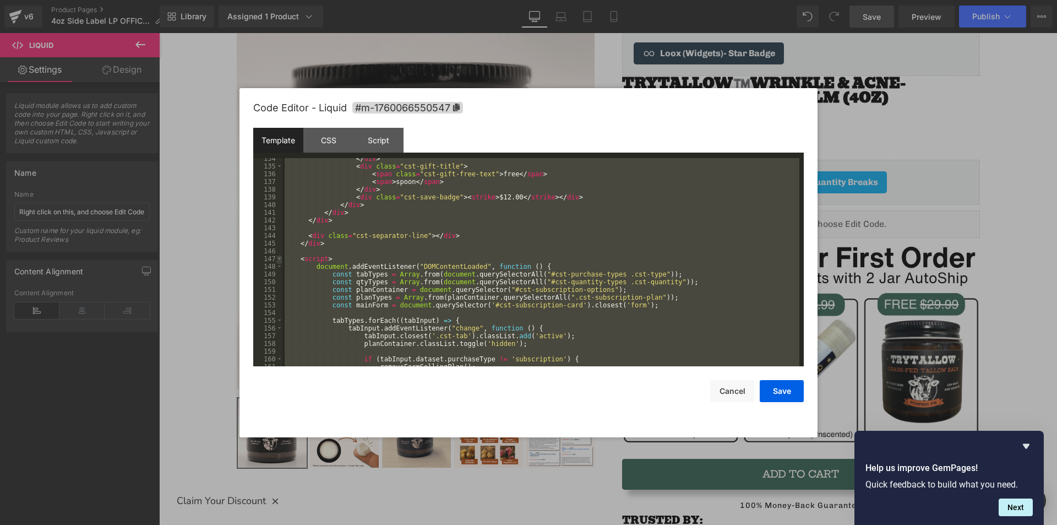
click at [281, 257] on span at bounding box center [279, 259] width 6 height 8
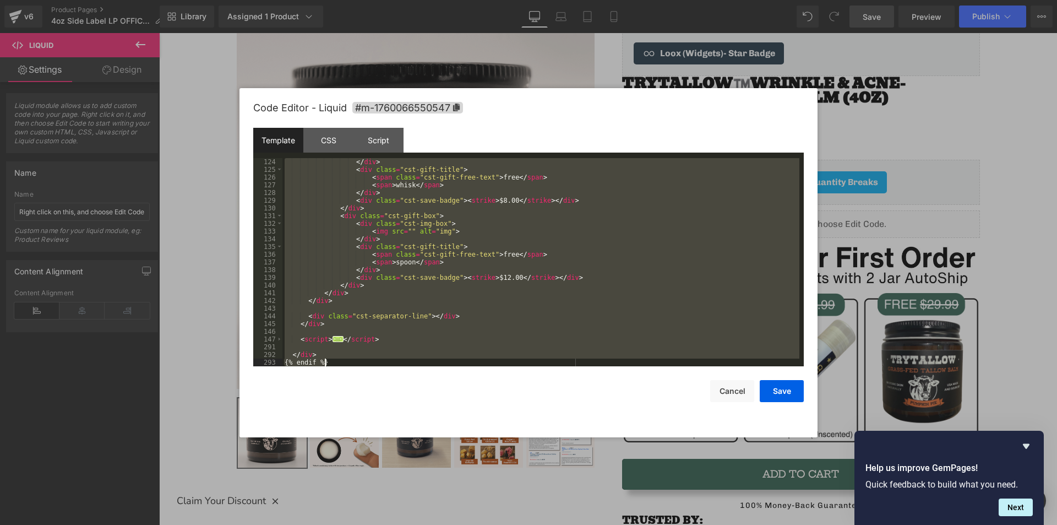
scroll to position [1010, 0]
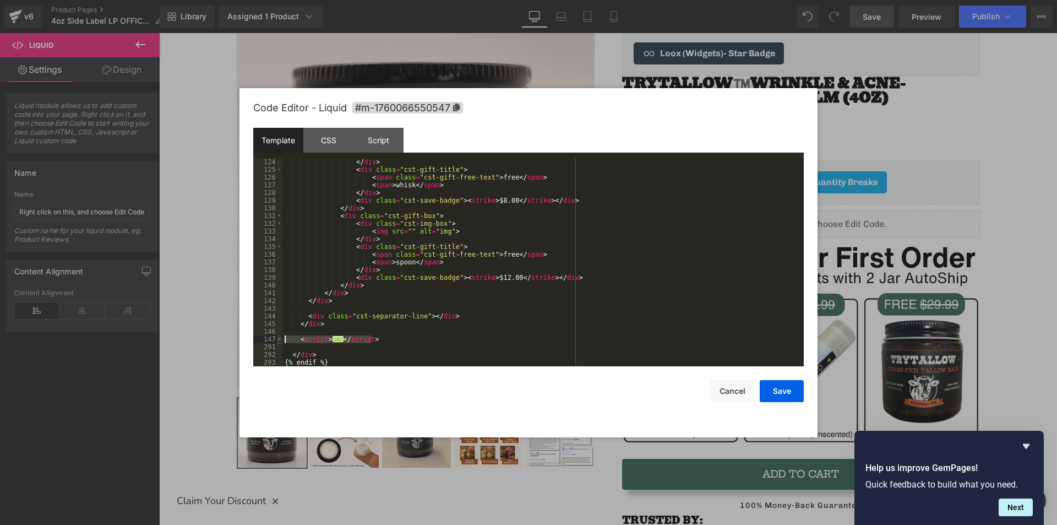
drag, startPoint x: 379, startPoint y: 338, endPoint x: 278, endPoint y: 339, distance: 101.9
click at [278, 339] on pre "124 125 126 127 128 129 130 131 132 133 134 135 136 137 138 139 140 141 142 143…" at bounding box center [528, 262] width 551 height 208
click at [398, 337] on div "</ div > < div class = "cst-gift-title" > < span class = "cst-gift-free-text" >…" at bounding box center [540, 262] width 517 height 208
click at [279, 339] on span at bounding box center [279, 339] width 6 height 8
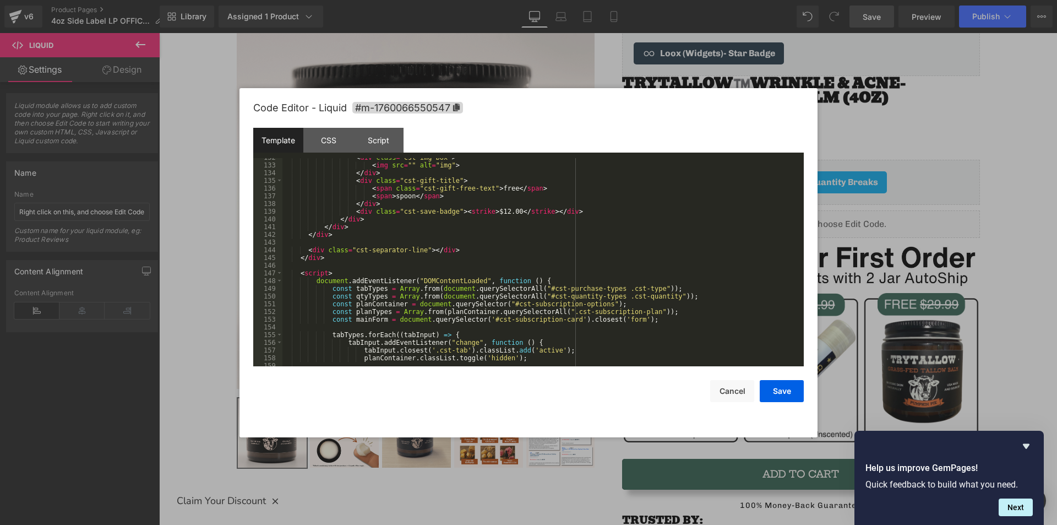
scroll to position [1109, 0]
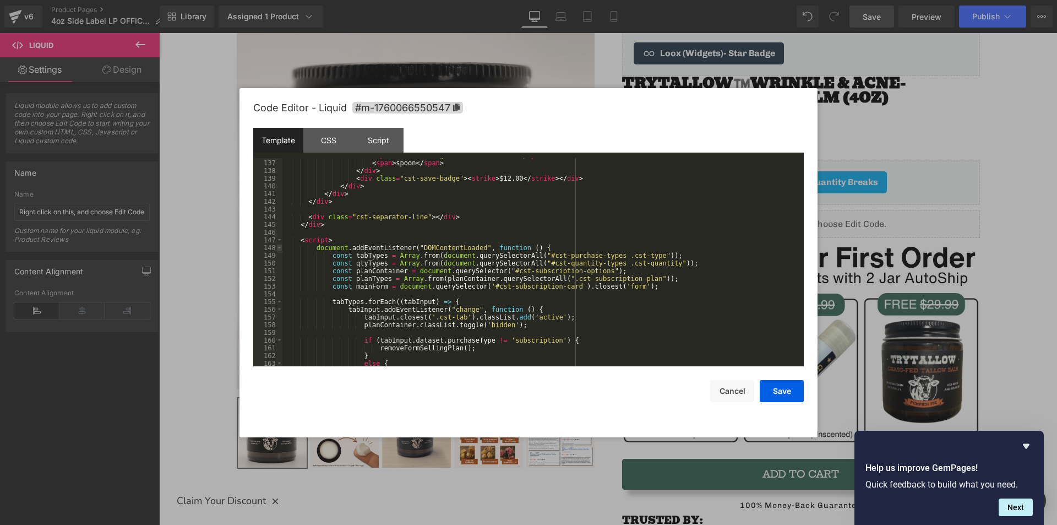
click at [278, 249] on span at bounding box center [279, 248] width 6 height 8
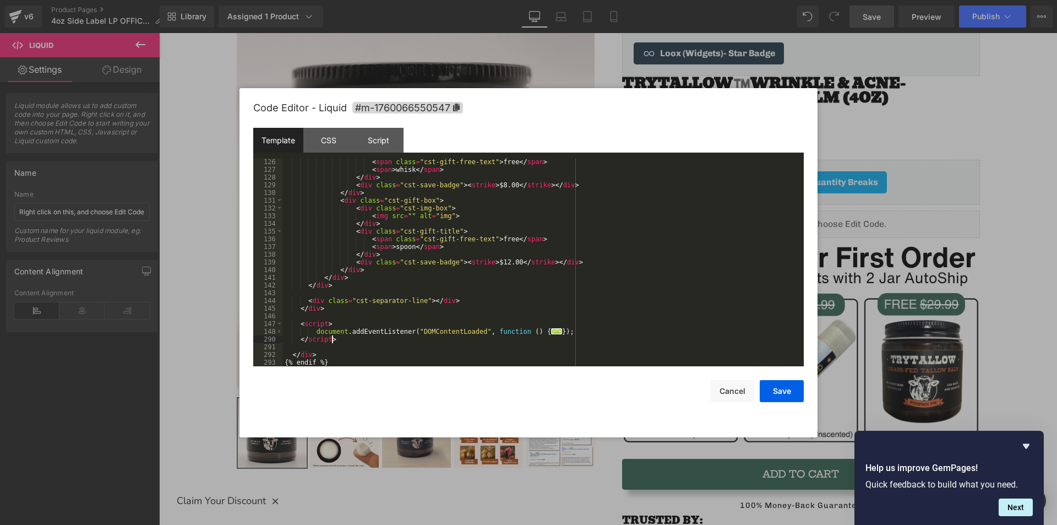
scroll to position [1025, 0]
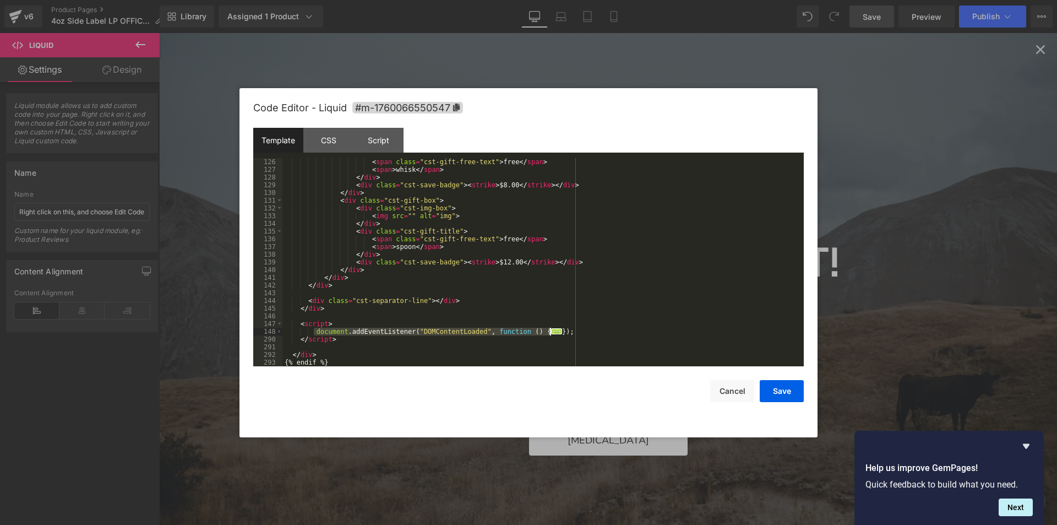
drag, startPoint x: 313, startPoint y: 329, endPoint x: 551, endPoint y: 333, distance: 237.9
click at [551, 333] on div "< span class = "cst-gift-free-text" > free </ span > < span > whisk </ span > <…" at bounding box center [540, 270] width 517 height 224
click at [376, 142] on div "Script" at bounding box center [379, 140] width 50 height 25
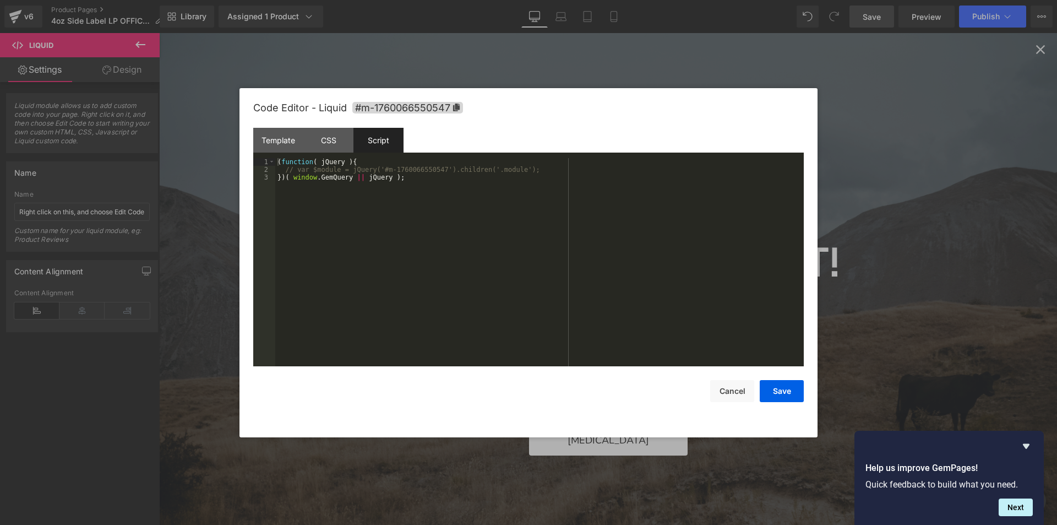
click at [527, 169] on div "( function ( jQuery ) { // var $module = jQuery('#m-1760066550547').children('.…" at bounding box center [539, 270] width 529 height 224
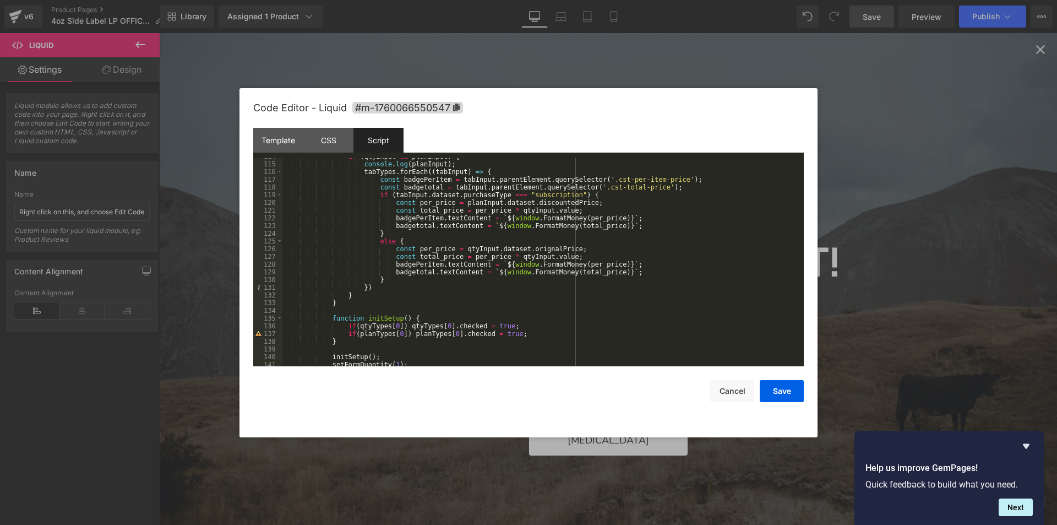
scroll to position [910, 0]
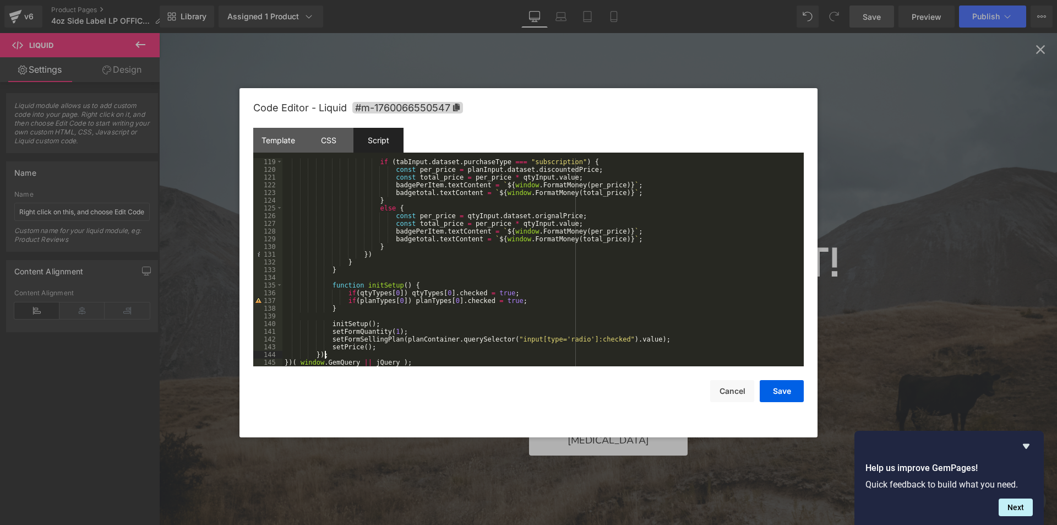
click at [372, 251] on div "if ( tabInput . dataset . purchaseType === "subscription" ) { const per_price =…" at bounding box center [540, 270] width 517 height 224
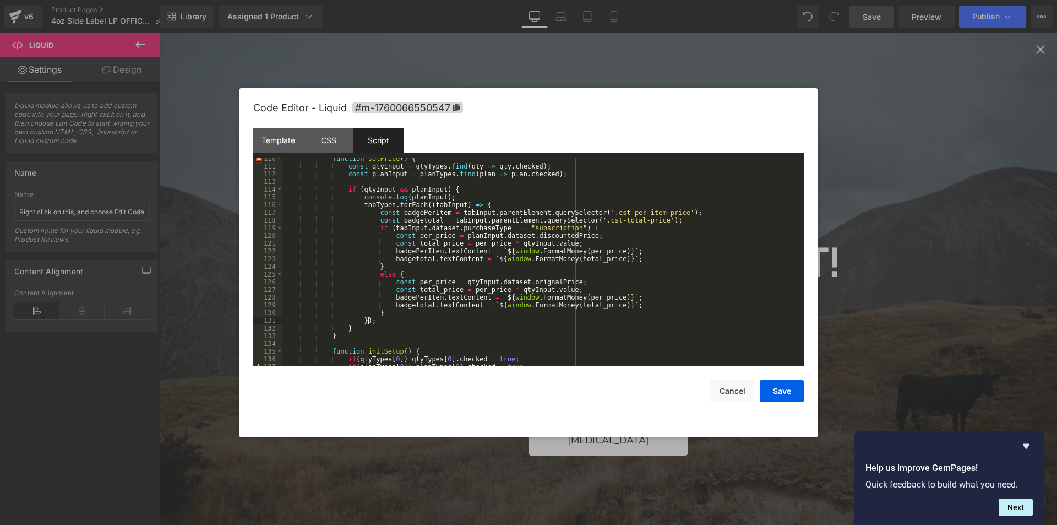
scroll to position [844, 0]
click at [333, 334] on div "function setPrice ( ) { const qtyInput = qtyTypes . find ( qty => qty . checked…" at bounding box center [540, 267] width 517 height 224
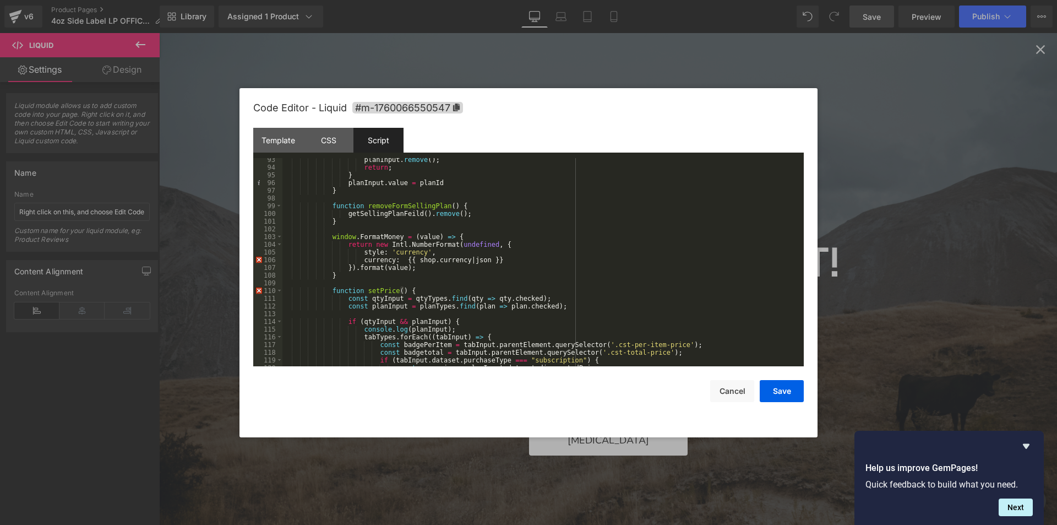
scroll to position [711, 0]
drag, startPoint x: 497, startPoint y: 260, endPoint x: 399, endPoint y: 257, distance: 98.1
click at [399, 257] on div "planInput . remove ( ) ; return ; } planInput . value = planId } function remov…" at bounding box center [540, 268] width 517 height 224
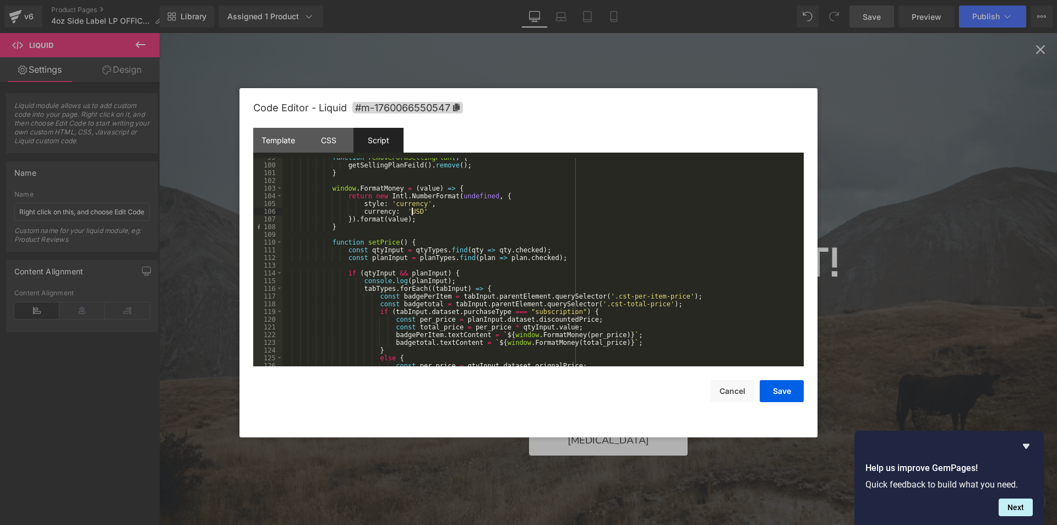
scroll to position [910, 0]
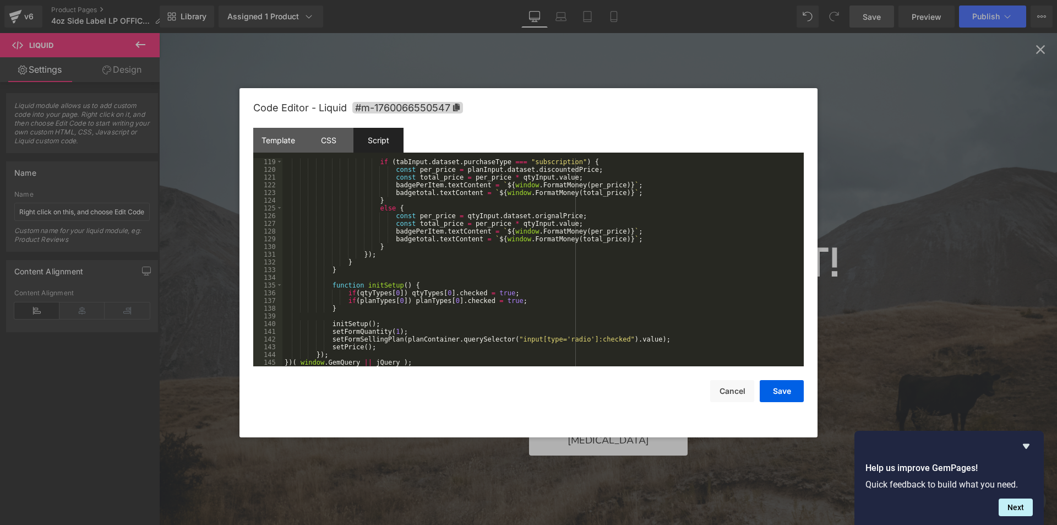
click at [333, 352] on div "if ( tabInput . dataset . purchaseType === "subscription" ) { const per_price =…" at bounding box center [540, 270] width 517 height 224
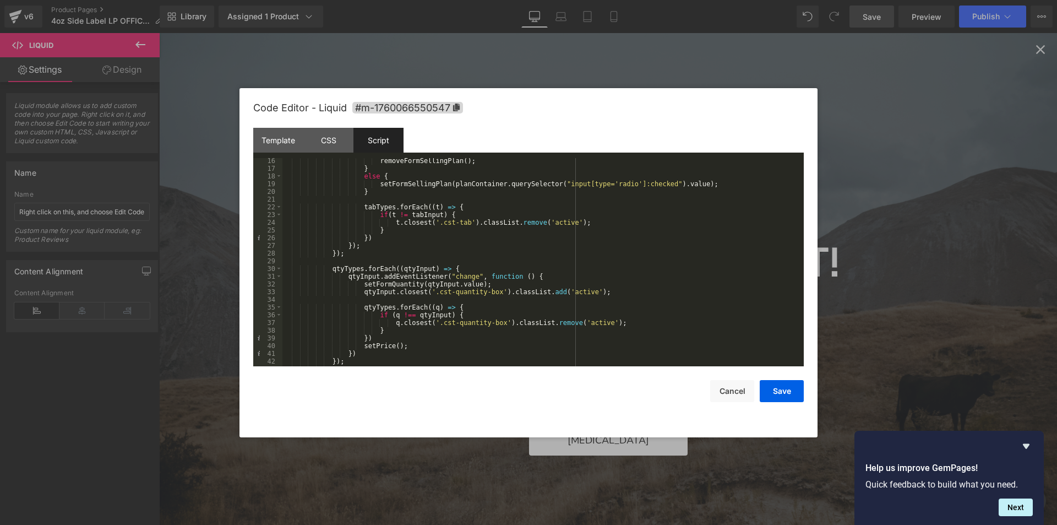
scroll to position [0, 0]
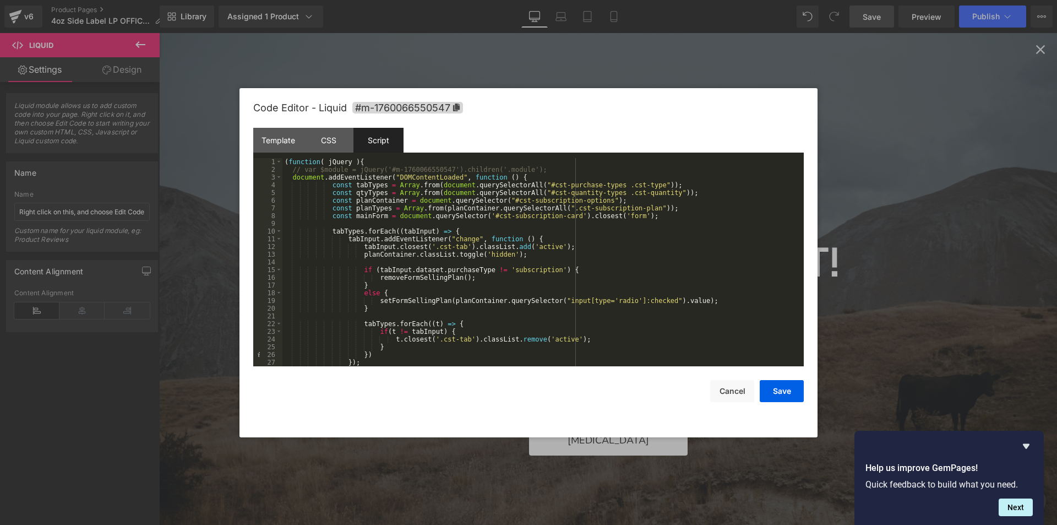
click at [329, 182] on div "( function ( jQuery ) { // var $module = jQuery('#m-1760066550547').children('.…" at bounding box center [540, 270] width 517 height 224
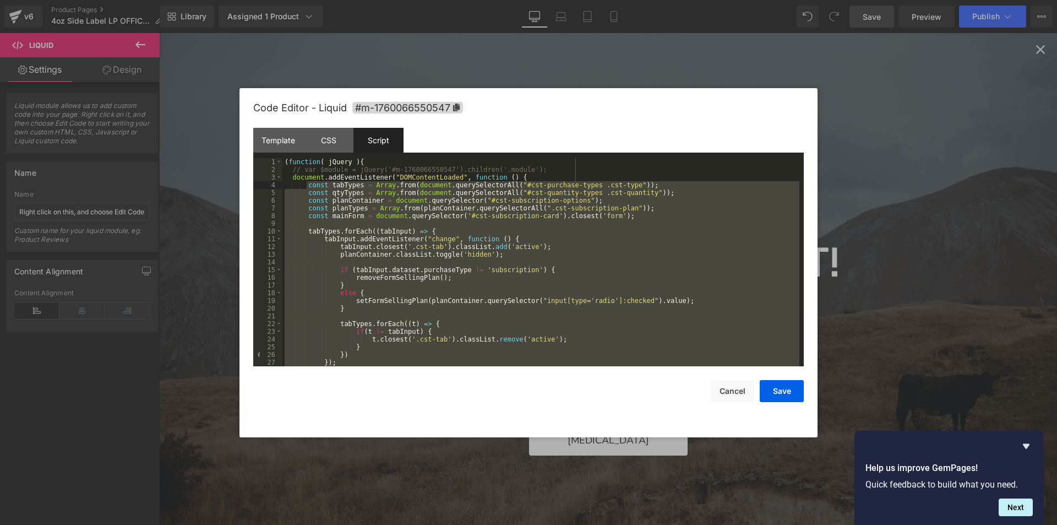
click at [530, 231] on div "( function ( jQuery ) { // var $module = jQuery('#m-1760066550547').children('.…" at bounding box center [540, 262] width 517 height 208
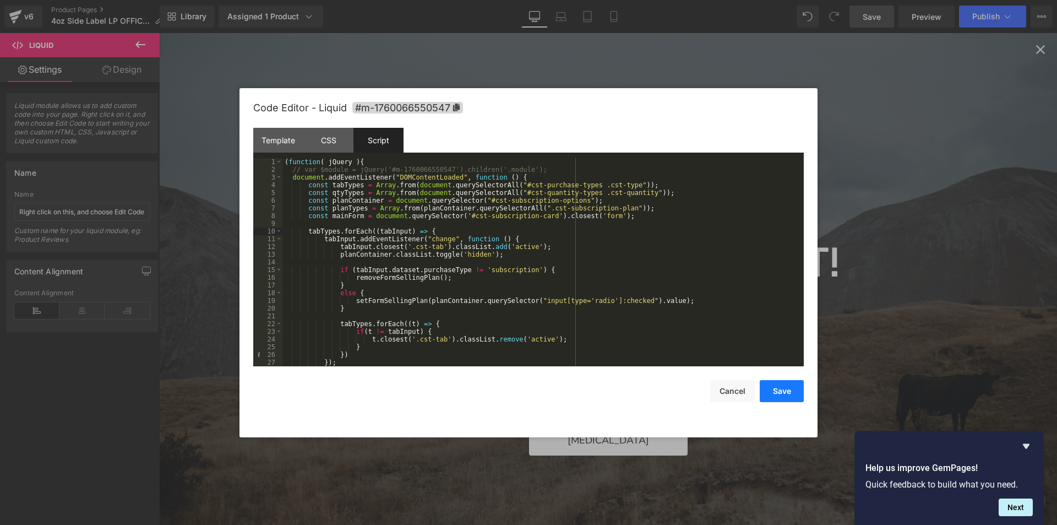
click at [785, 390] on button "Save" at bounding box center [782, 391] width 44 height 22
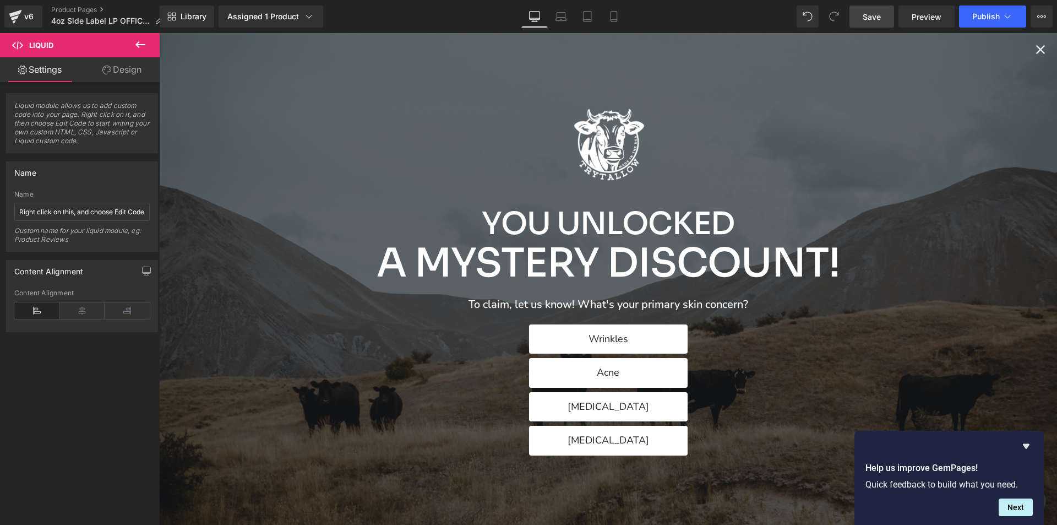
click at [869, 17] on span "Save" at bounding box center [872, 17] width 18 height 12
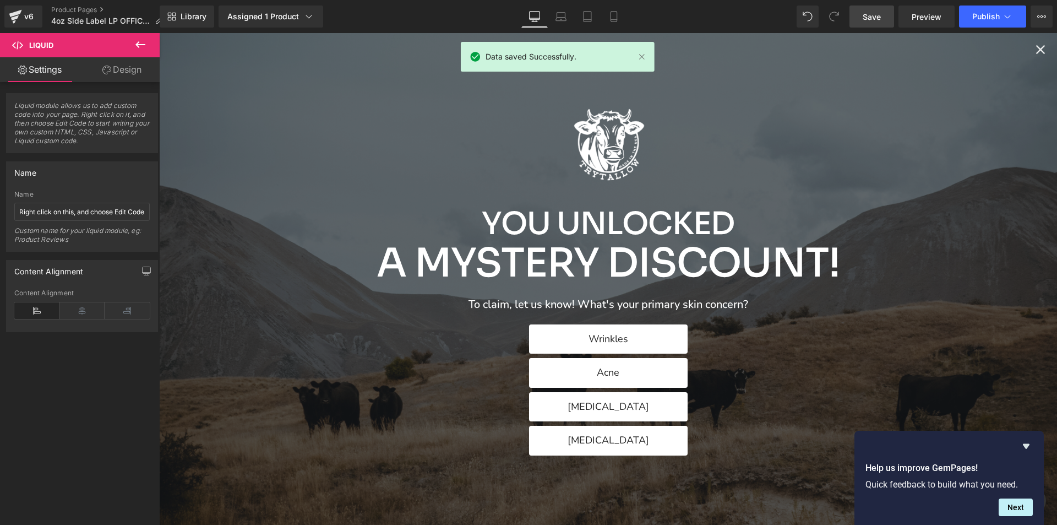
click at [930, 28] on div "Library Assigned 1 Product Product Preview TryTallow™️ Wrinkle and Acne Fightin…" at bounding box center [609, 16] width 898 height 33
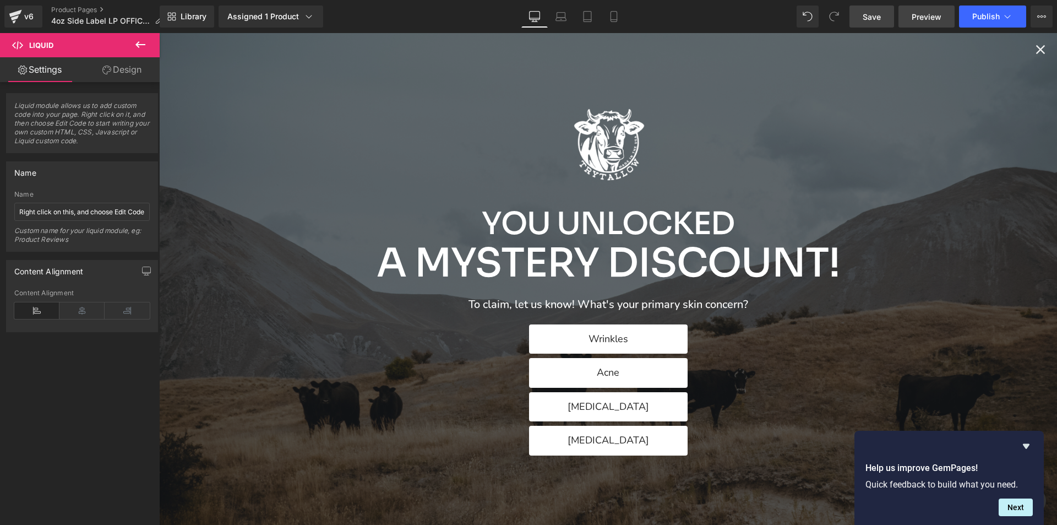
click at [925, 17] on span "Preview" at bounding box center [927, 17] width 30 height 12
click at [1033, 53] on icon "Close popup" at bounding box center [1040, 49] width 15 height 15
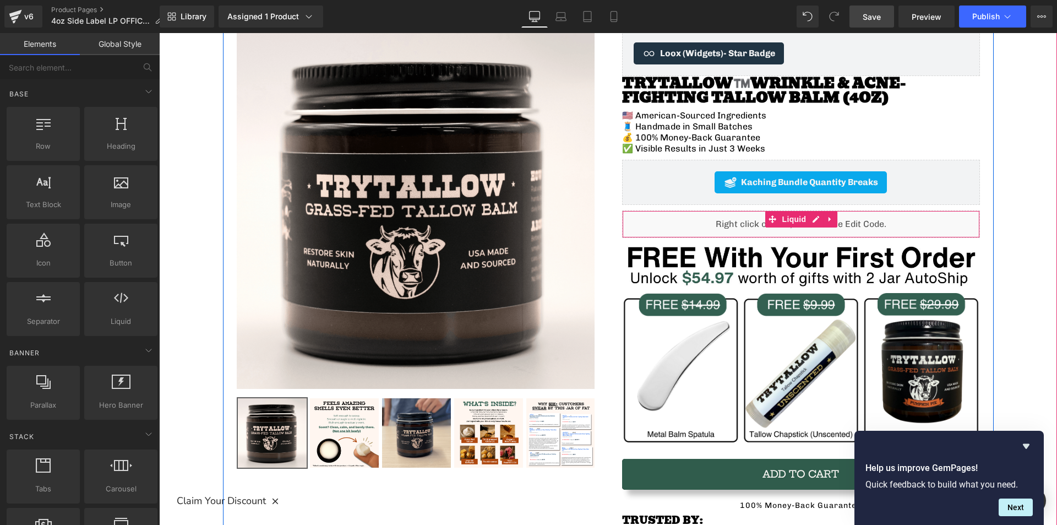
click at [675, 222] on div "Liquid" at bounding box center [801, 224] width 358 height 28
click at [671, 0] on div "Liquid You are previewing how the will restyle your page. You can not edit Elem…" at bounding box center [528, 0] width 1057 height 0
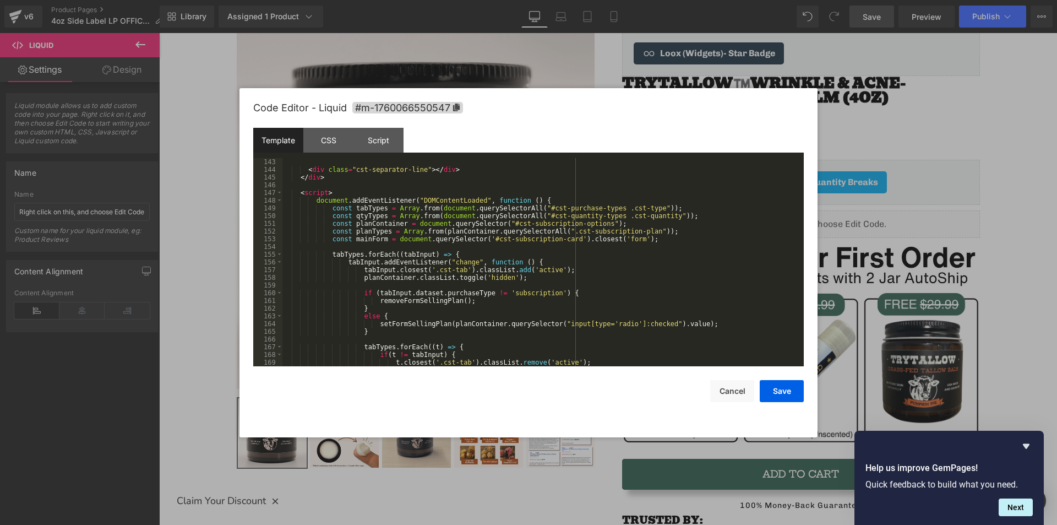
scroll to position [1156, 0]
click at [279, 192] on span at bounding box center [279, 193] width 6 height 8
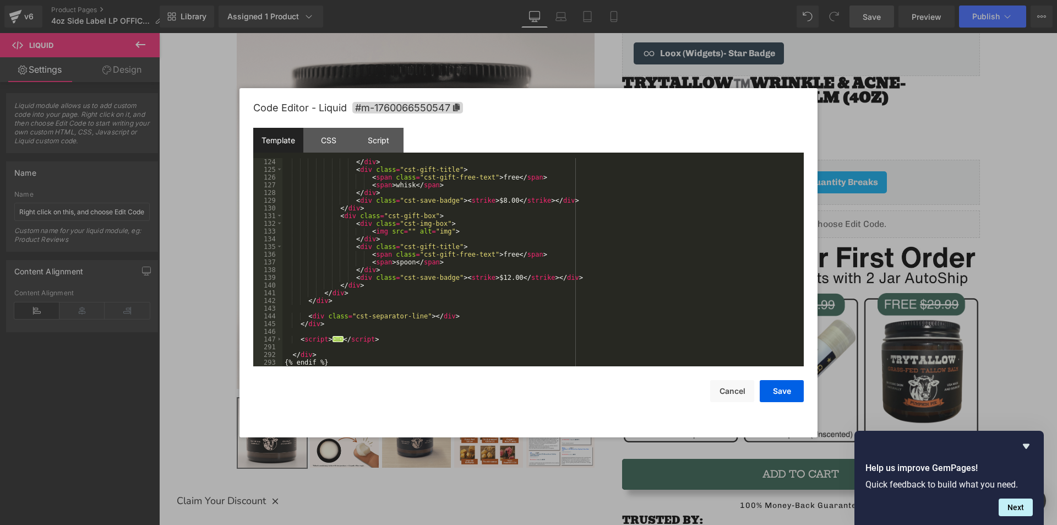
scroll to position [1010, 0]
drag, startPoint x: 407, startPoint y: 341, endPoint x: 295, endPoint y: 338, distance: 112.4
click at [295, 338] on div "</ div > < div class = "cst-gift-title" > < span class = "cst-gift-free-text" >…" at bounding box center [540, 270] width 517 height 224
click at [378, 135] on div "Script" at bounding box center [379, 140] width 50 height 25
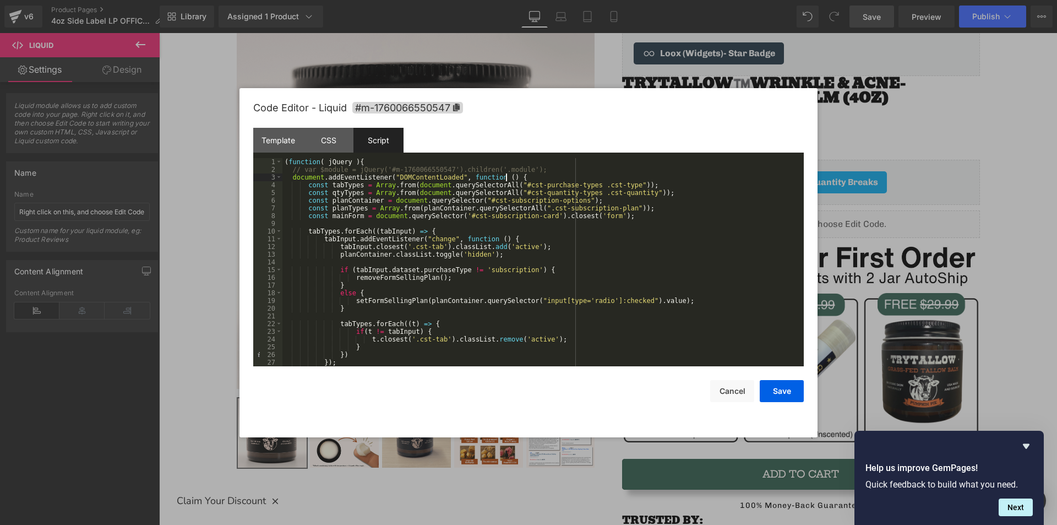
click at [515, 177] on div "( function ( jQuery ) { // var $module = jQuery('#m-1760066550547').children('.…" at bounding box center [540, 270] width 517 height 224
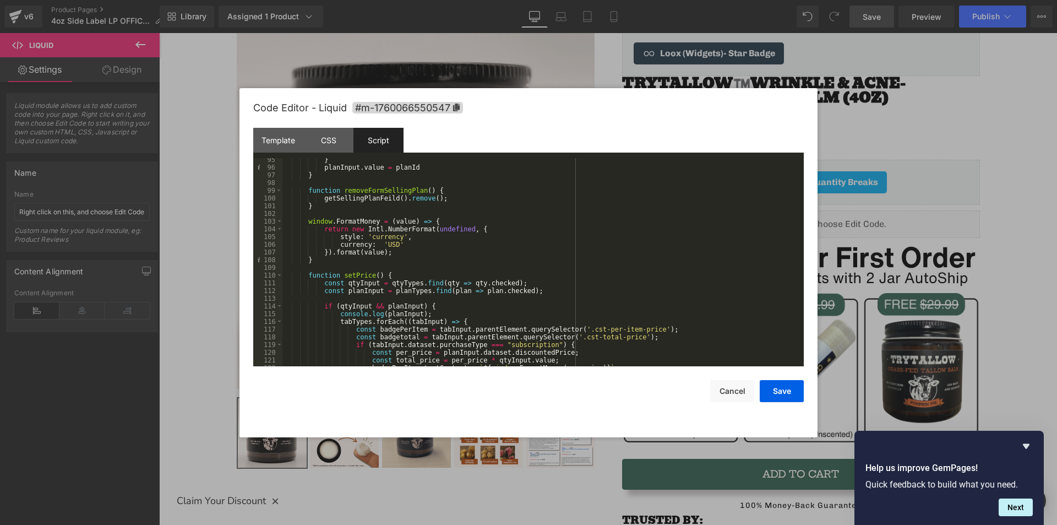
scroll to position [910, 0]
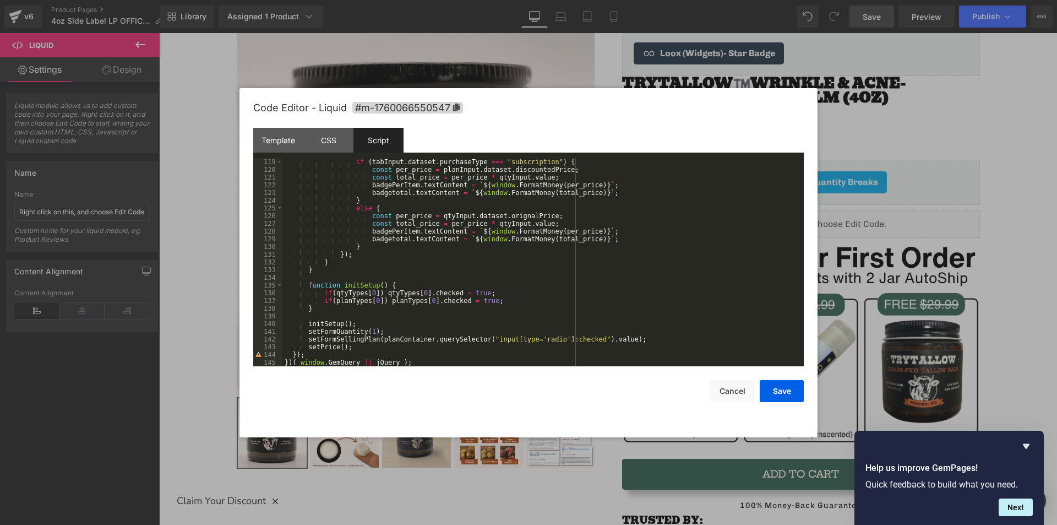
click at [329, 353] on div "if ( tabInput . dataset . purchaseType === "subscription" ) { const per_price =…" at bounding box center [540, 270] width 517 height 224
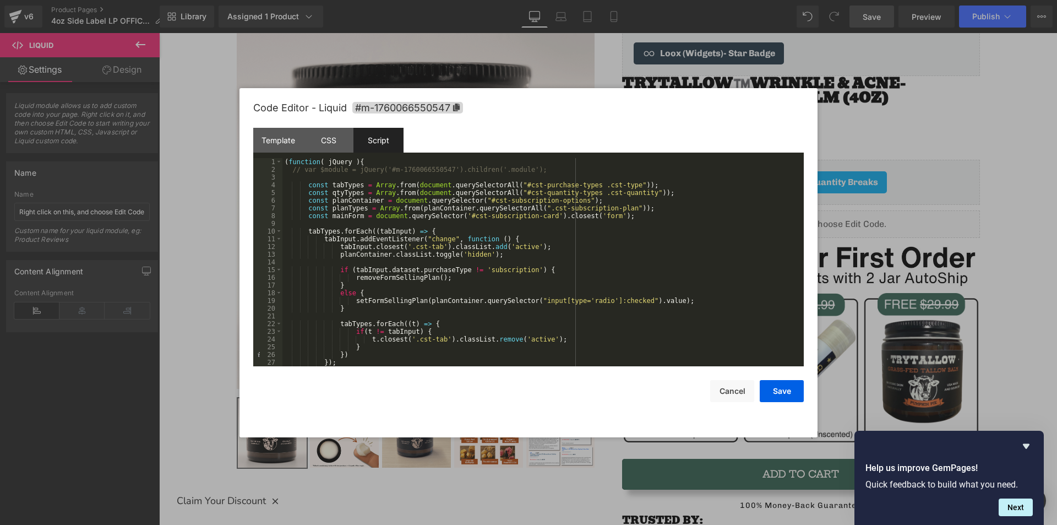
scroll to position [0, 0]
click at [779, 389] on button "Save" at bounding box center [782, 391] width 44 height 22
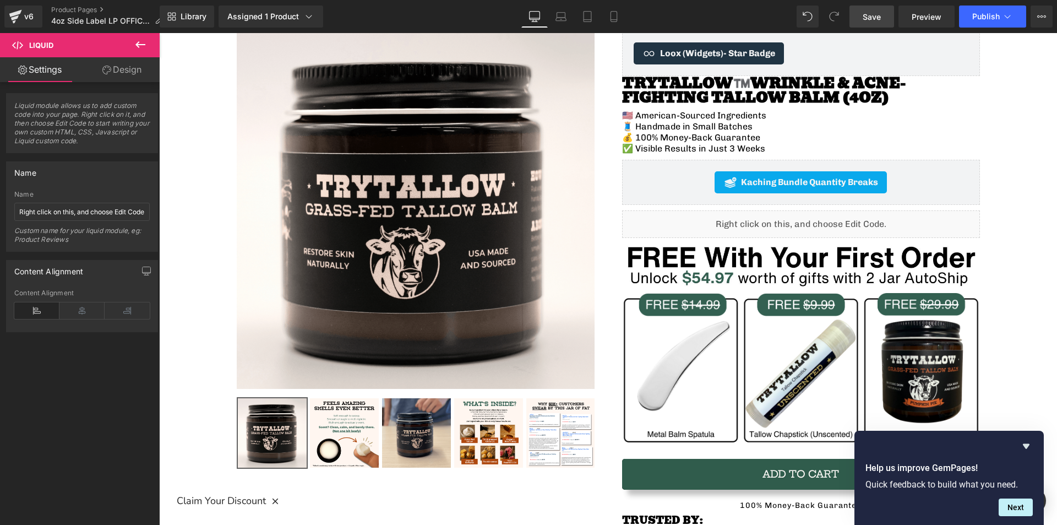
click at [878, 29] on div "Library Assigned 1 Product Product Preview TryTallow™️ Wrinkle and Acne Fightin…" at bounding box center [609, 16] width 898 height 33
click at [875, 26] on link "Save" at bounding box center [872, 17] width 45 height 22
click at [919, 25] on link "Preview" at bounding box center [927, 17] width 56 height 22
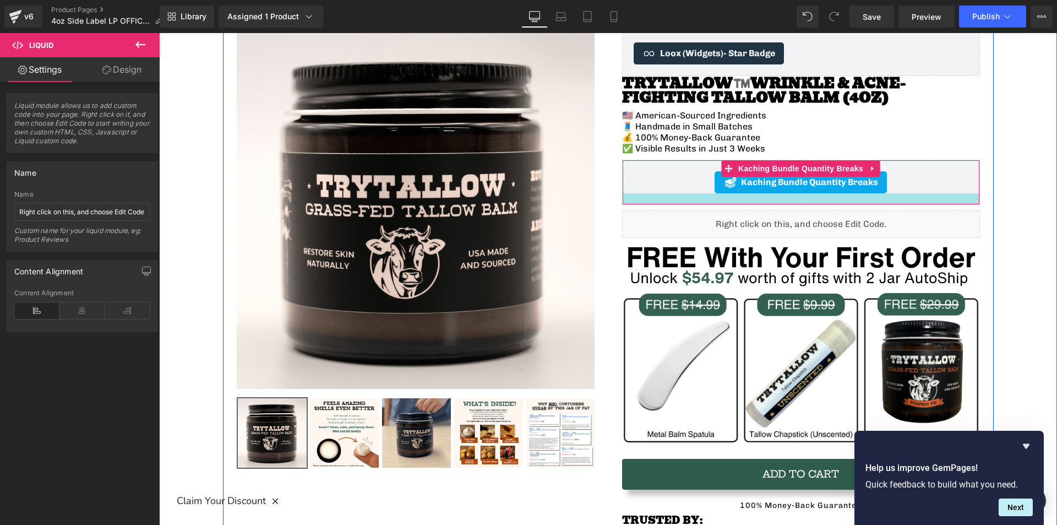
click at [654, 198] on div at bounding box center [801, 198] width 357 height 11
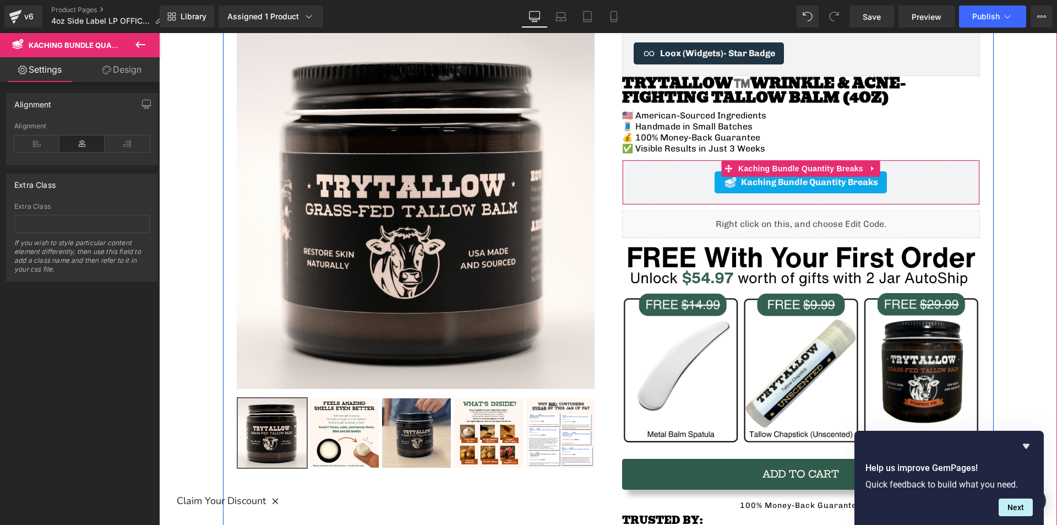
click at [662, 182] on div "Kaching Bundle Quantity Breaks" at bounding box center [801, 182] width 335 height 22
click at [868, 173] on link at bounding box center [873, 168] width 14 height 17
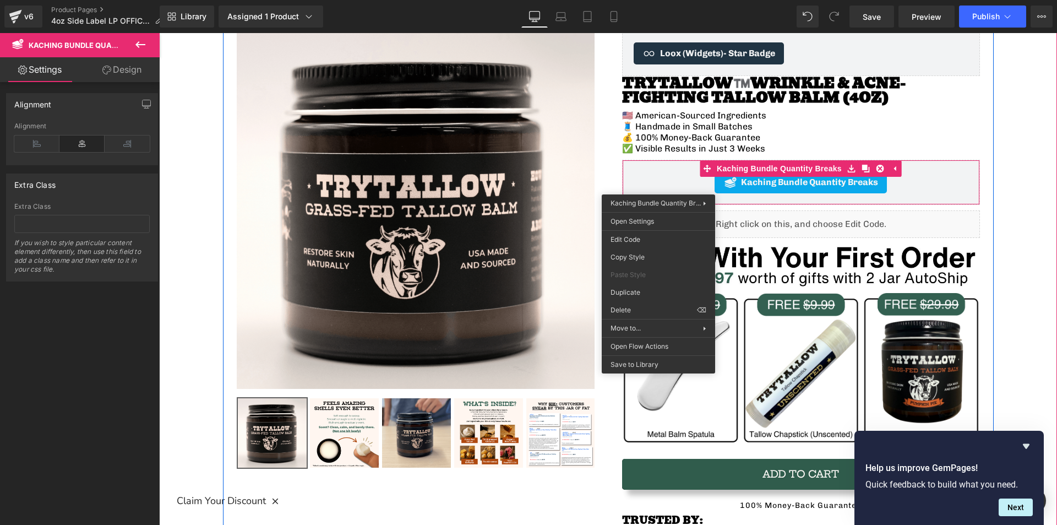
click at [688, 181] on div "Kaching Bundle Quantity Breaks" at bounding box center [801, 182] width 335 height 22
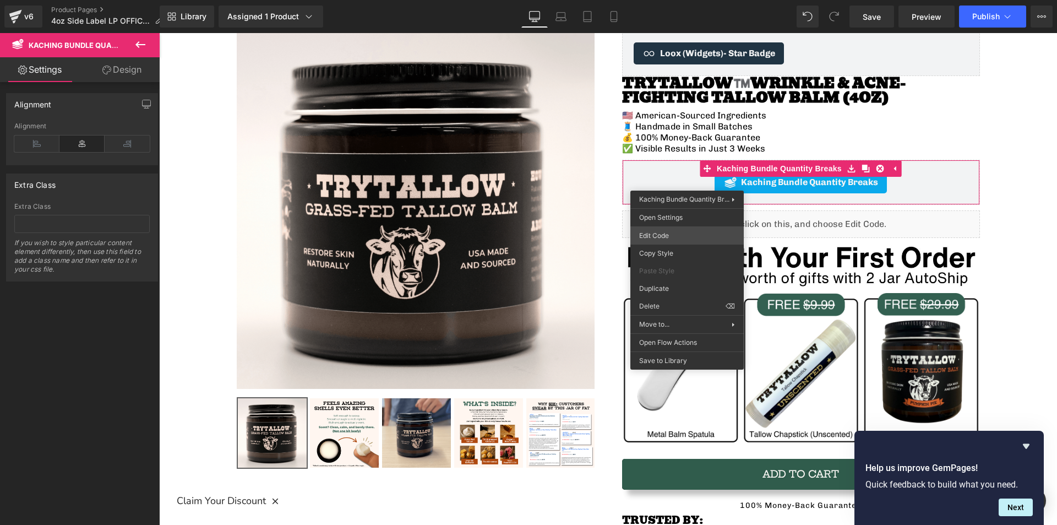
click at [672, 0] on div "Liquid You are previewing how the will restyle your page. You can not edit Elem…" at bounding box center [528, 0] width 1057 height 0
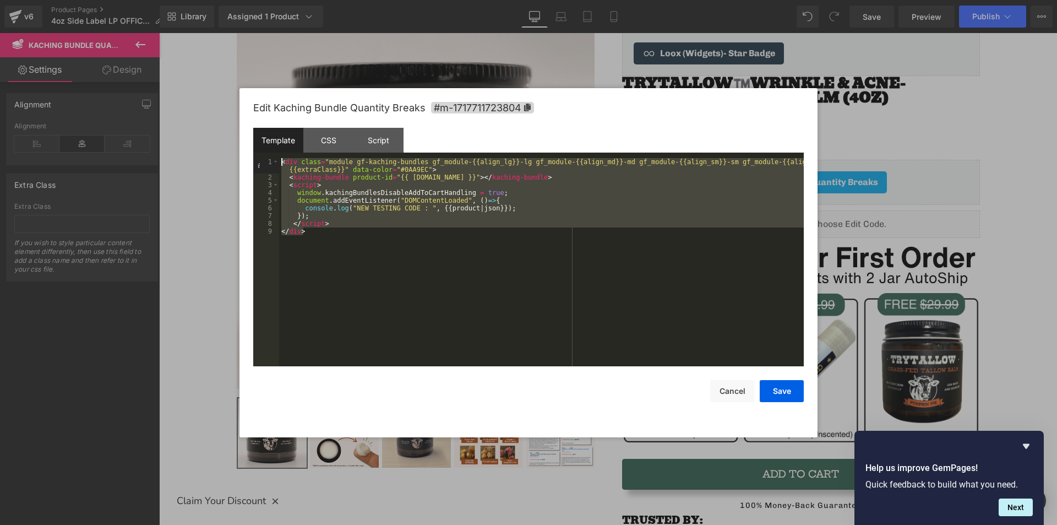
drag, startPoint x: 351, startPoint y: 241, endPoint x: 282, endPoint y: 163, distance: 103.4
click at [282, 163] on div "< div class = "module gf-kaching-bundles gf_module-{{align_lg}}-lg gf_module-{{…" at bounding box center [541, 273] width 525 height 231
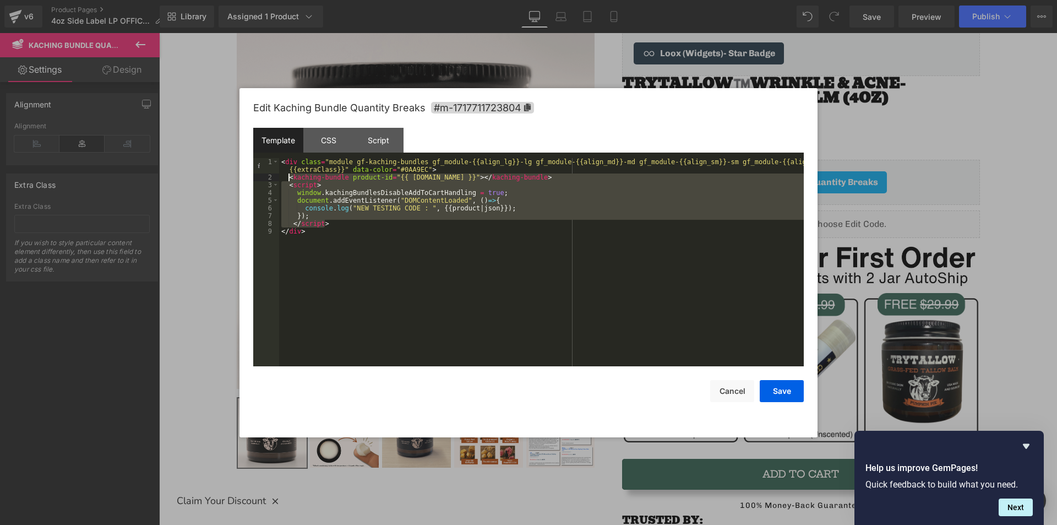
drag, startPoint x: 340, startPoint y: 225, endPoint x: 290, endPoint y: 176, distance: 69.7
click at [290, 176] on div "< div class = "module gf-kaching-bundles gf_module-{{align_lg}}-lg gf_module-{{…" at bounding box center [541, 273] width 525 height 231
click at [439, 221] on div "< div class = "module gf-kaching-bundles gf_module-{{align_lg}}-lg gf_module-{{…" at bounding box center [541, 262] width 525 height 208
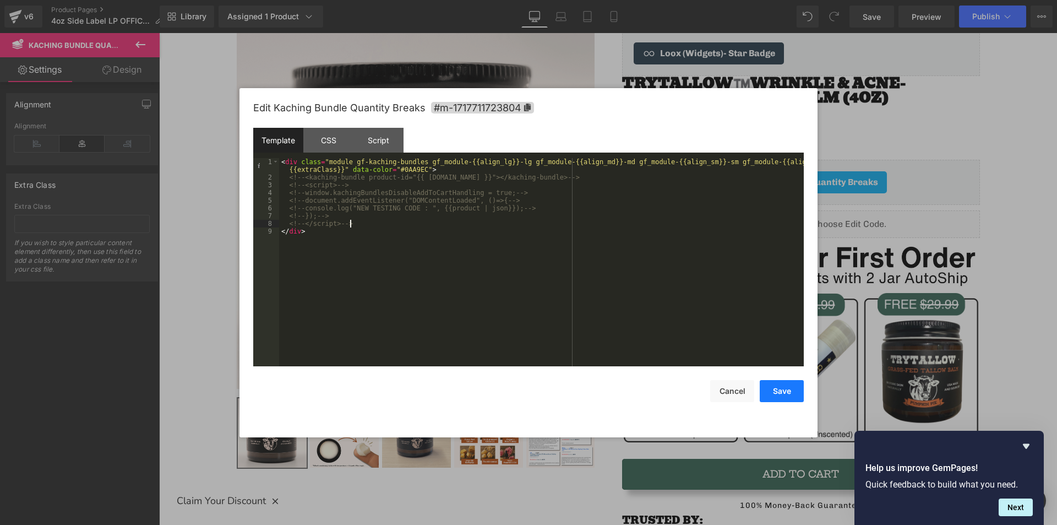
drag, startPoint x: 776, startPoint y: 389, endPoint x: 711, endPoint y: 371, distance: 66.9
click at [776, 389] on button "Save" at bounding box center [782, 391] width 44 height 22
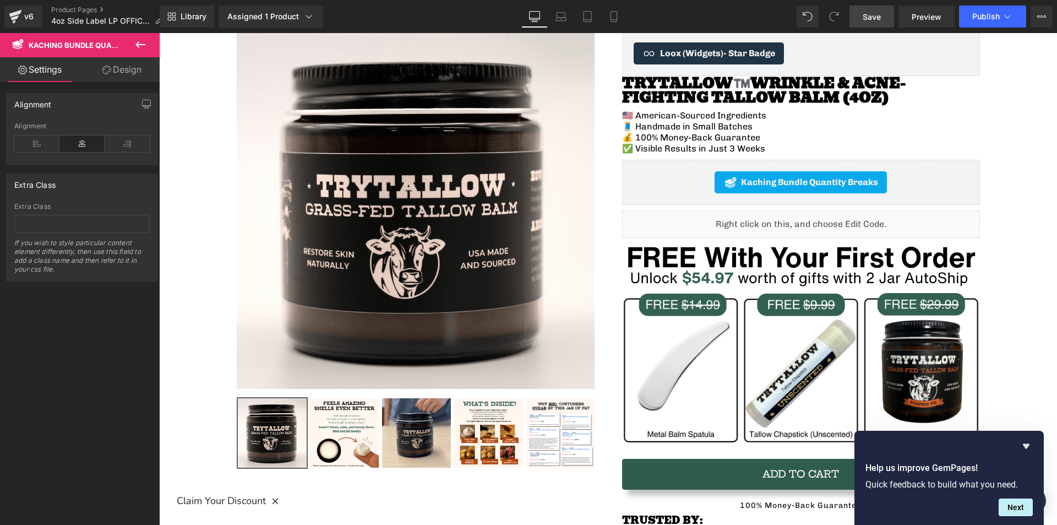
drag, startPoint x: 872, startPoint y: 17, endPoint x: 711, endPoint y: 58, distance: 165.5
click at [872, 17] on span "Save" at bounding box center [872, 17] width 18 height 12
click at [924, 17] on span "Preview" at bounding box center [927, 17] width 30 height 12
